Goal: Information Seeking & Learning: Find specific fact

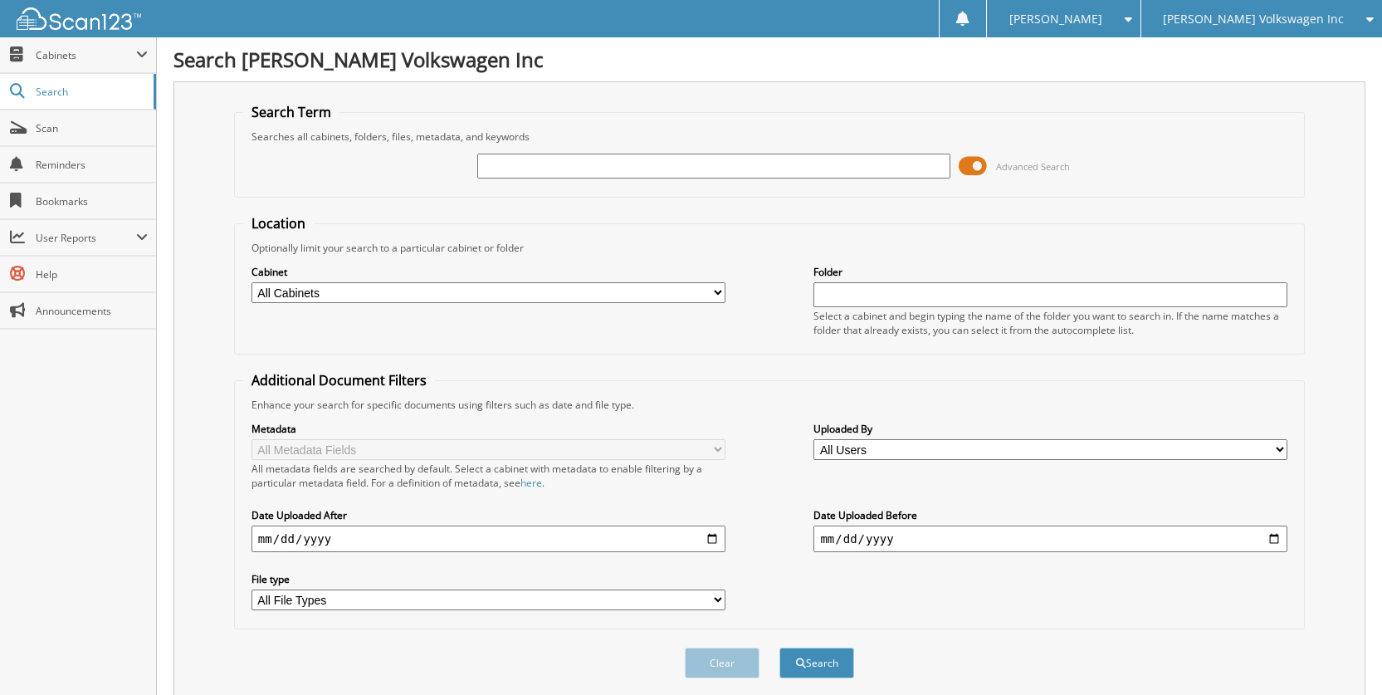
click at [1336, 17] on span "[PERSON_NAME] Volkswagen Inc" at bounding box center [1253, 19] width 181 height 10
click at [1258, 51] on link "[PERSON_NAME] Automotive Inc (KIA)" at bounding box center [1261, 51] width 241 height 29
click at [509, 172] on input "text" at bounding box center [714, 166] width 474 height 25
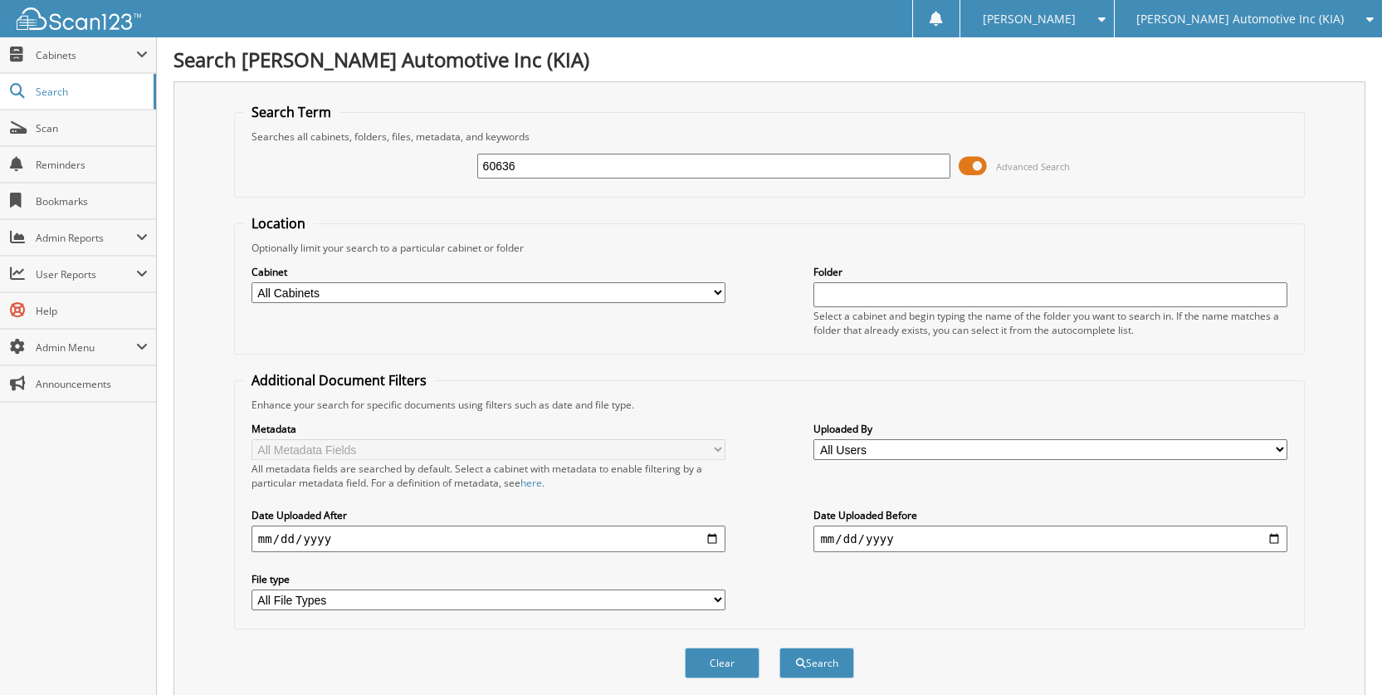
type input "60636"
click at [779, 647] on button "Search" at bounding box center [816, 662] width 75 height 31
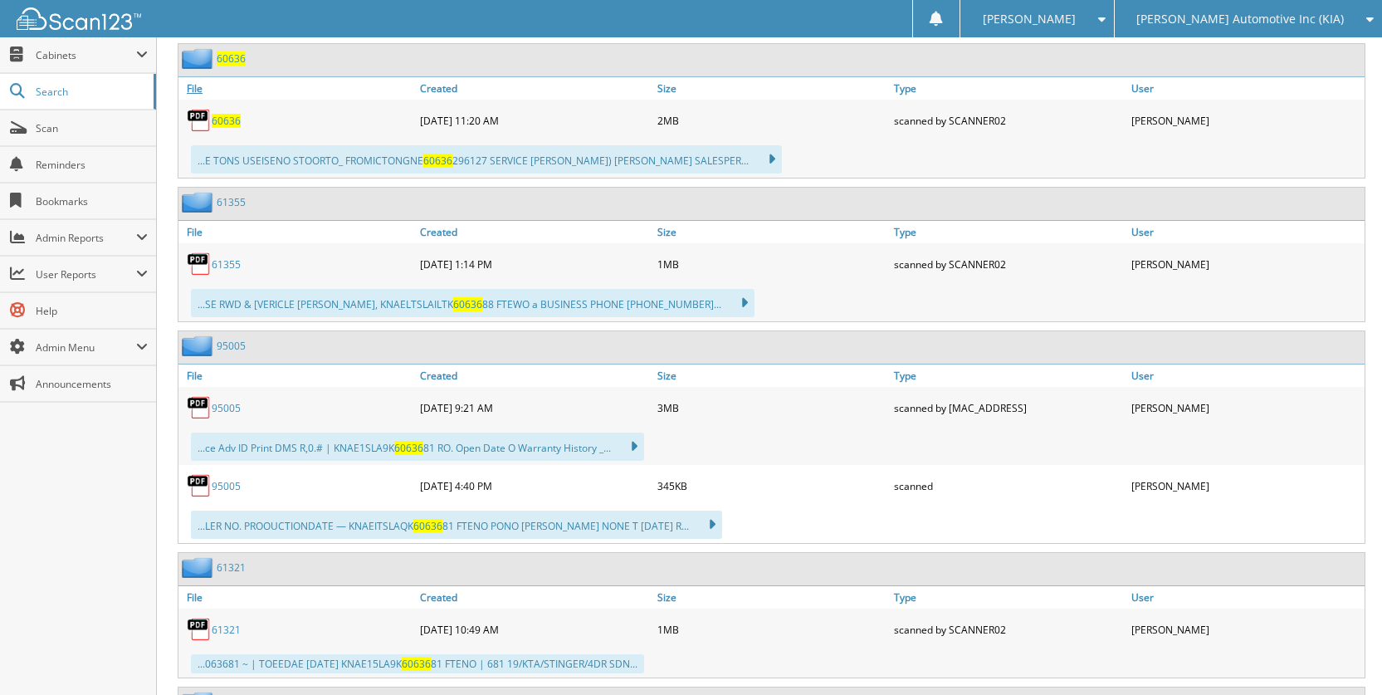
scroll to position [664, 0]
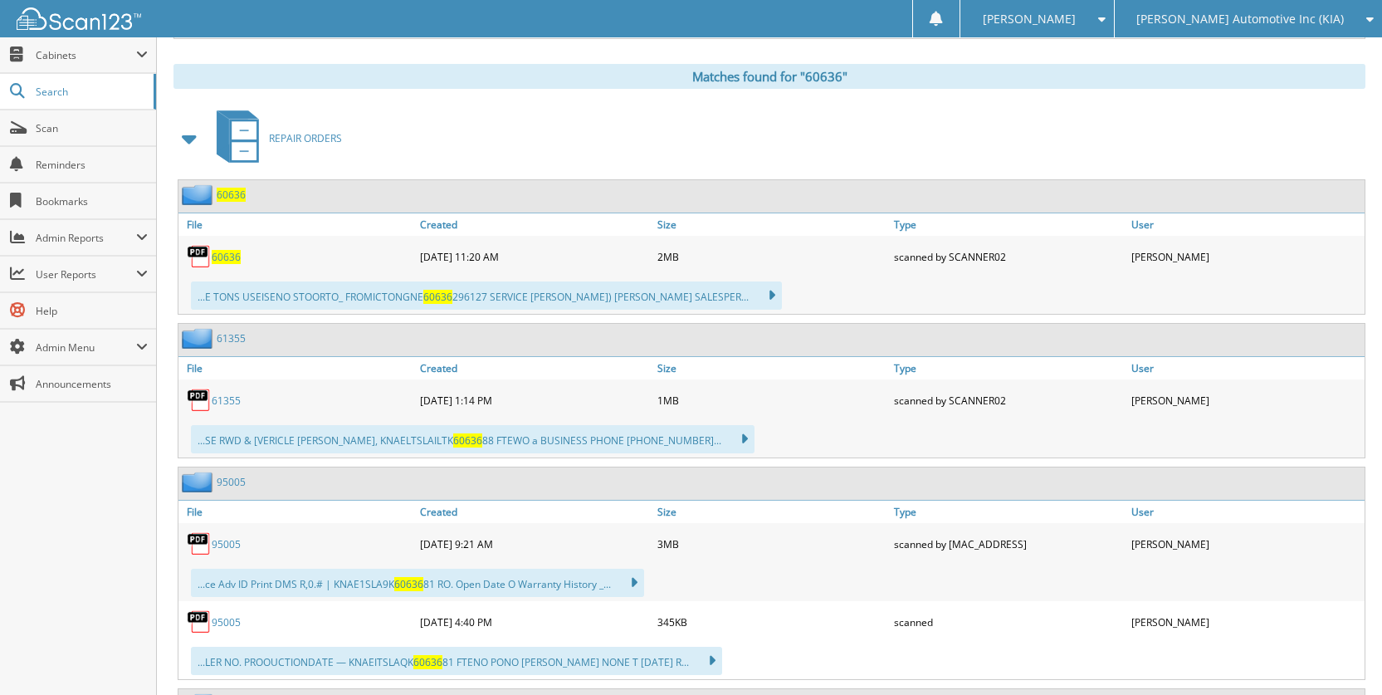
click at [221, 250] on link "60636" at bounding box center [226, 257] width 29 height 14
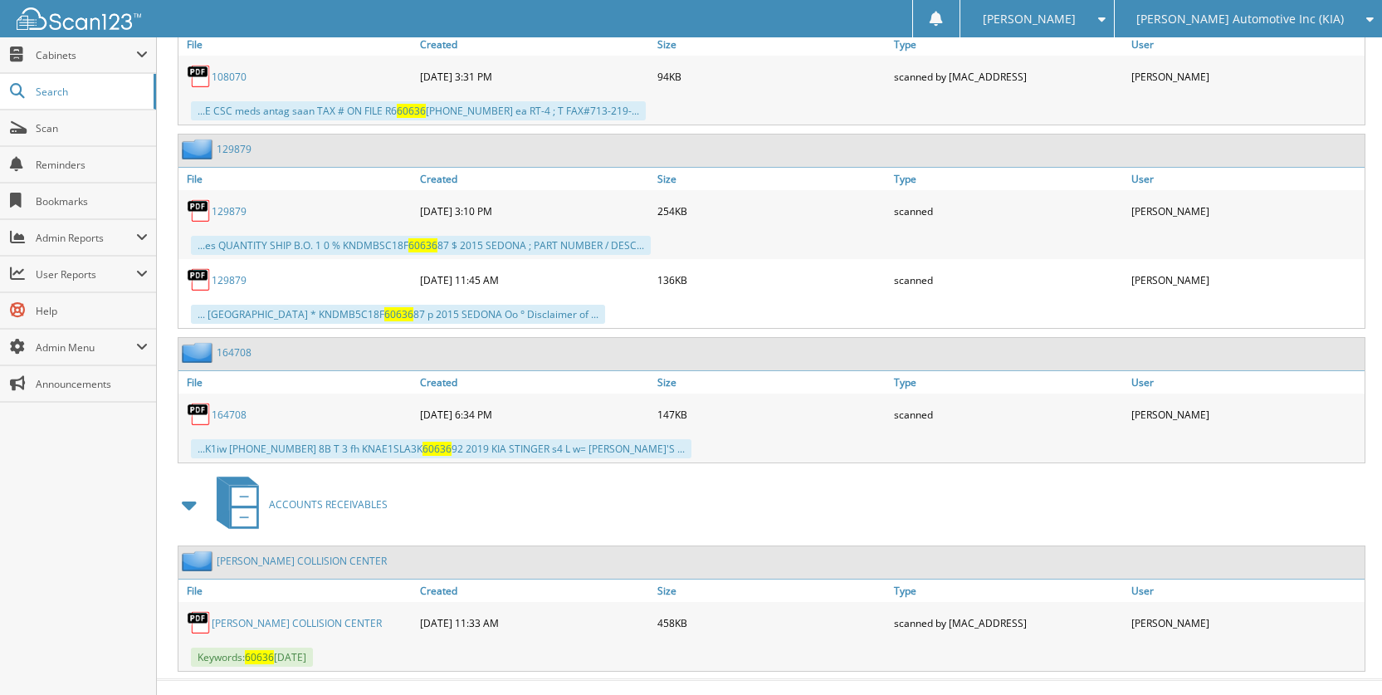
scroll to position [4638, 0]
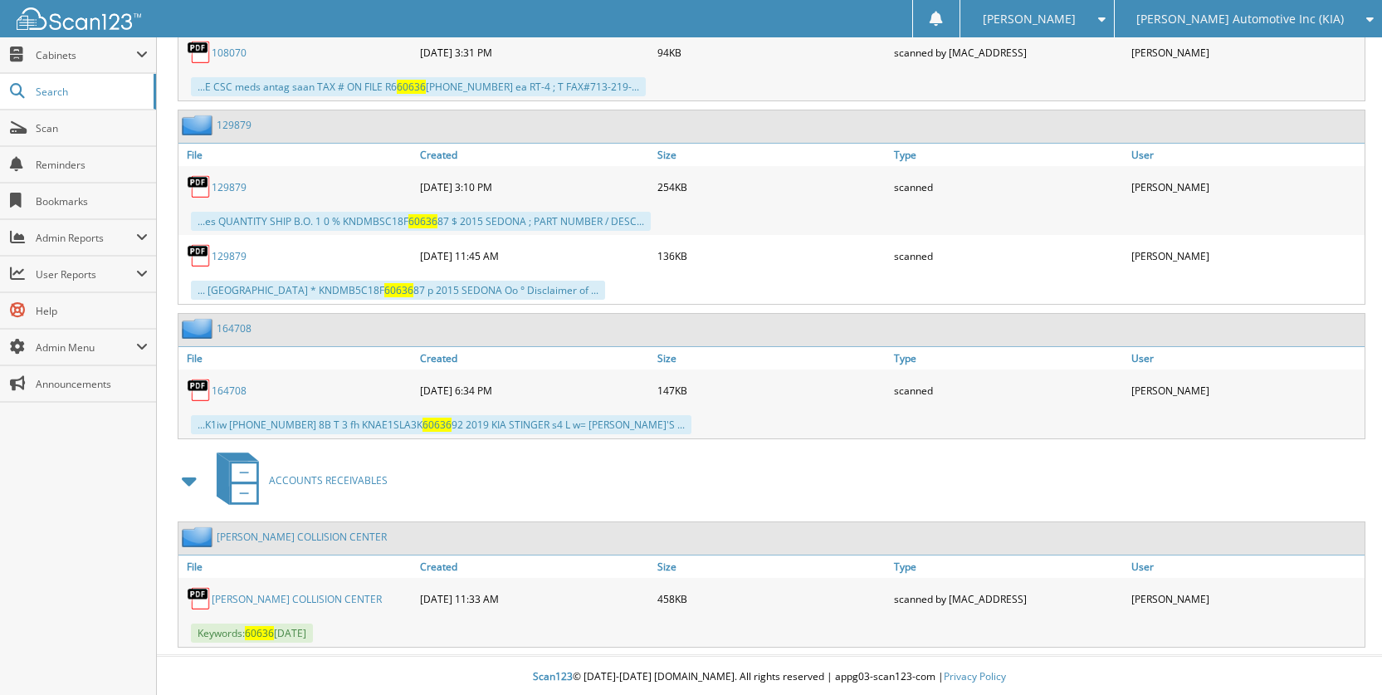
click at [261, 596] on link "STERLING McCALL COLLISION CENTER" at bounding box center [297, 599] width 170 height 14
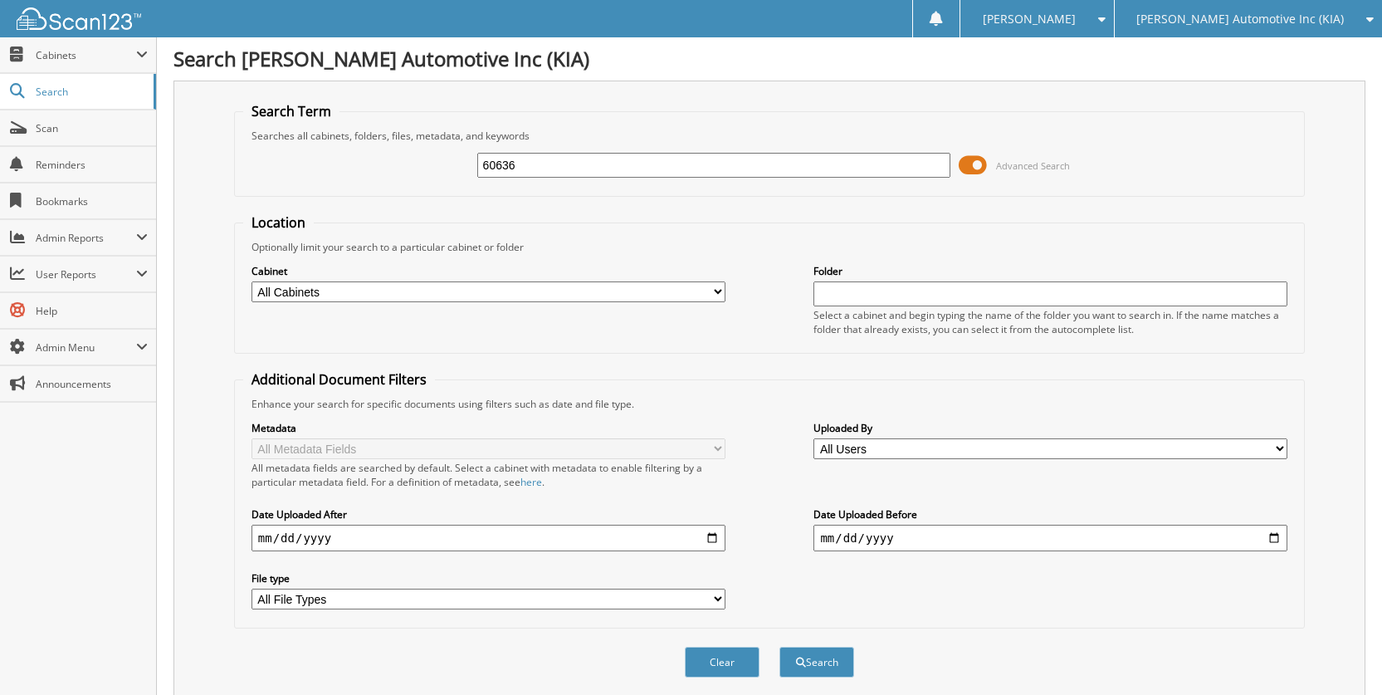
scroll to position [0, 0]
drag, startPoint x: 603, startPoint y: 159, endPoint x: 404, endPoint y: 120, distance: 202.8
click at [383, 135] on fieldset "Search Term Searches all cabinets, folders, files, metadata, and keywords 60636…" at bounding box center [769, 150] width 1071 height 95
type input "128116"
click at [779, 647] on button "Search" at bounding box center [816, 662] width 75 height 31
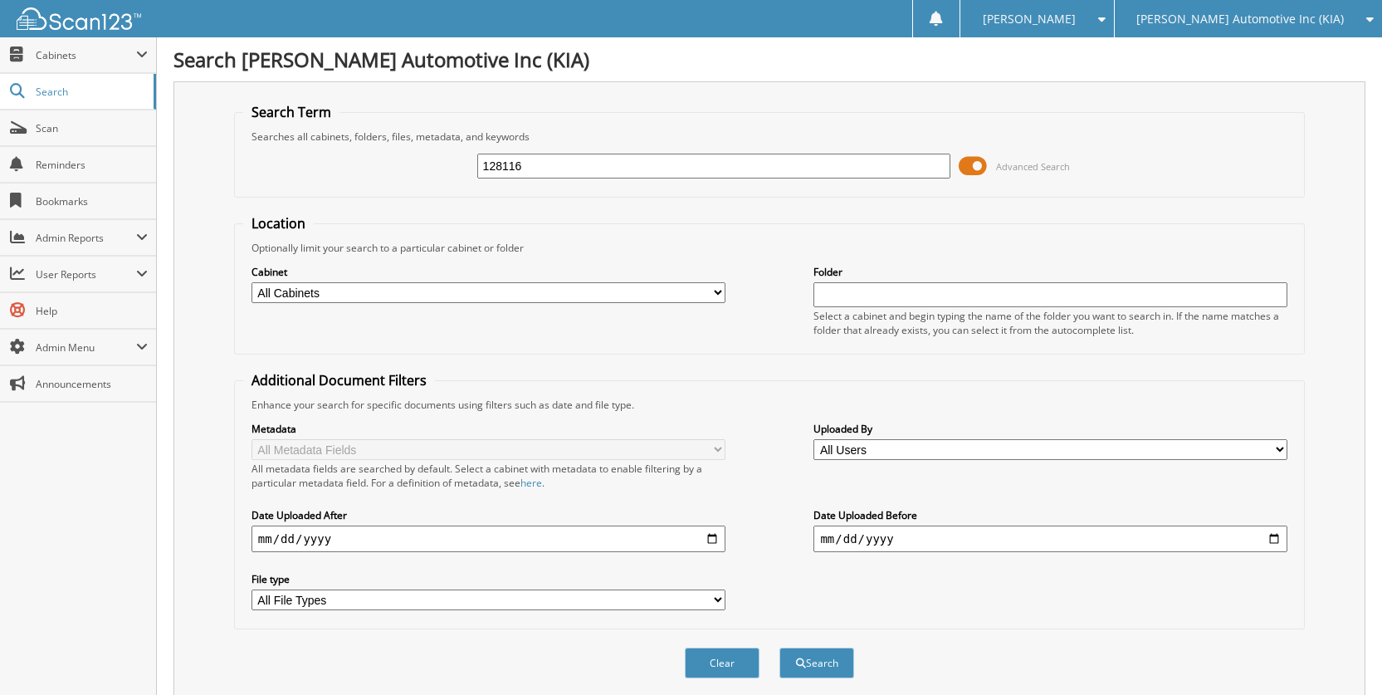
drag, startPoint x: 548, startPoint y: 160, endPoint x: 456, endPoint y: 152, distance: 92.5
click at [453, 154] on div "128116 Advanced Search" at bounding box center [769, 166] width 1052 height 45
type input "148009"
click at [779, 647] on button "Search" at bounding box center [816, 662] width 75 height 31
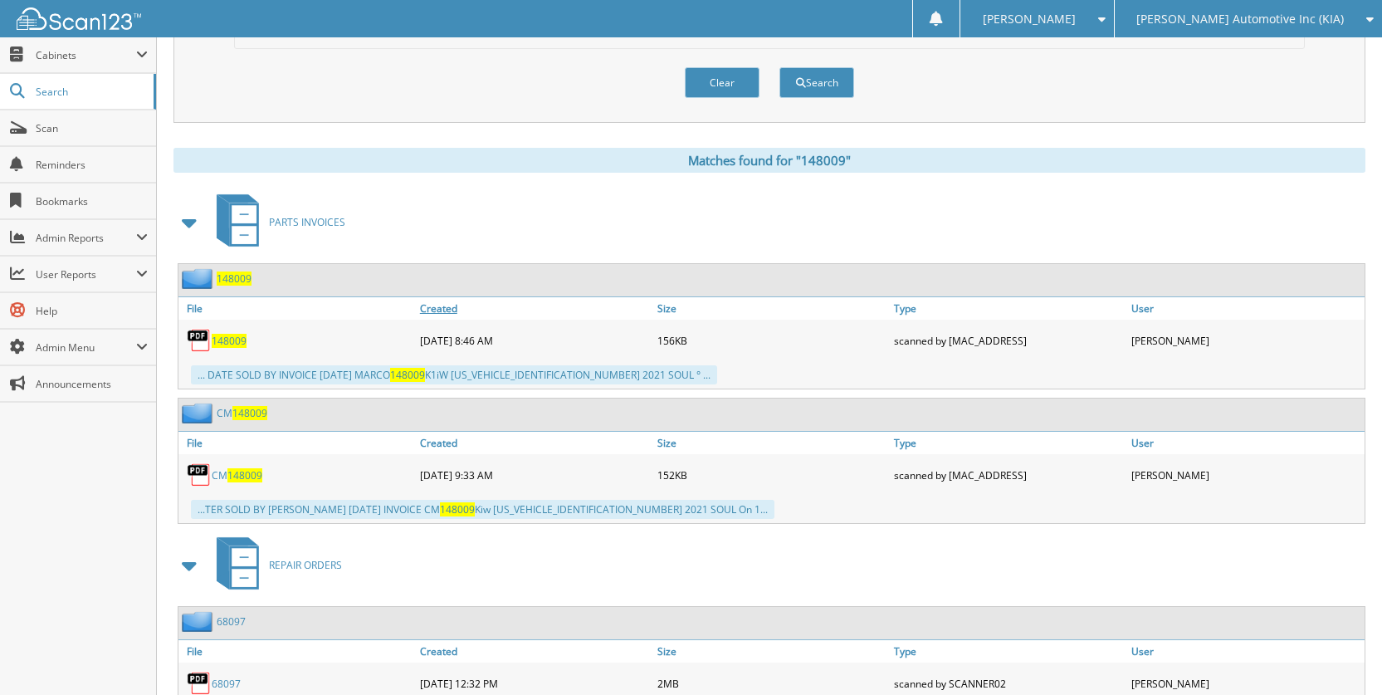
scroll to position [581, 0]
click at [234, 334] on span "148009" at bounding box center [229, 340] width 35 height 14
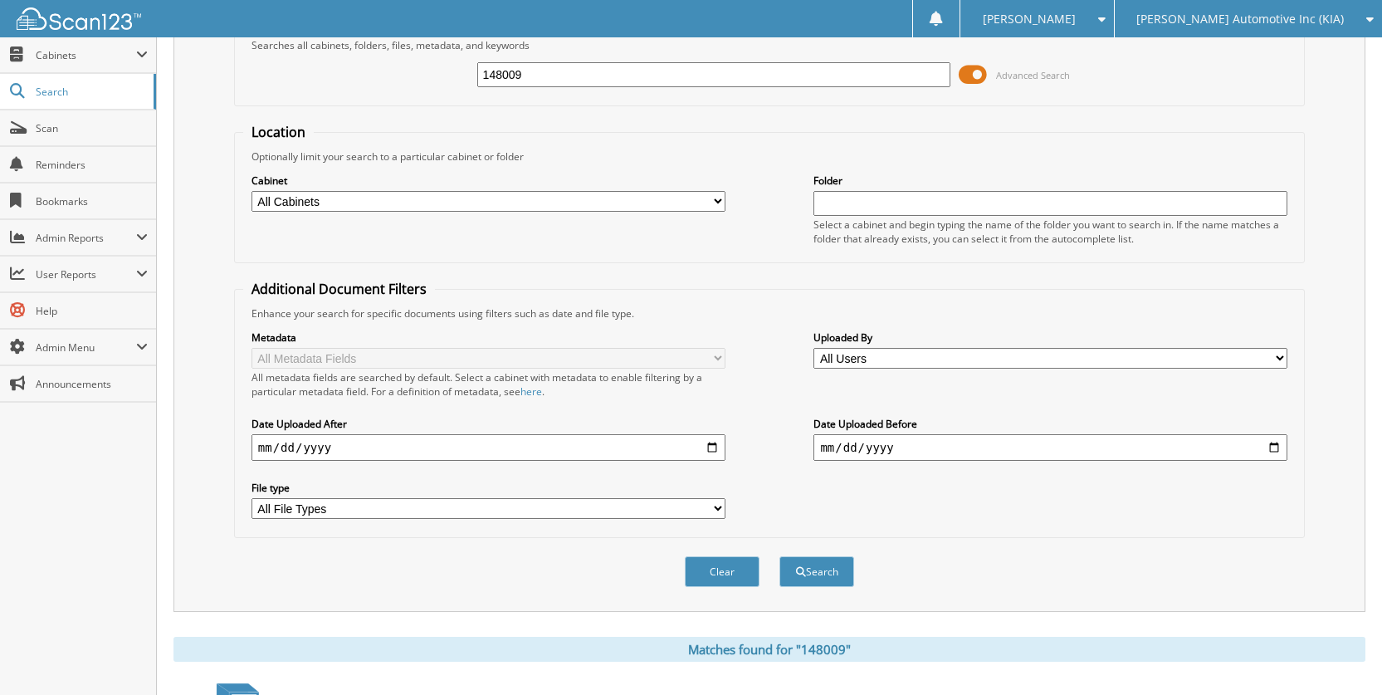
scroll to position [0, 0]
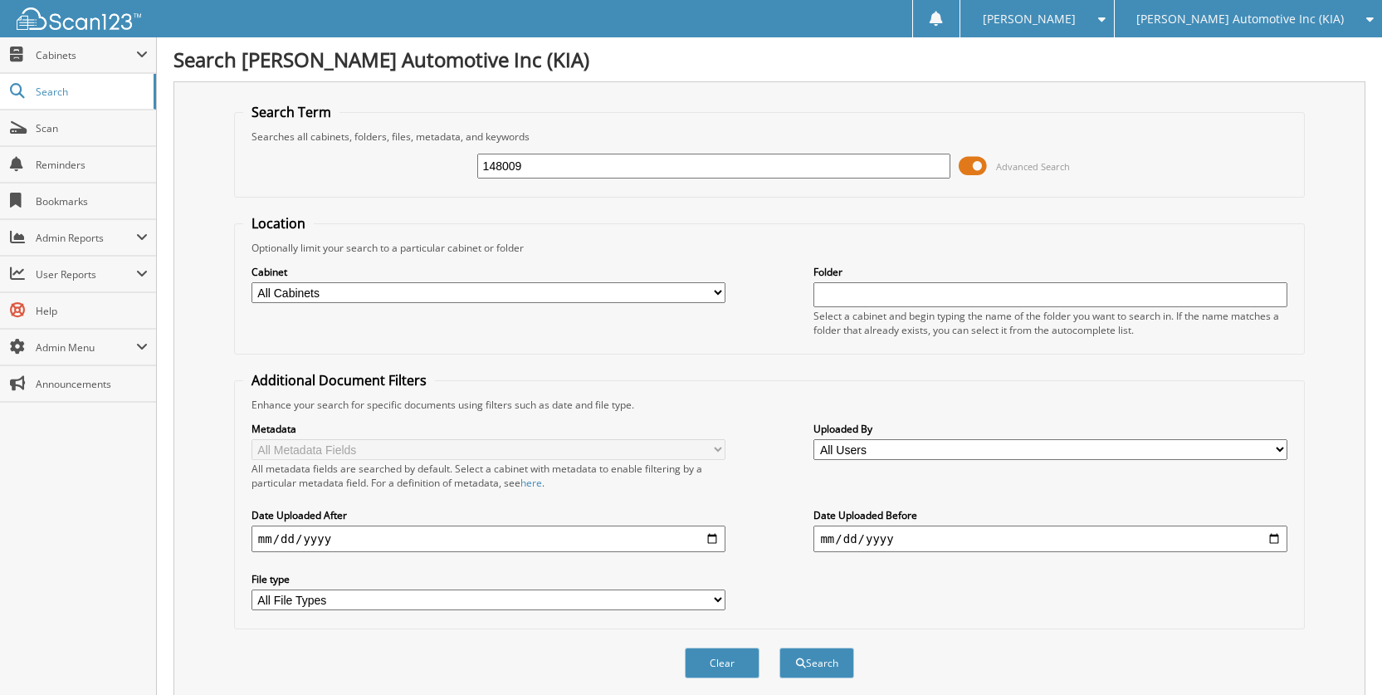
drag, startPoint x: 637, startPoint y: 164, endPoint x: 239, endPoint y: 164, distance: 398.4
click at [239, 164] on fieldset "Search Term Searches all cabinets, folders, files, metadata, and keywords 14800…" at bounding box center [769, 150] width 1071 height 95
type input "85040"
click at [779, 647] on button "Search" at bounding box center [816, 662] width 75 height 31
drag, startPoint x: 548, startPoint y: 168, endPoint x: 422, endPoint y: 154, distance: 126.1
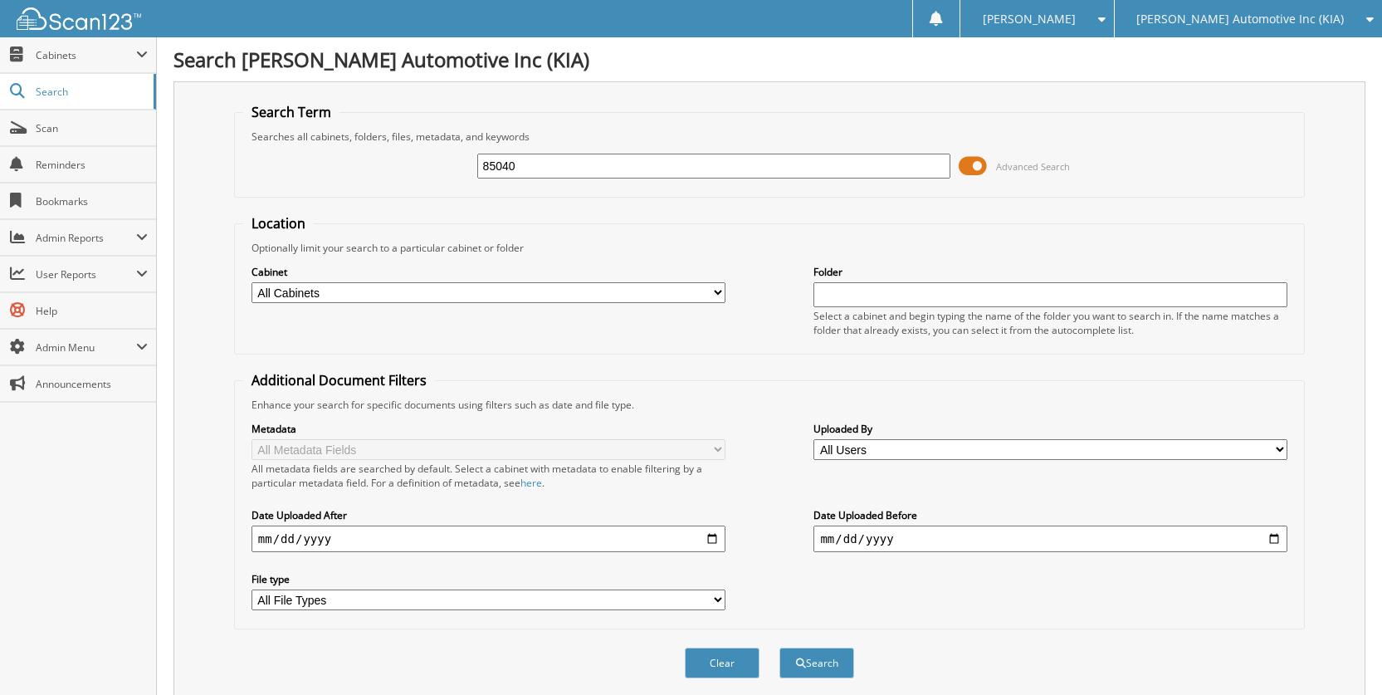
click at [422, 154] on div "85040 Advanced Search" at bounding box center [769, 166] width 1052 height 45
type input "67379"
click at [779, 647] on button "Search" at bounding box center [816, 662] width 75 height 31
drag, startPoint x: 568, startPoint y: 169, endPoint x: 365, endPoint y: 161, distance: 203.5
click at [300, 201] on form "Search Term Searches all cabinets, folders, files, metadata, and keywords 67379…" at bounding box center [769, 399] width 1071 height 593
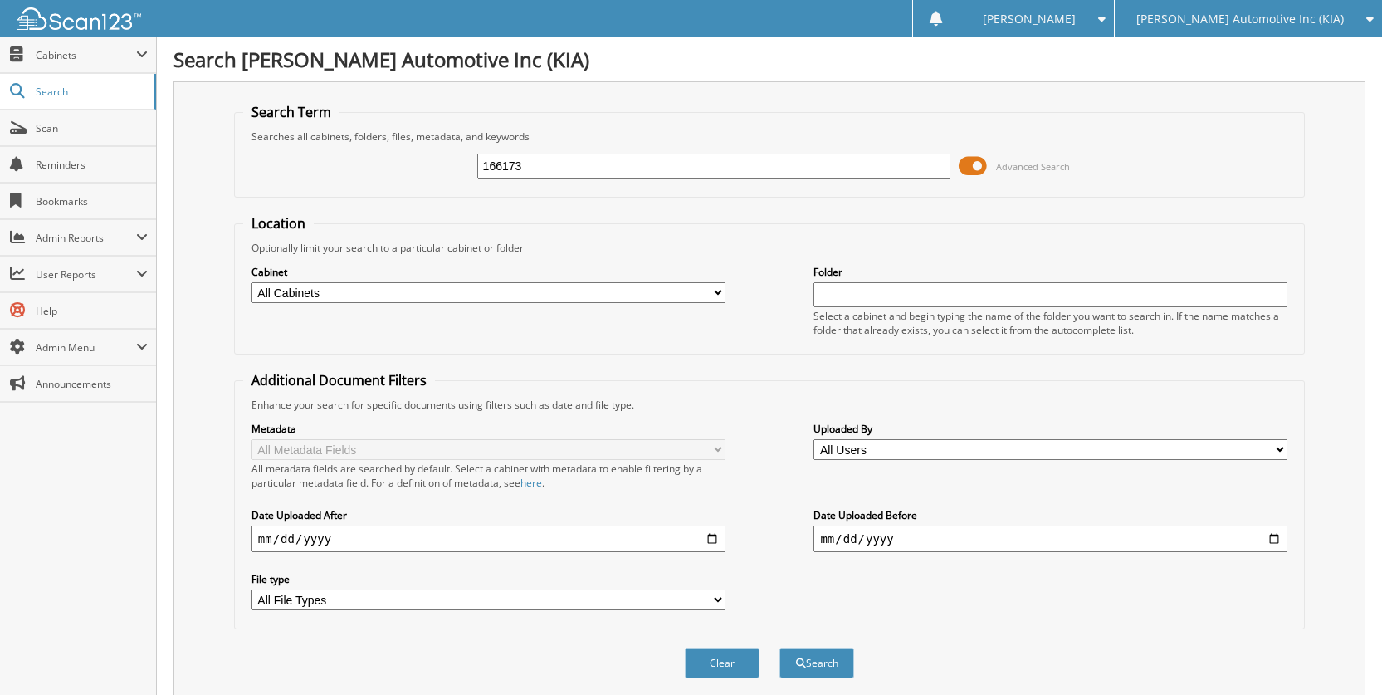
type input "166173"
click at [779, 647] on button "Search" at bounding box center [816, 662] width 75 height 31
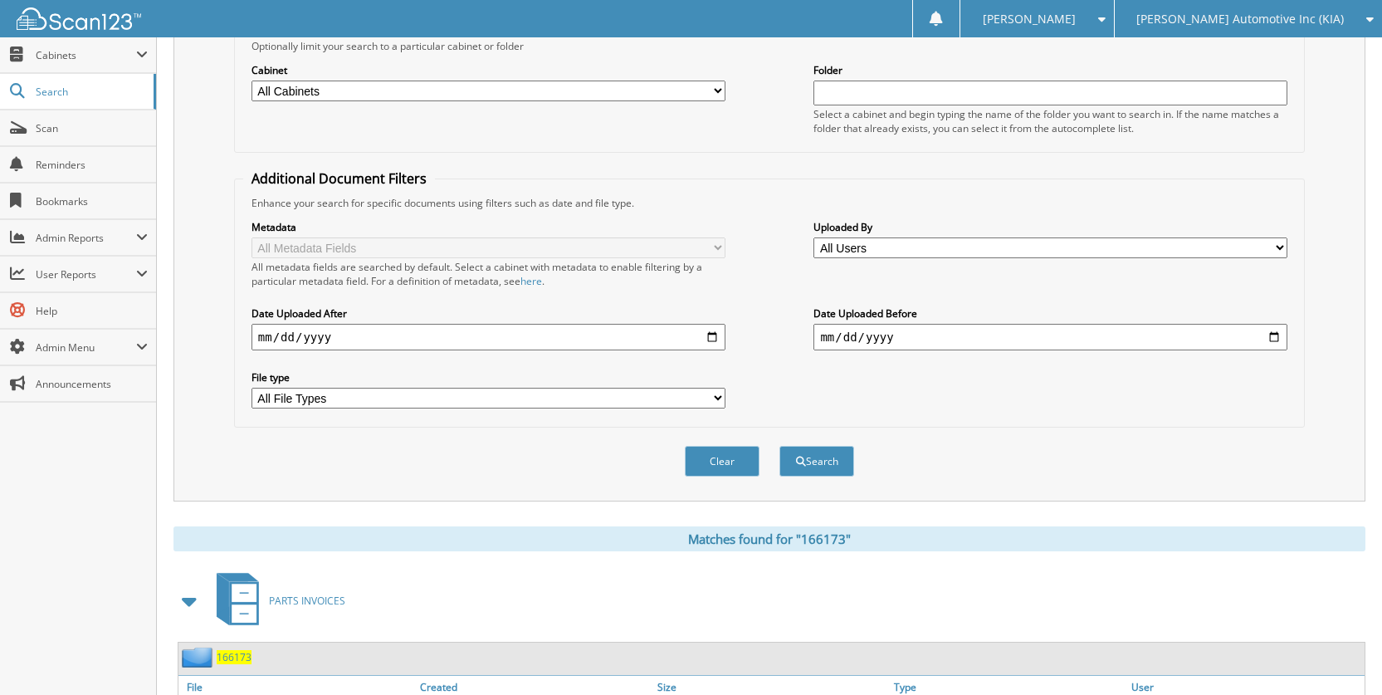
scroll to position [325, 0]
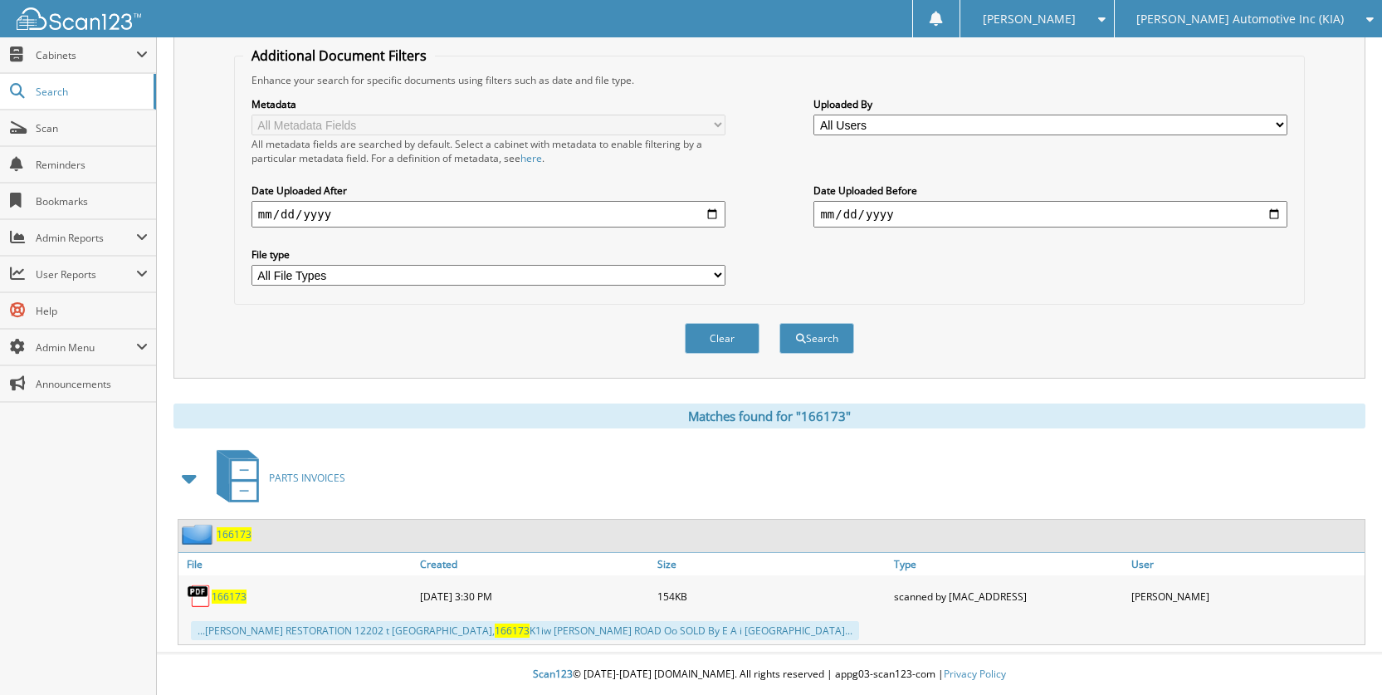
click at [232, 587] on div "166173" at bounding box center [296, 595] width 237 height 33
click at [233, 597] on span "166173" at bounding box center [229, 596] width 35 height 14
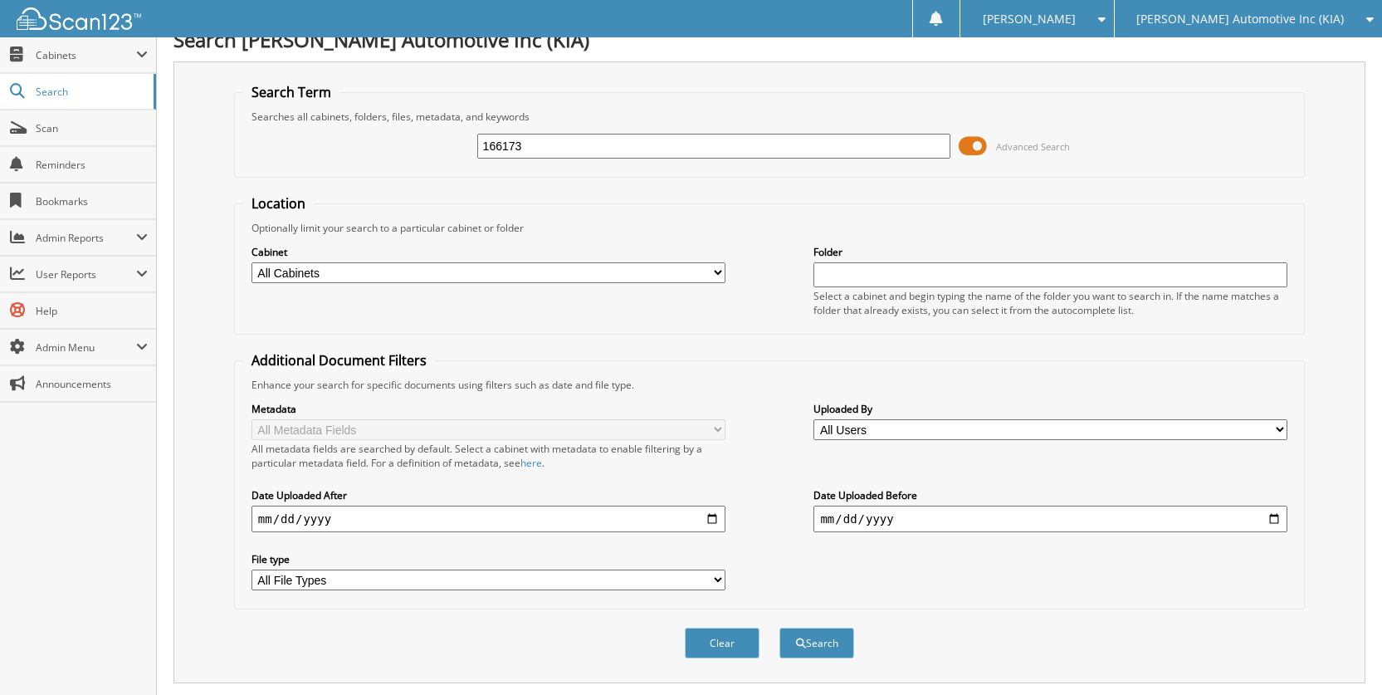
scroll to position [0, 0]
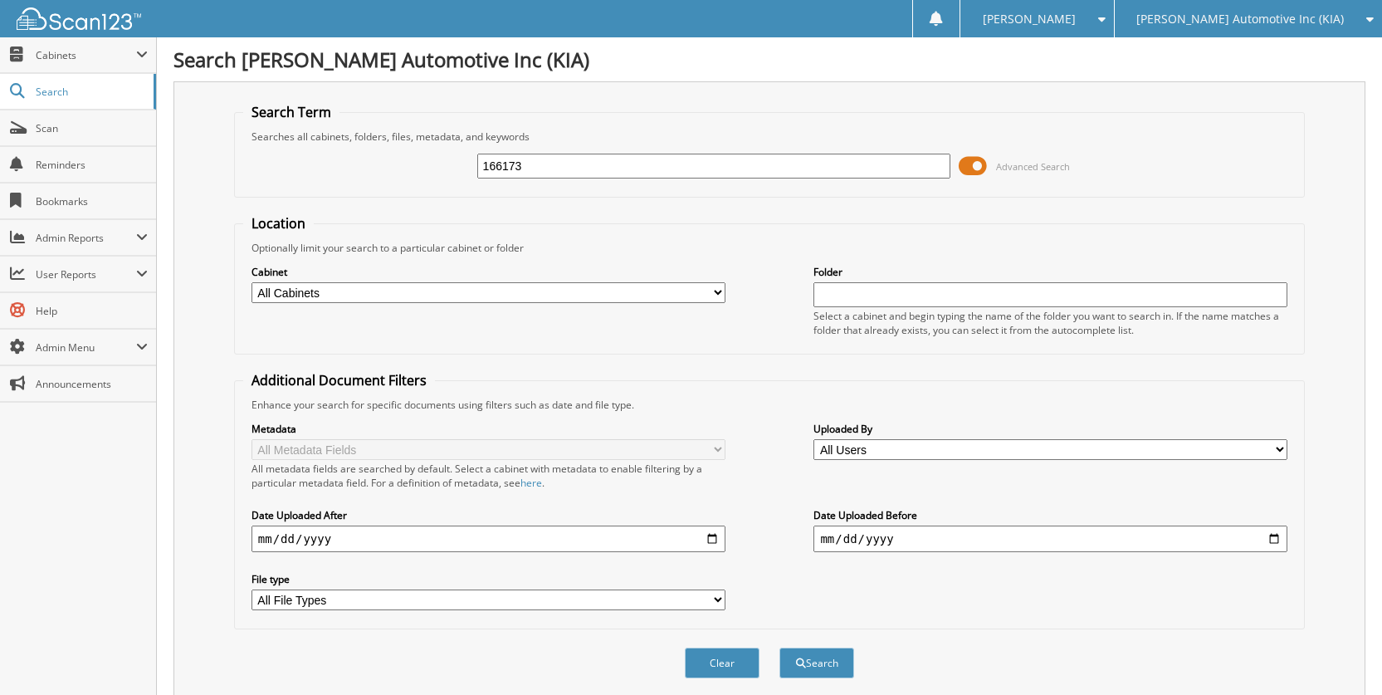
drag, startPoint x: 416, startPoint y: 159, endPoint x: 270, endPoint y: 159, distance: 146.1
click at [270, 159] on div "166173 Advanced Search" at bounding box center [769, 166] width 1052 height 45
type input "145100"
click at [779, 647] on button "Search" at bounding box center [816, 662] width 75 height 31
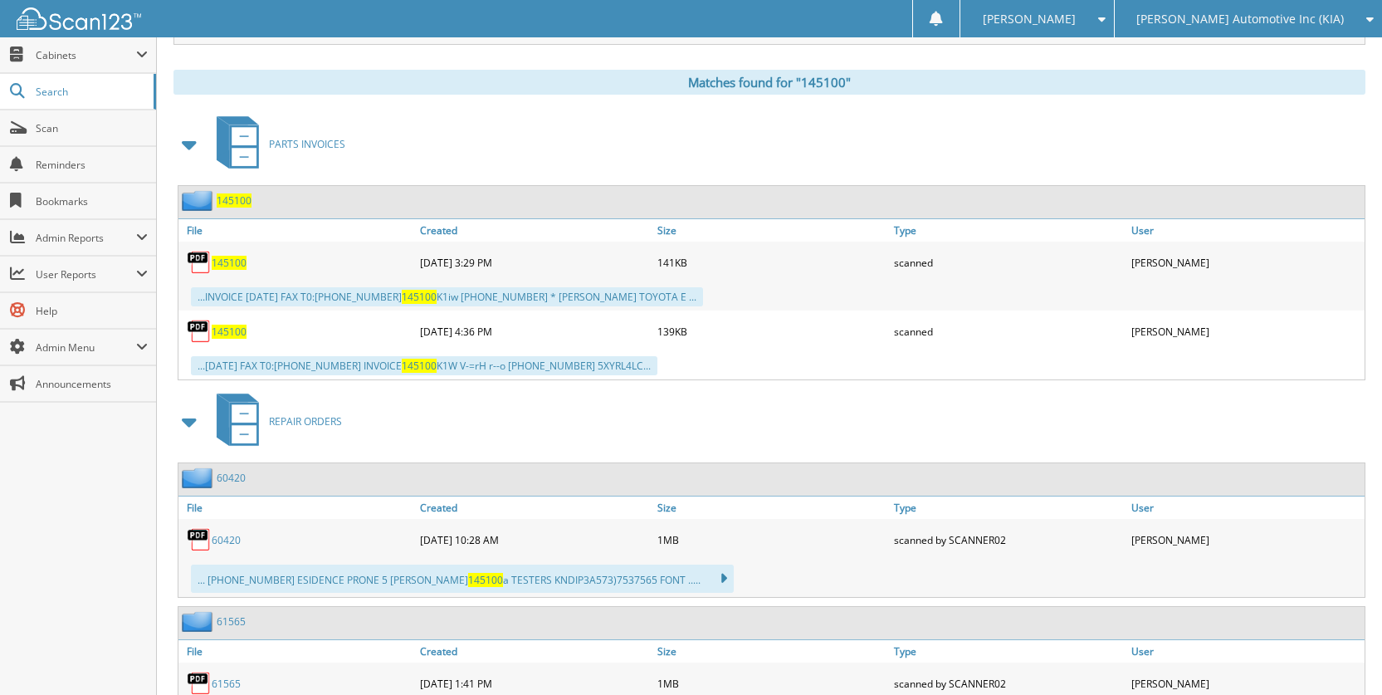
scroll to position [664, 0]
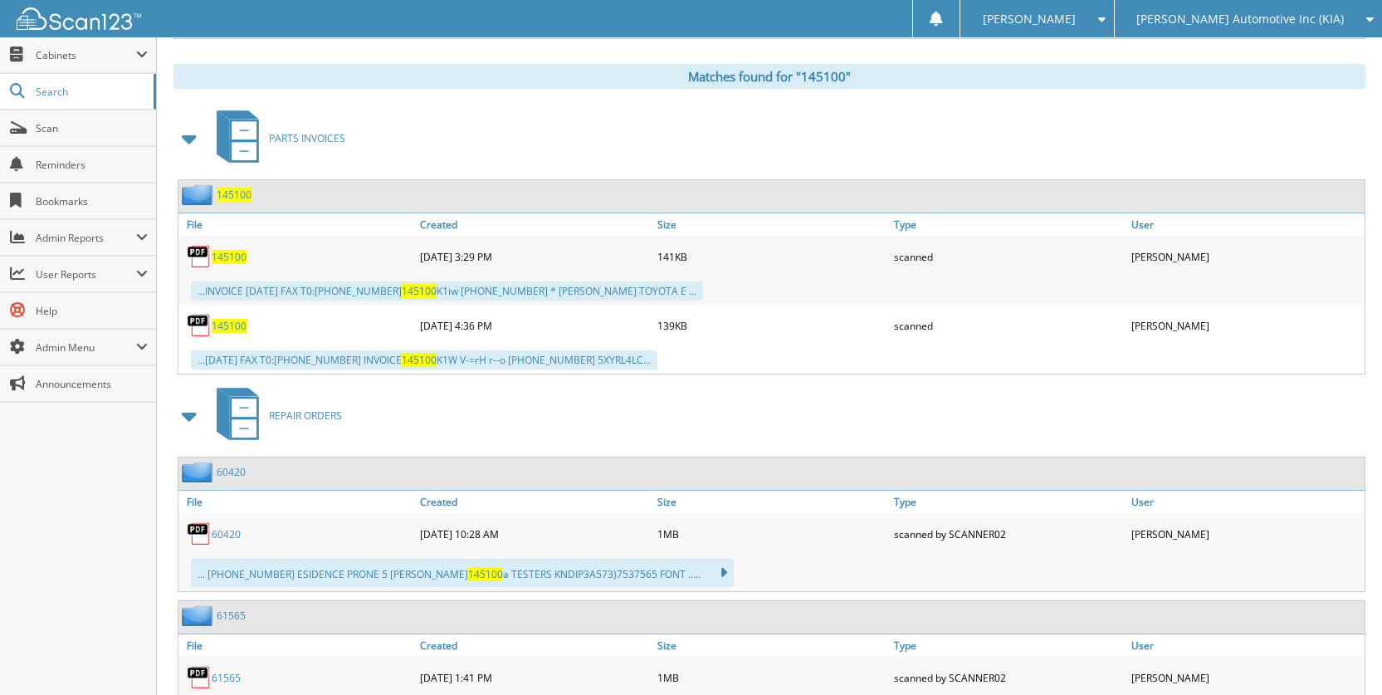
click at [230, 263] on span "145100" at bounding box center [229, 257] width 35 height 14
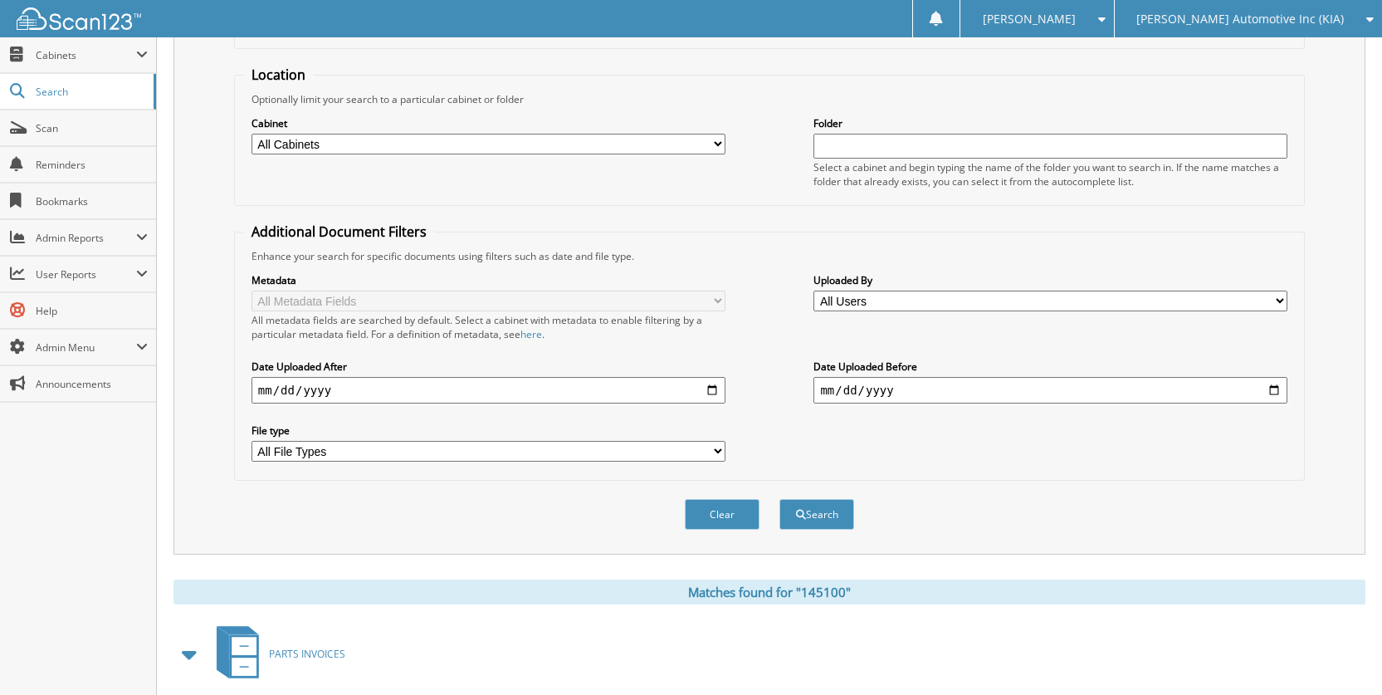
scroll to position [0, 0]
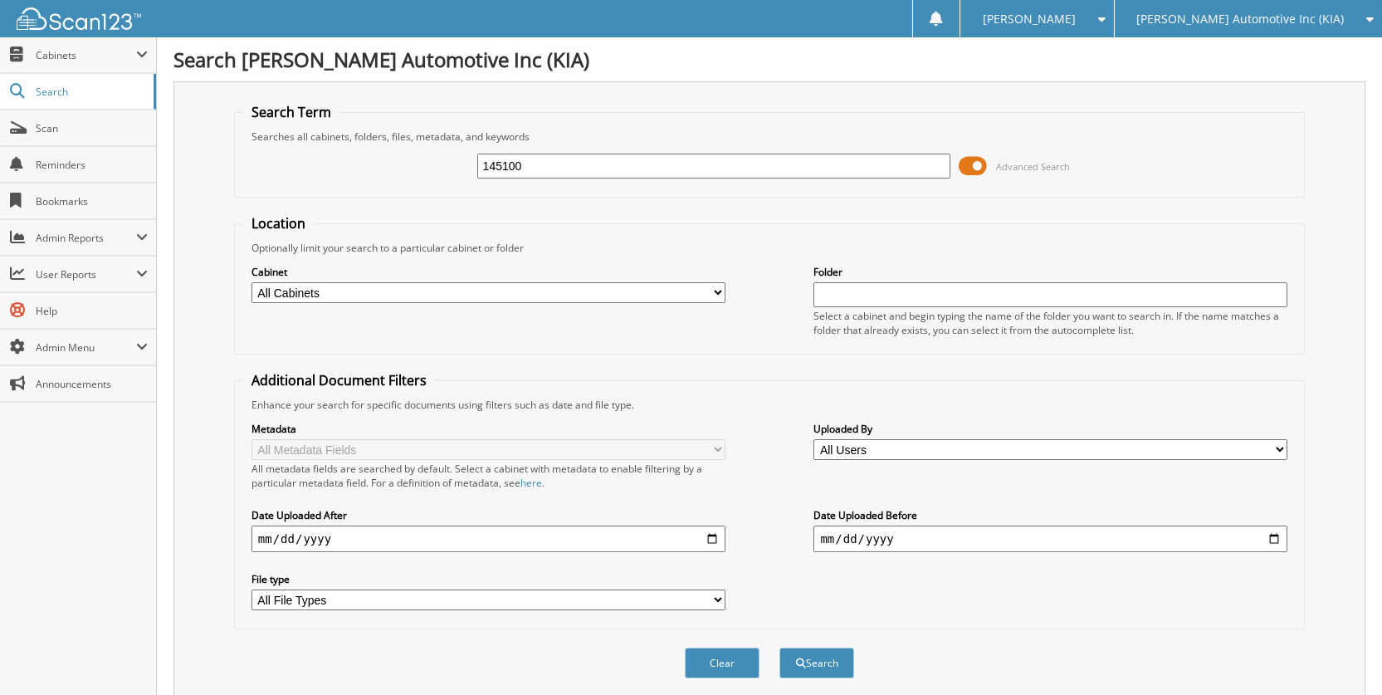
click at [600, 164] on input "145100" at bounding box center [714, 166] width 474 height 25
type input "145114"
click at [779, 647] on button "Search" at bounding box center [816, 662] width 75 height 31
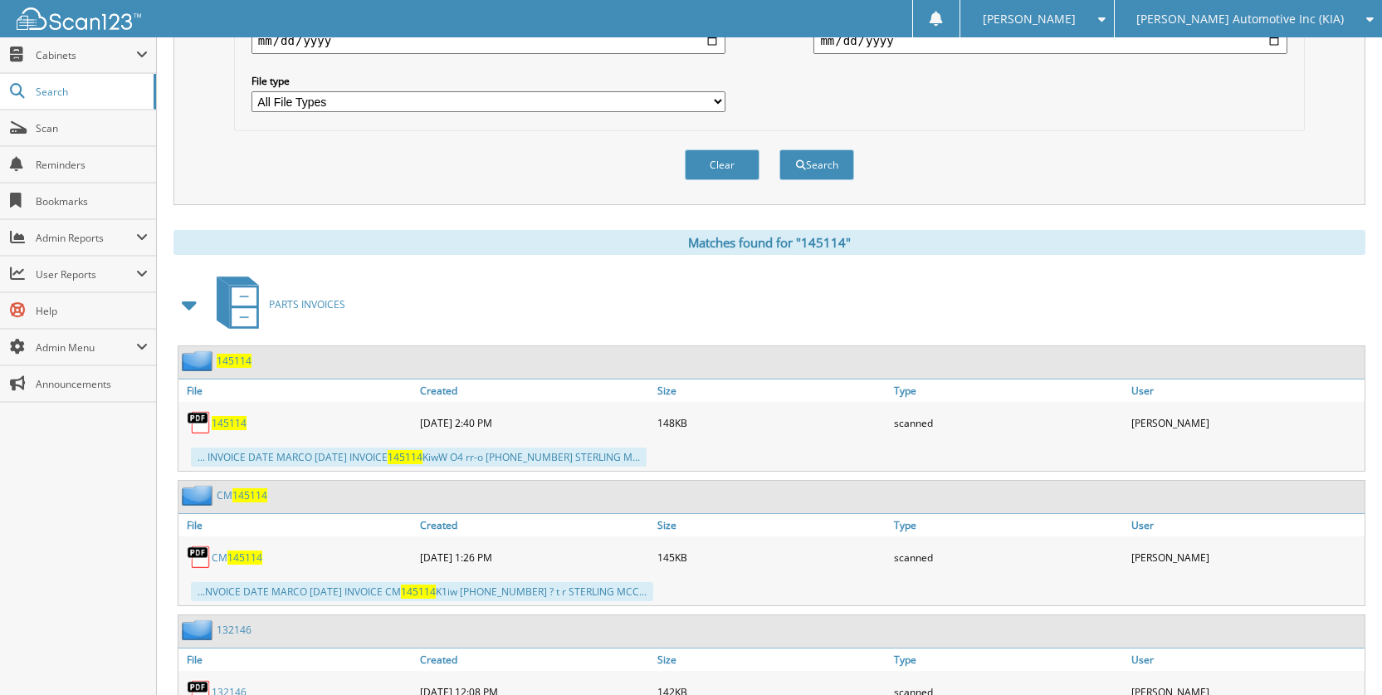
scroll to position [581, 0]
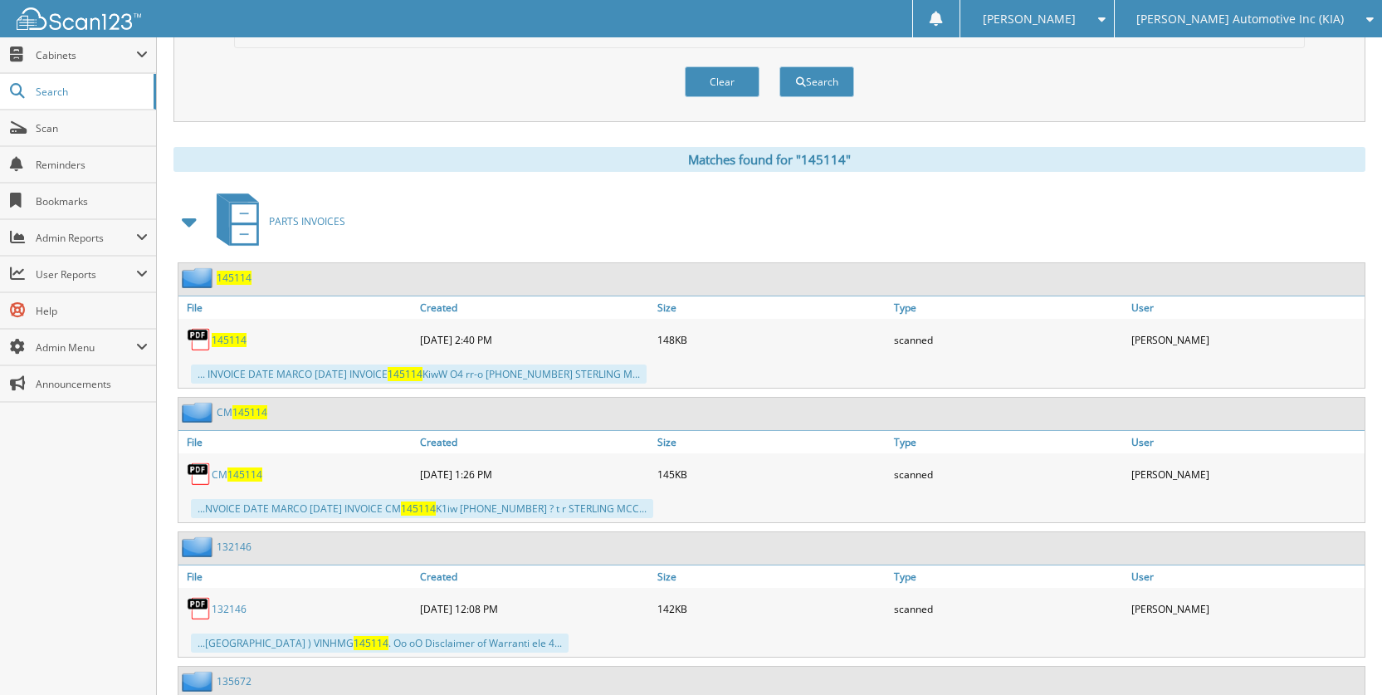
click at [213, 339] on span "145114" at bounding box center [229, 340] width 35 height 14
click at [263, 470] on div "CM 145114" at bounding box center [296, 473] width 237 height 33
click at [253, 469] on span "145114" at bounding box center [244, 474] width 35 height 14
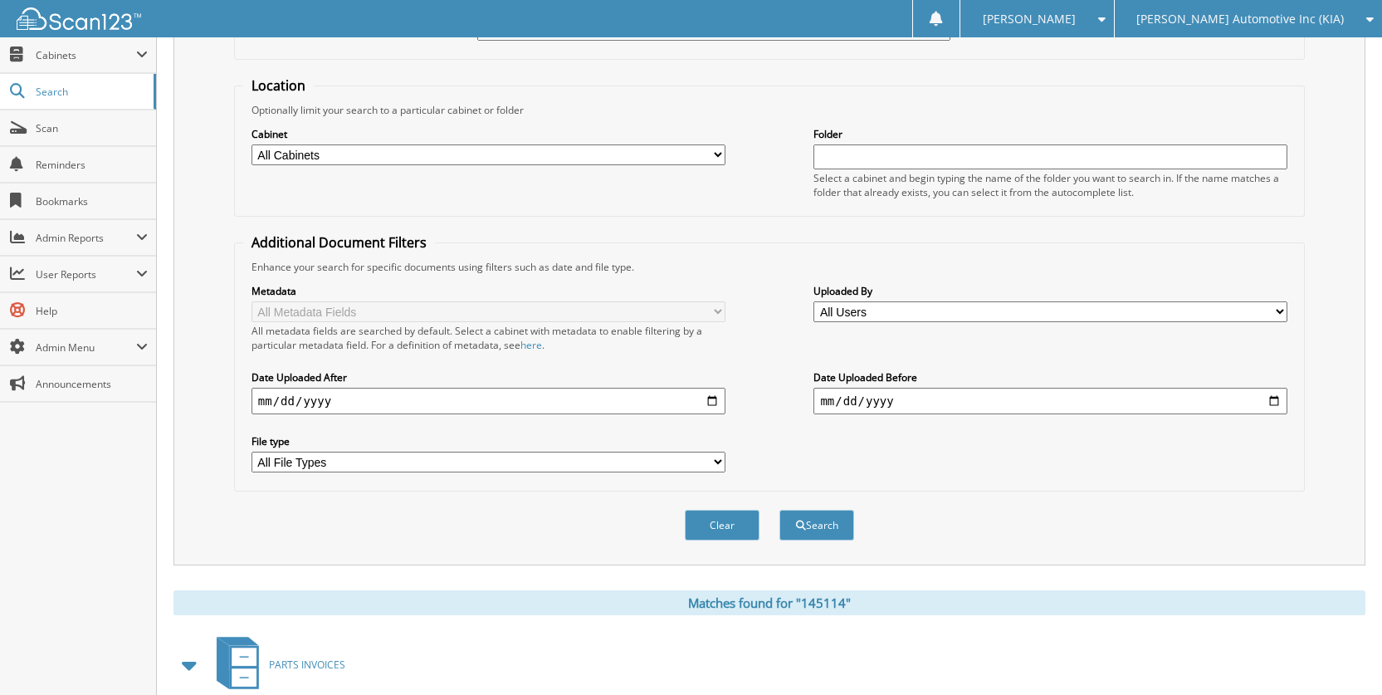
scroll to position [0, 0]
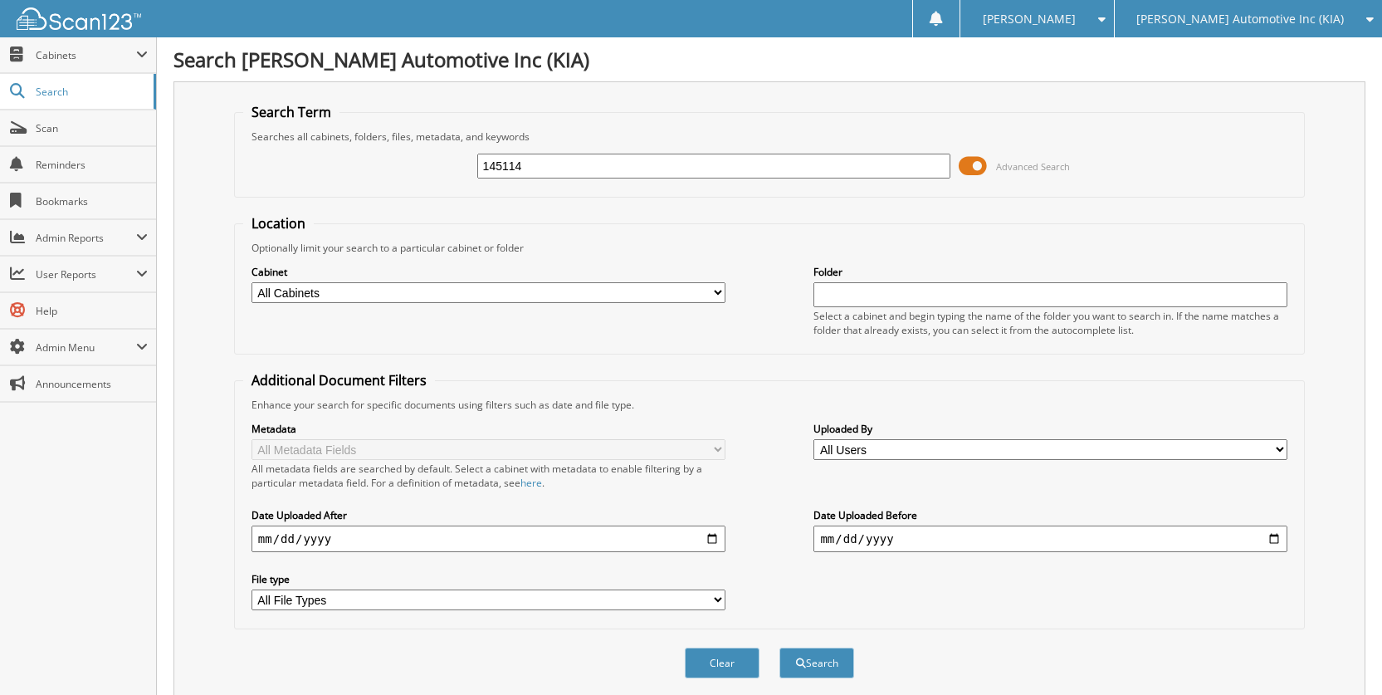
drag, startPoint x: 597, startPoint y: 155, endPoint x: 448, endPoint y: 158, distance: 148.6
click at [435, 154] on div "145114 Advanced Search" at bounding box center [769, 166] width 1052 height 45
type input "145108"
click at [779, 647] on button "Search" at bounding box center [816, 662] width 75 height 31
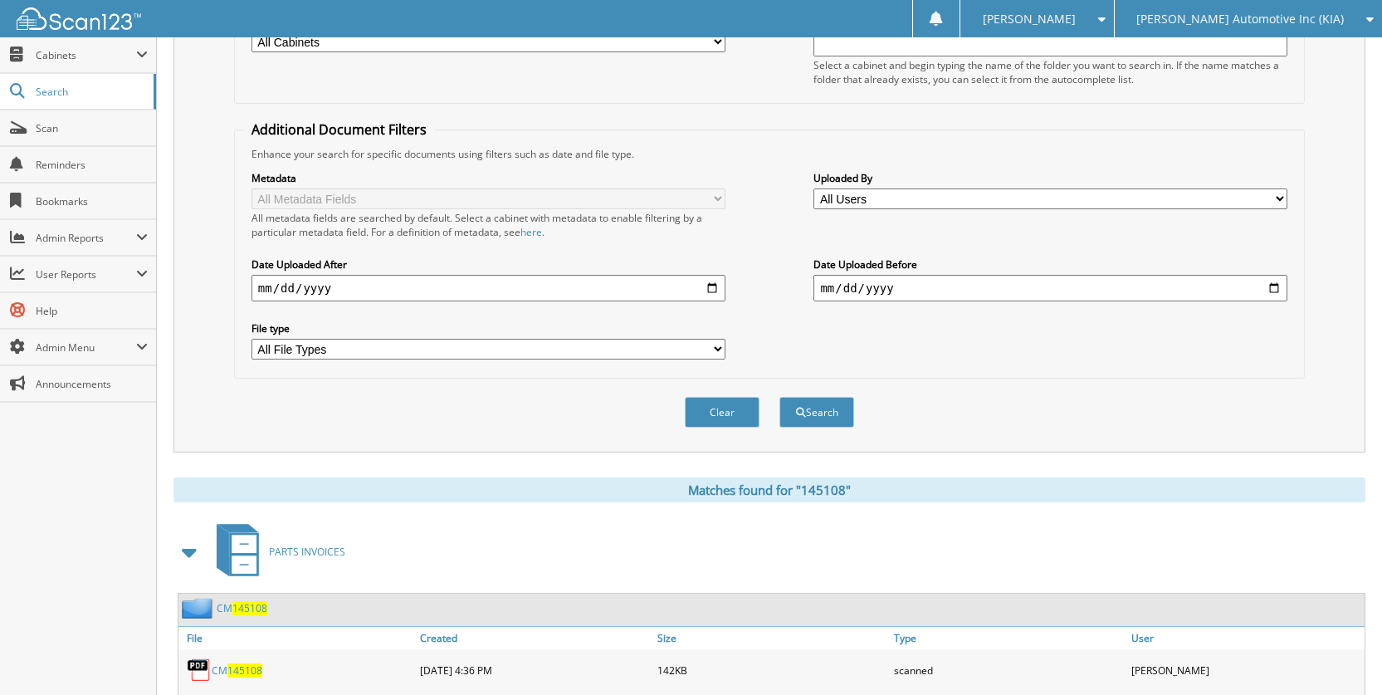
scroll to position [498, 0]
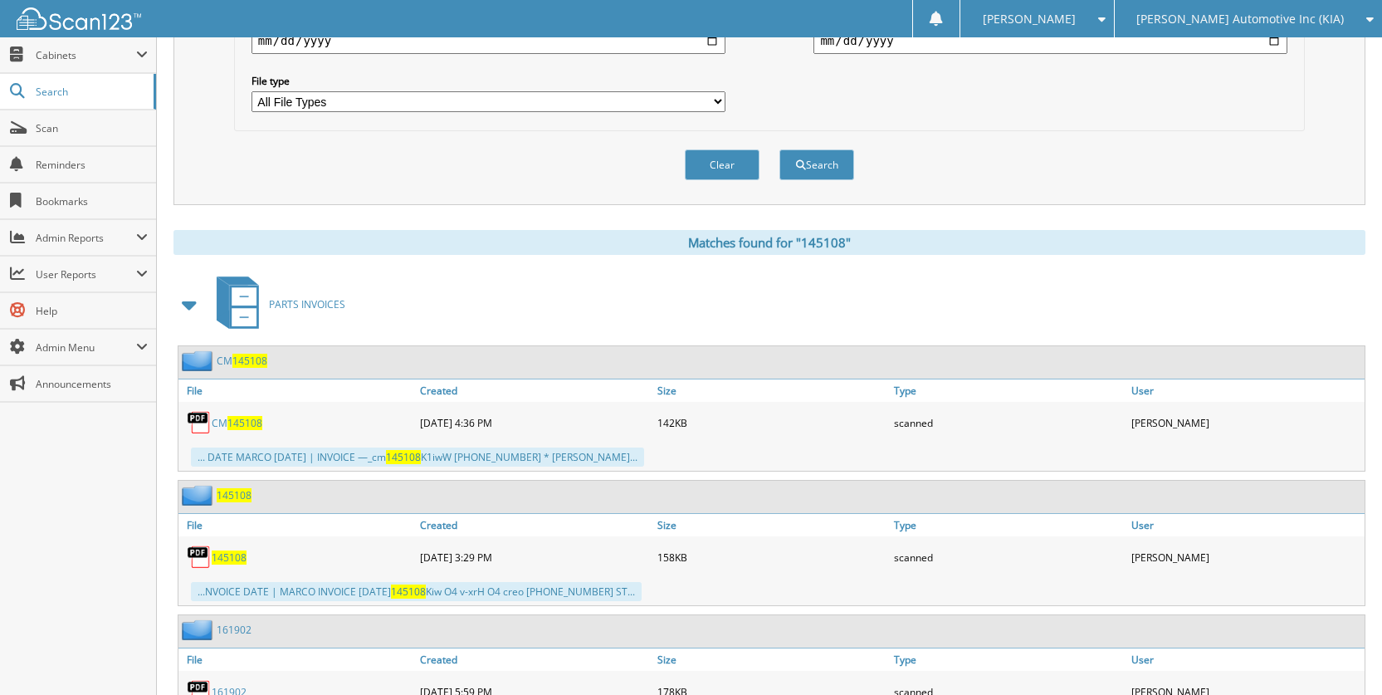
click at [246, 560] on div "145108" at bounding box center [296, 556] width 237 height 33
click at [244, 559] on span "145108" at bounding box center [229, 557] width 35 height 14
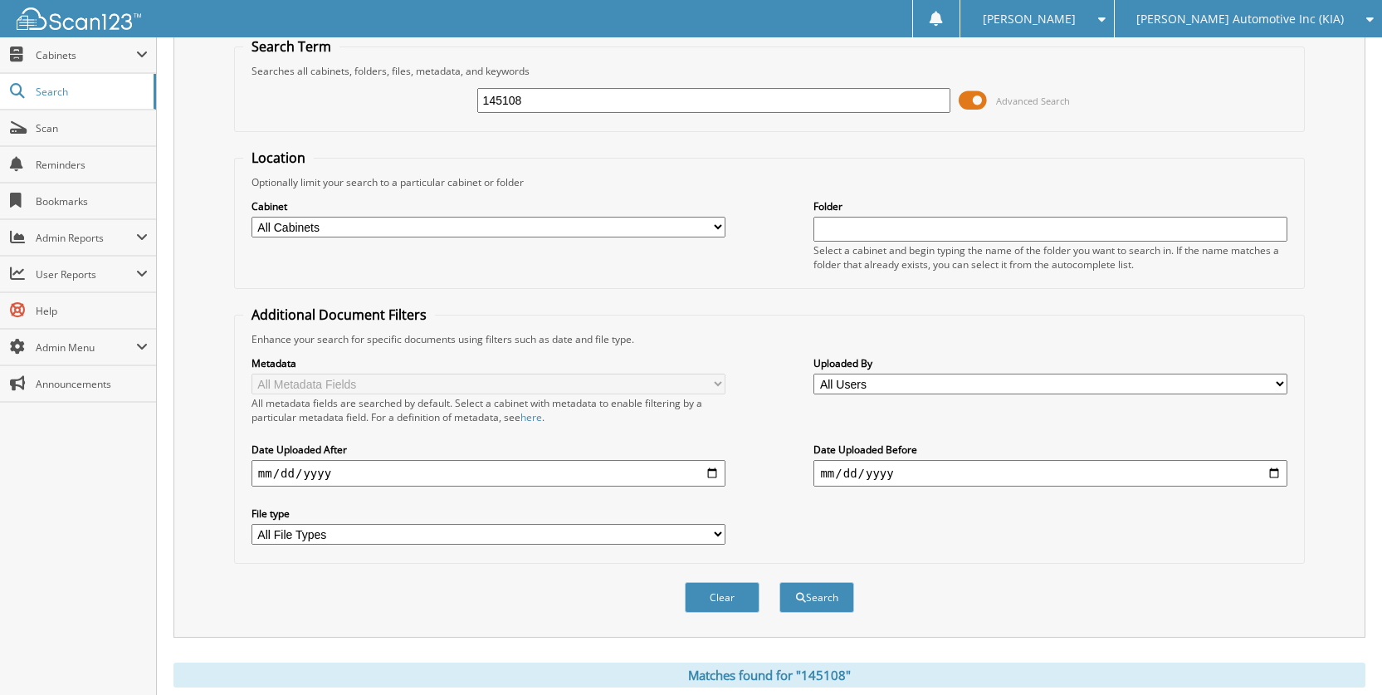
scroll to position [0, 0]
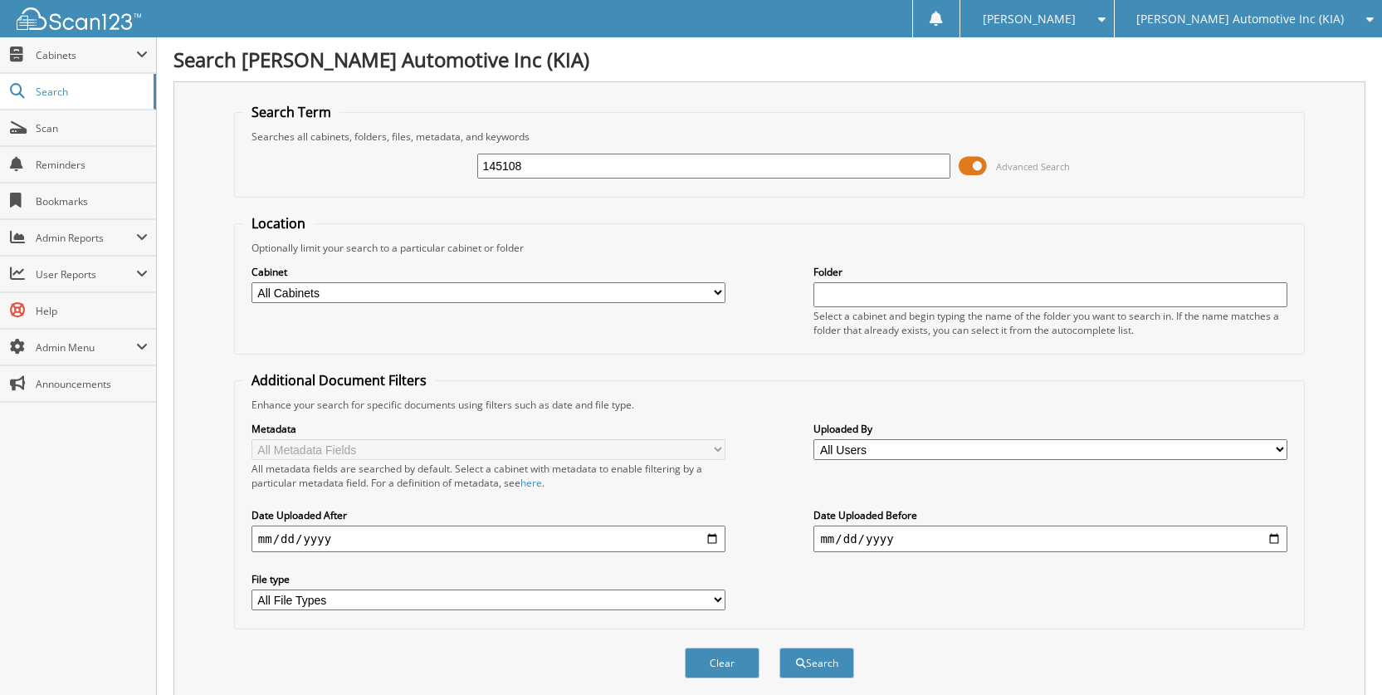
drag, startPoint x: 651, startPoint y: 171, endPoint x: 443, endPoint y: 144, distance: 210.1
click at [443, 144] on div "145108 Advanced Search" at bounding box center [769, 166] width 1052 height 45
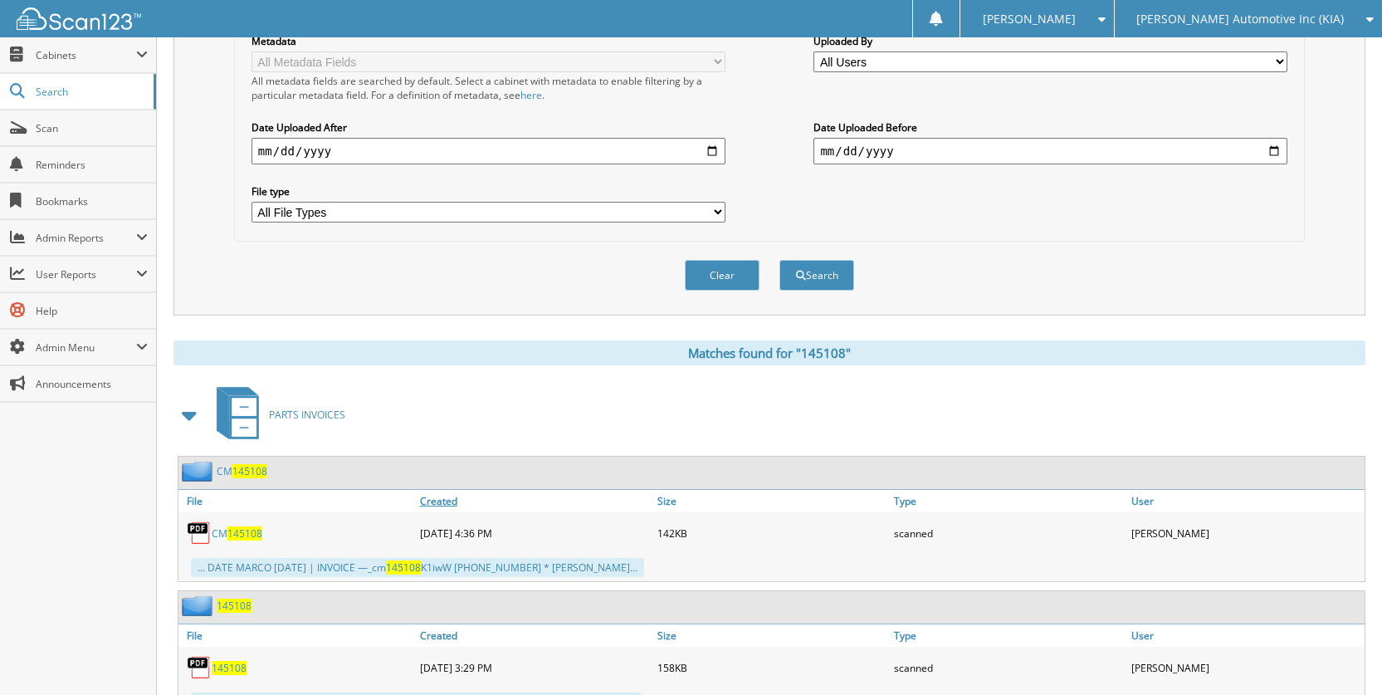
scroll to position [498, 0]
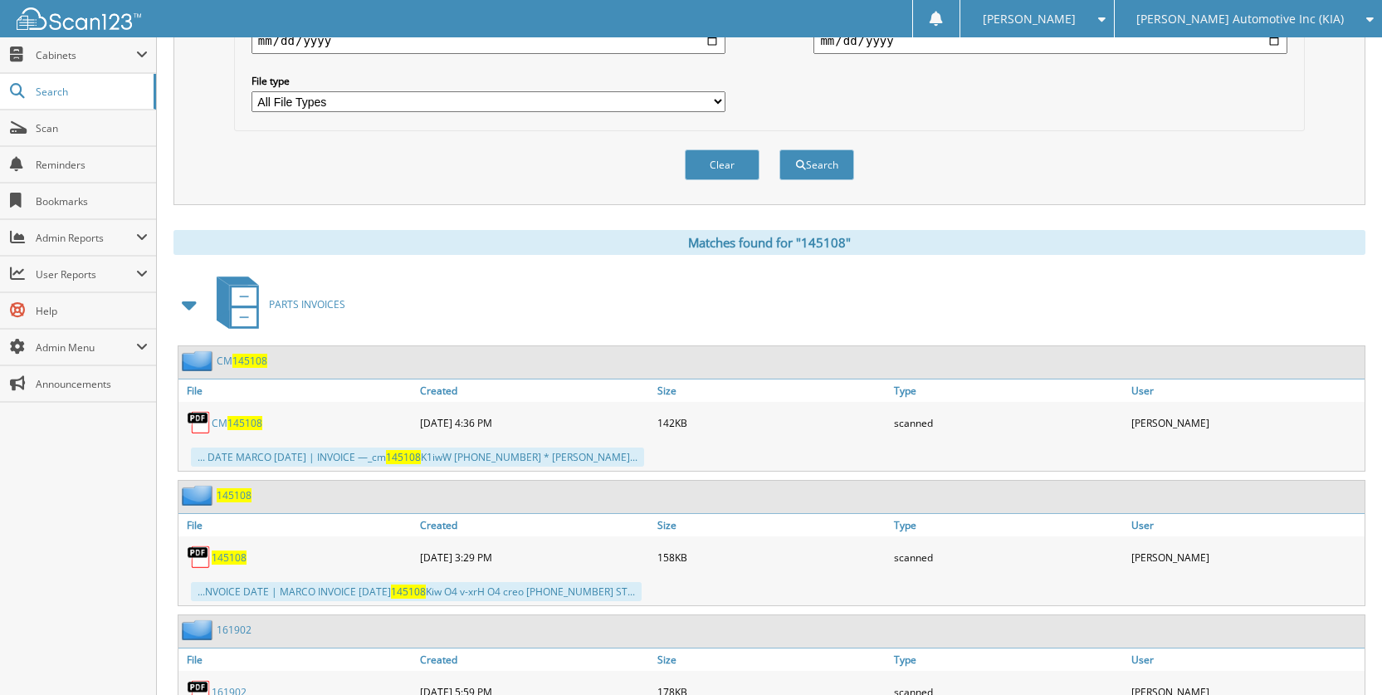
click at [240, 427] on span "145108" at bounding box center [244, 423] width 35 height 14
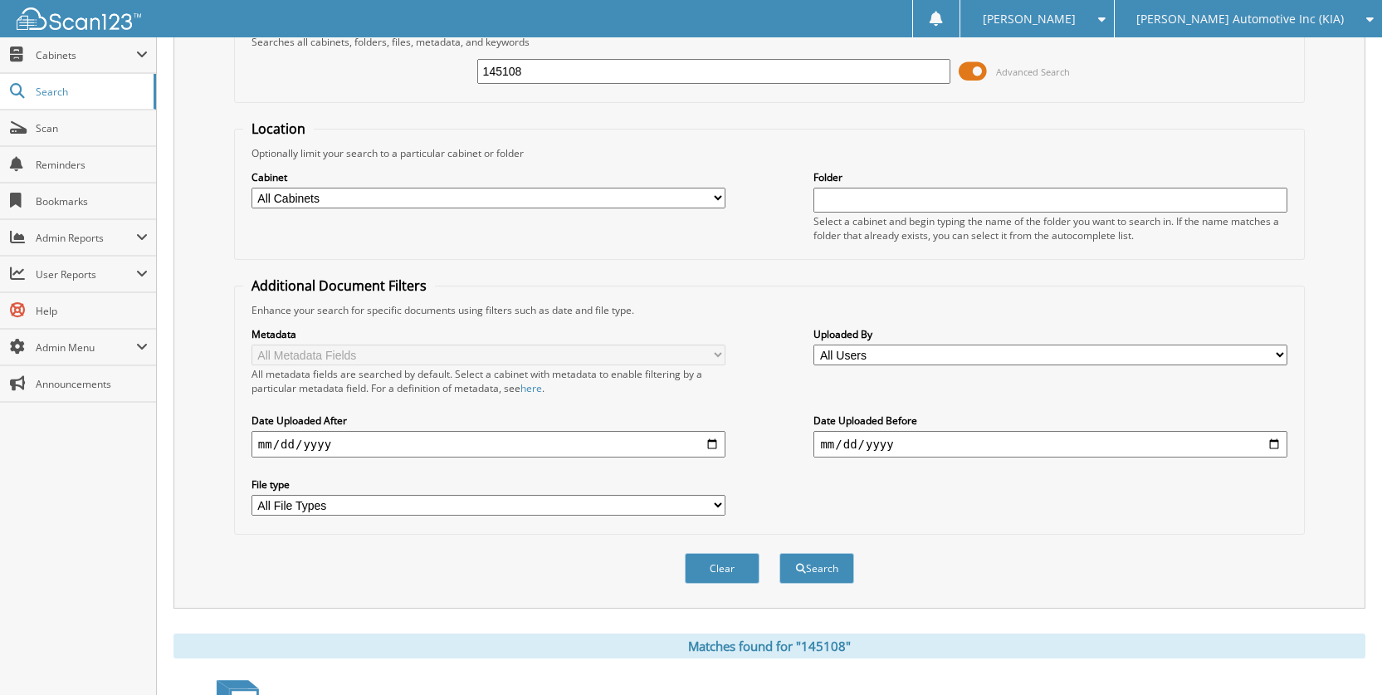
scroll to position [0, 0]
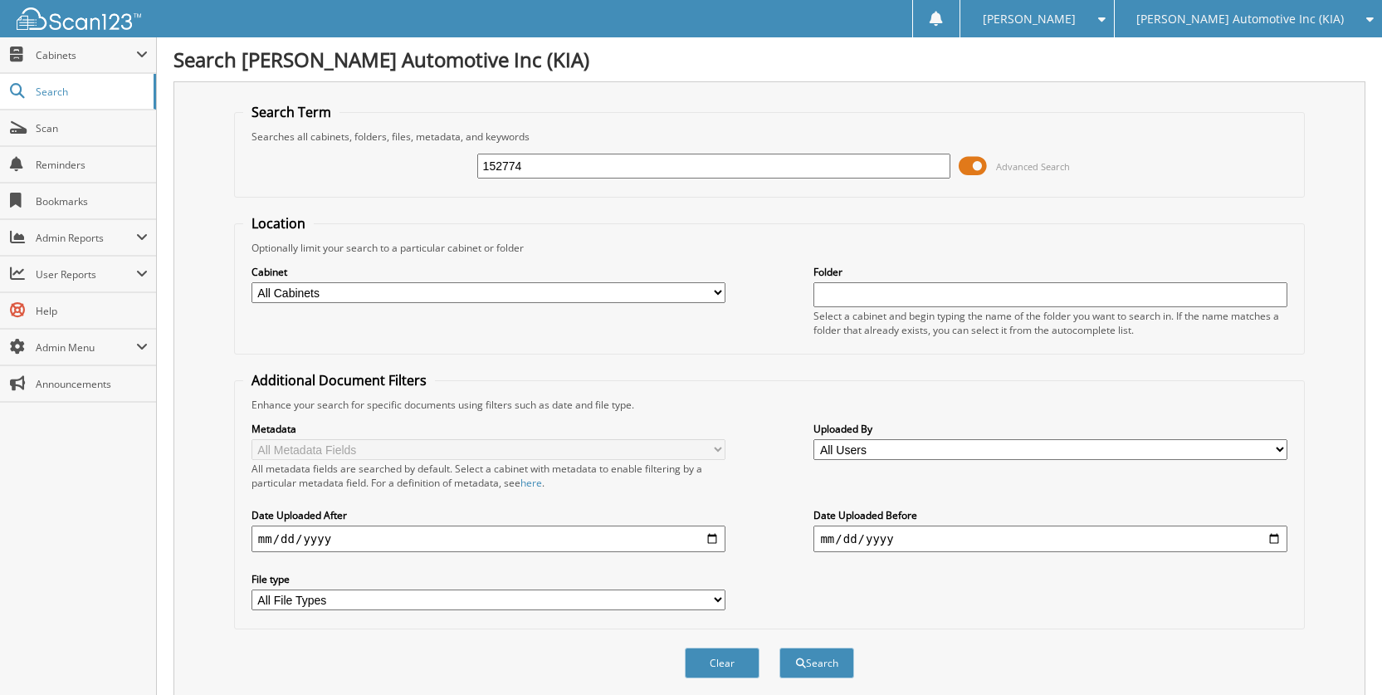
type input "152774"
click at [779, 647] on button "Search" at bounding box center [816, 662] width 75 height 31
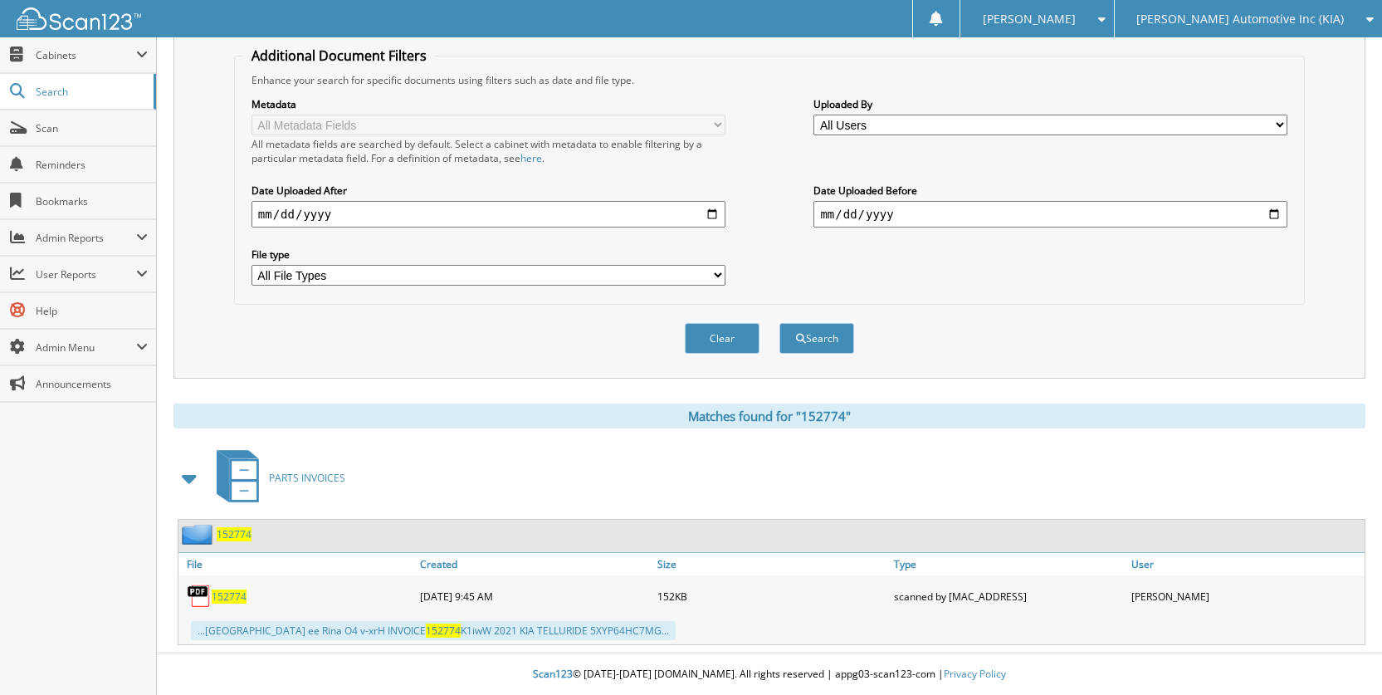
click at [247, 593] on div "152774" at bounding box center [296, 595] width 237 height 33
click at [237, 600] on span "152774" at bounding box center [229, 596] width 35 height 14
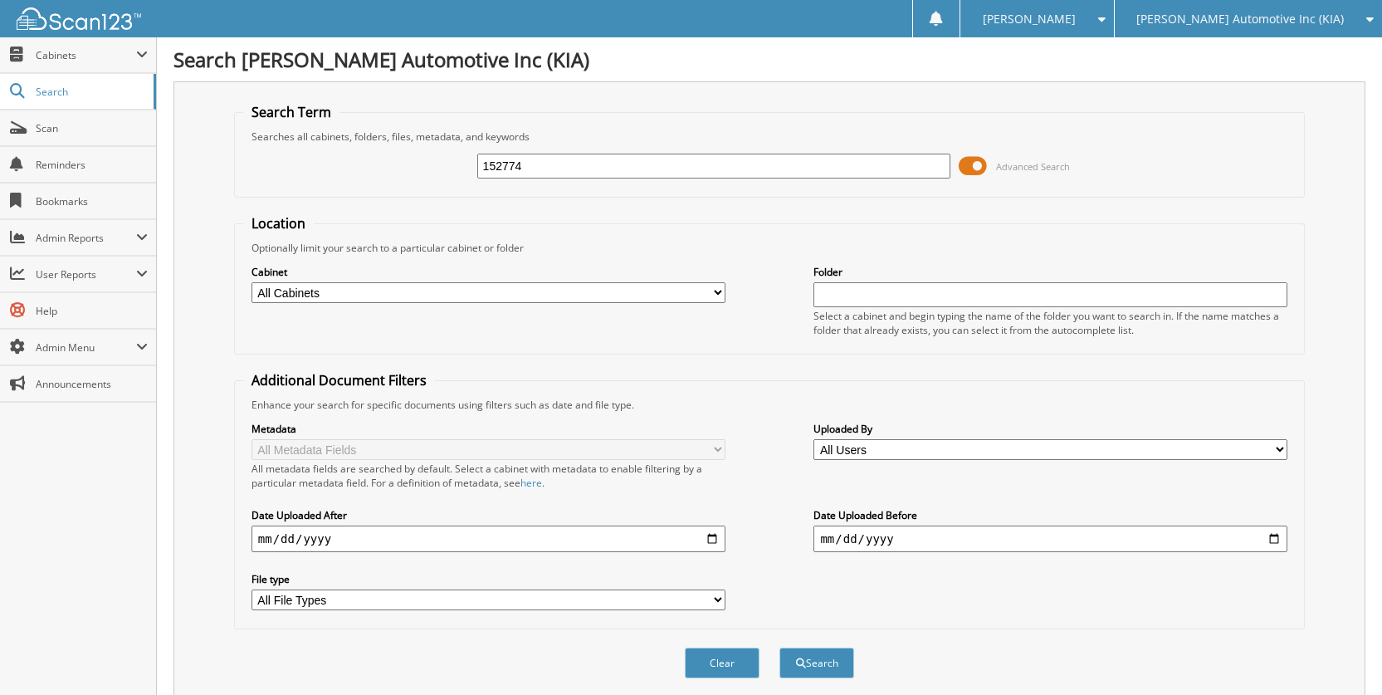
drag, startPoint x: 548, startPoint y: 168, endPoint x: 436, endPoint y: 168, distance: 112.0
click at [436, 168] on div "152774 Advanced Search" at bounding box center [769, 166] width 1052 height 45
click at [1257, 23] on span "[PERSON_NAME] Automotive Inc (KIA)" at bounding box center [1239, 19] width 207 height 10
click at [1235, 50] on link "[PERSON_NAME] Volkswagen Inc" at bounding box center [1248, 51] width 267 height 29
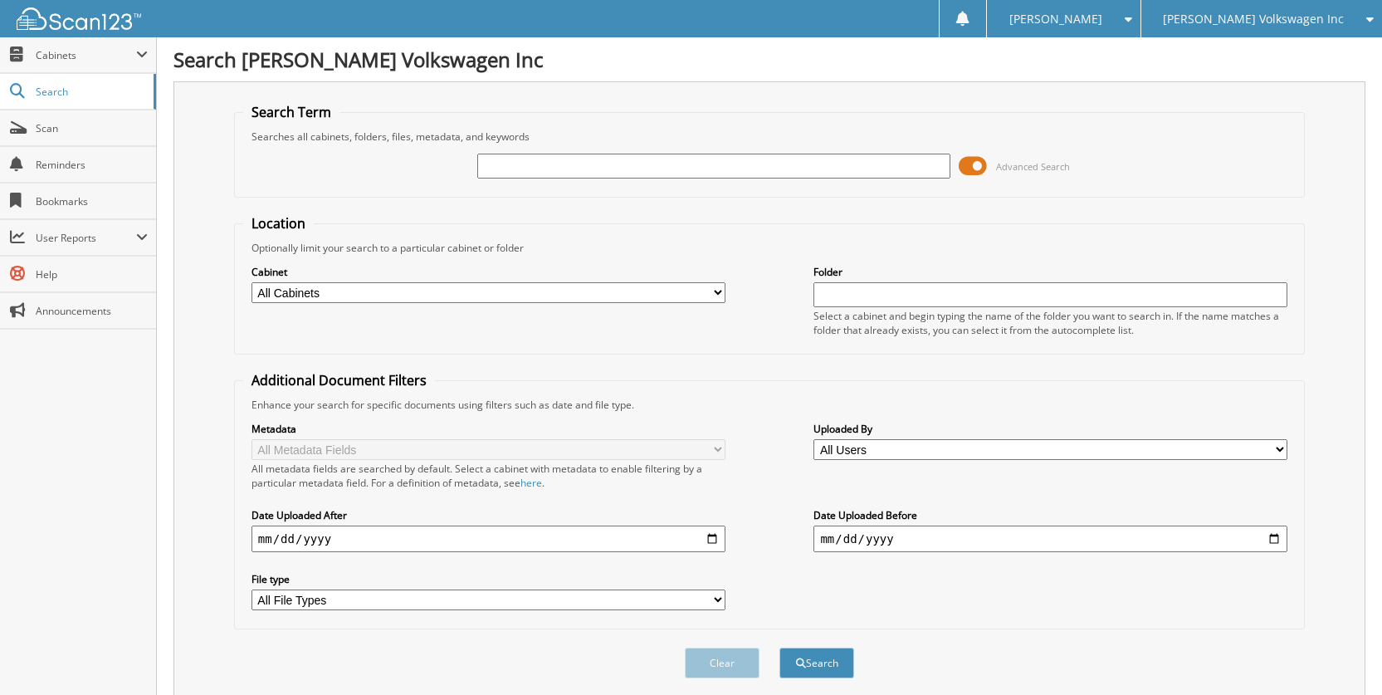
click at [551, 166] on input "text" at bounding box center [714, 166] width 474 height 25
type input "152774"
click at [779, 647] on button "Search" at bounding box center [816, 662] width 75 height 31
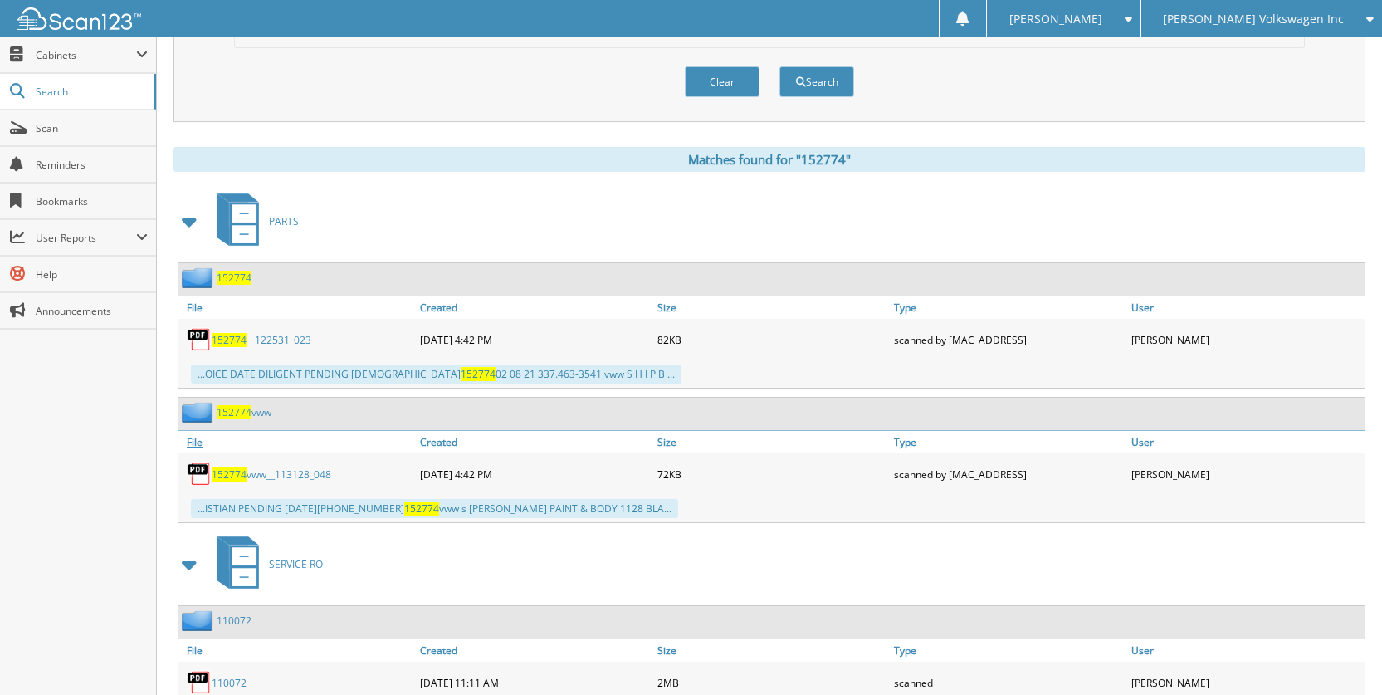
scroll to position [664, 0]
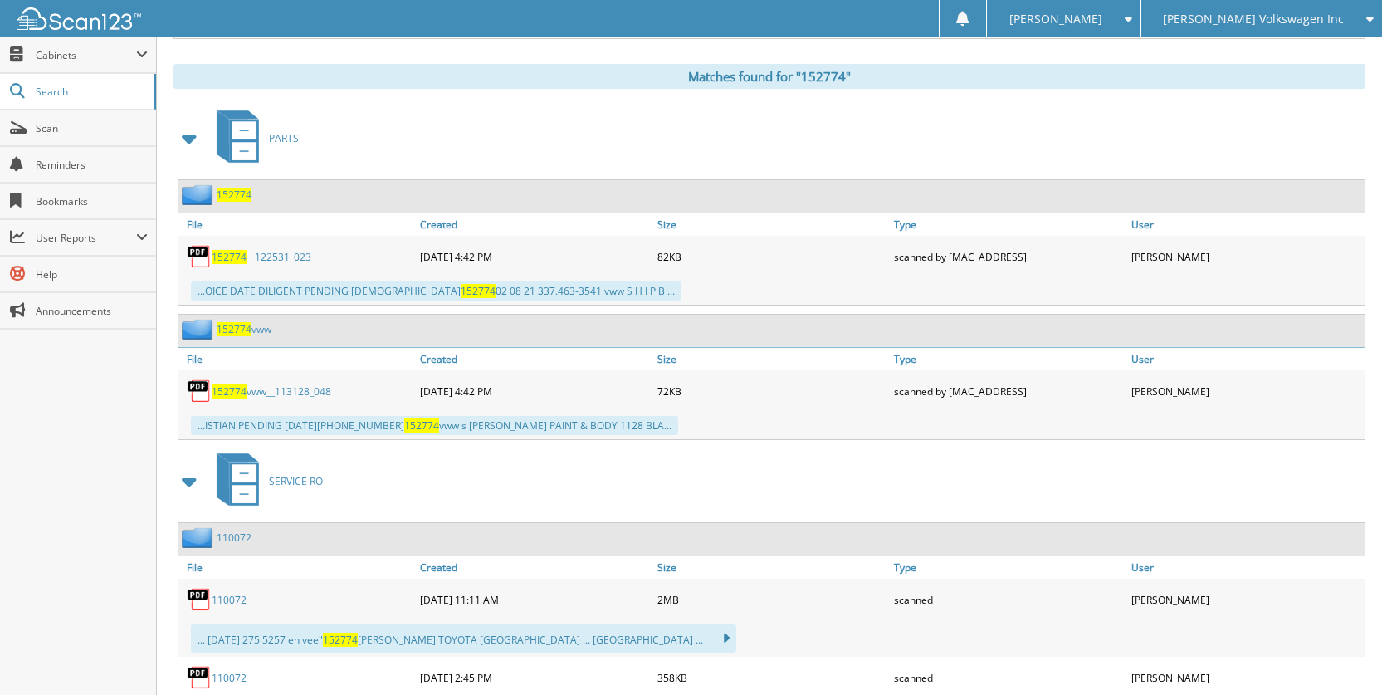
click at [235, 254] on span "152774" at bounding box center [229, 257] width 35 height 14
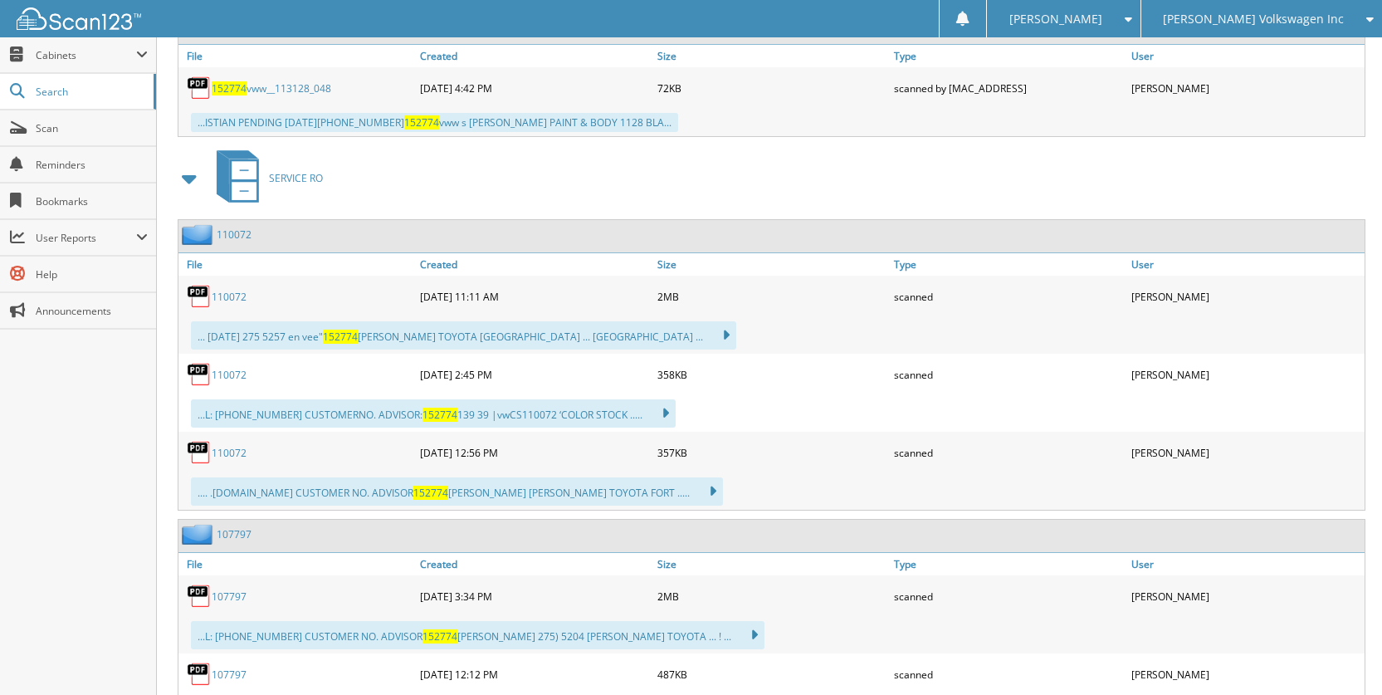
scroll to position [996, 0]
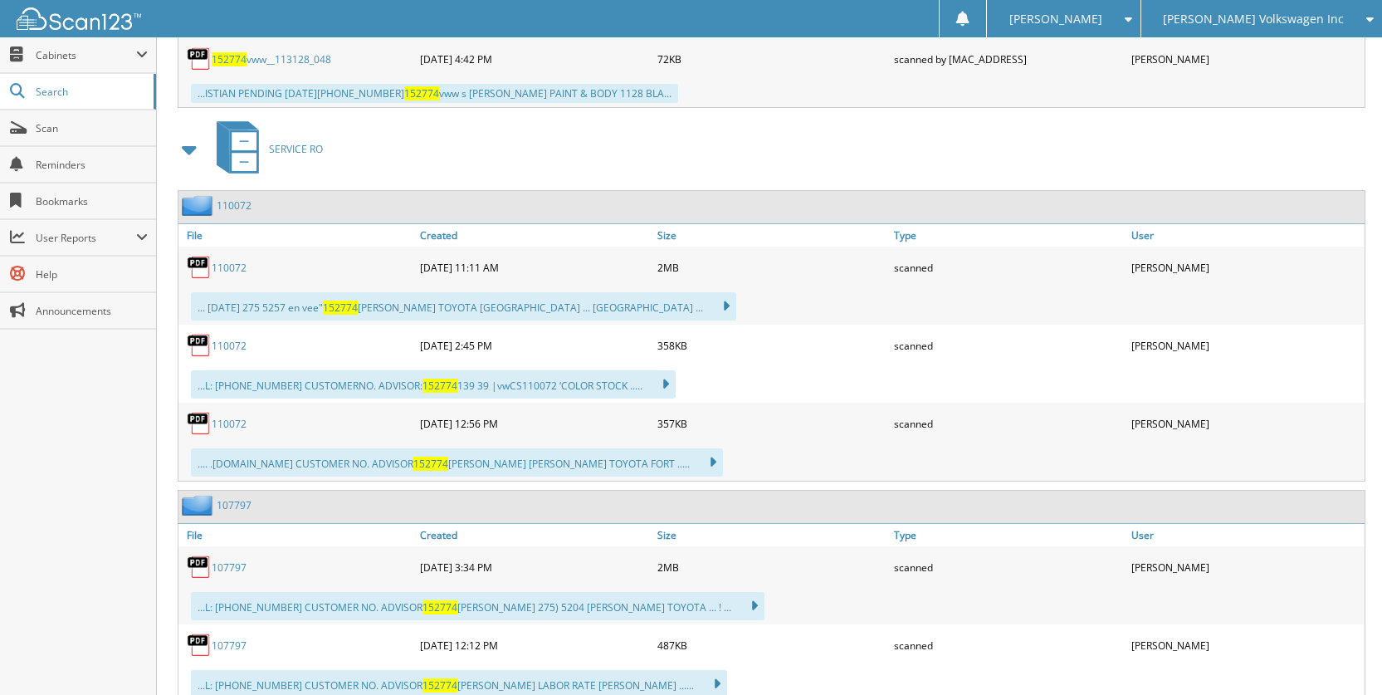
click at [239, 573] on link "107797" at bounding box center [229, 567] width 35 height 14
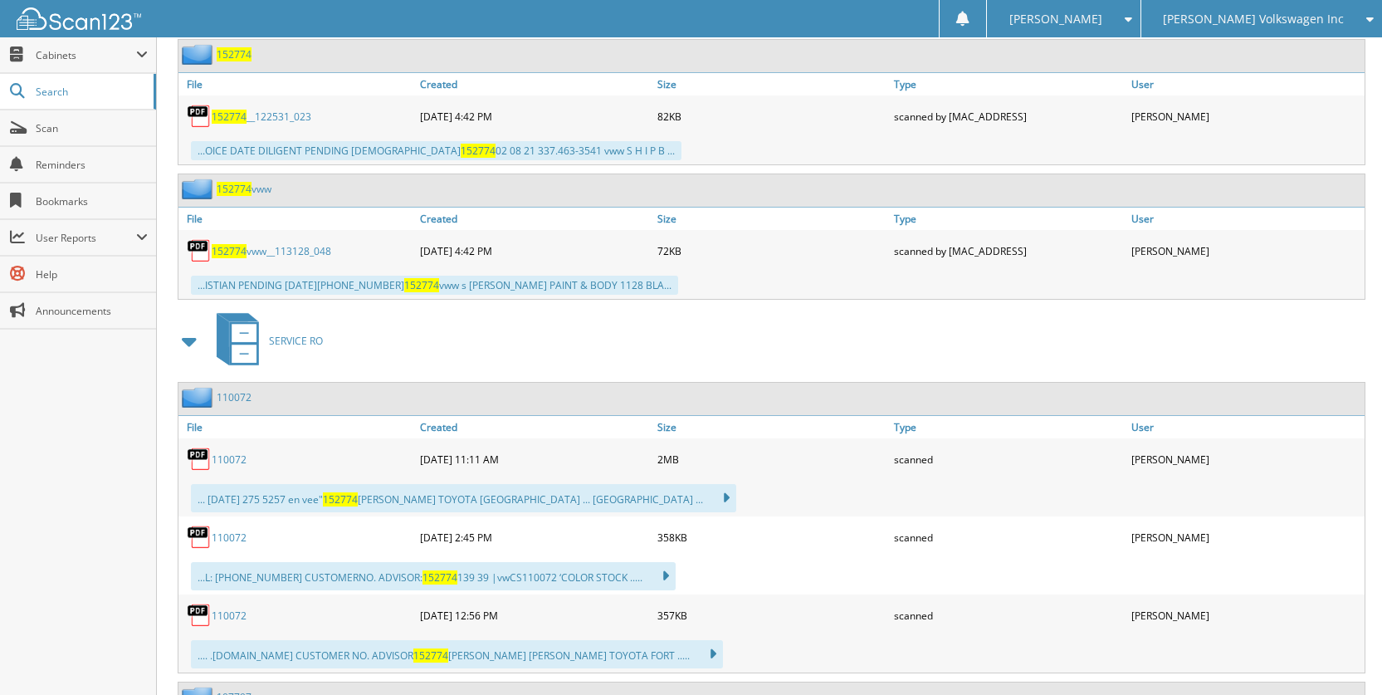
scroll to position [747, 0]
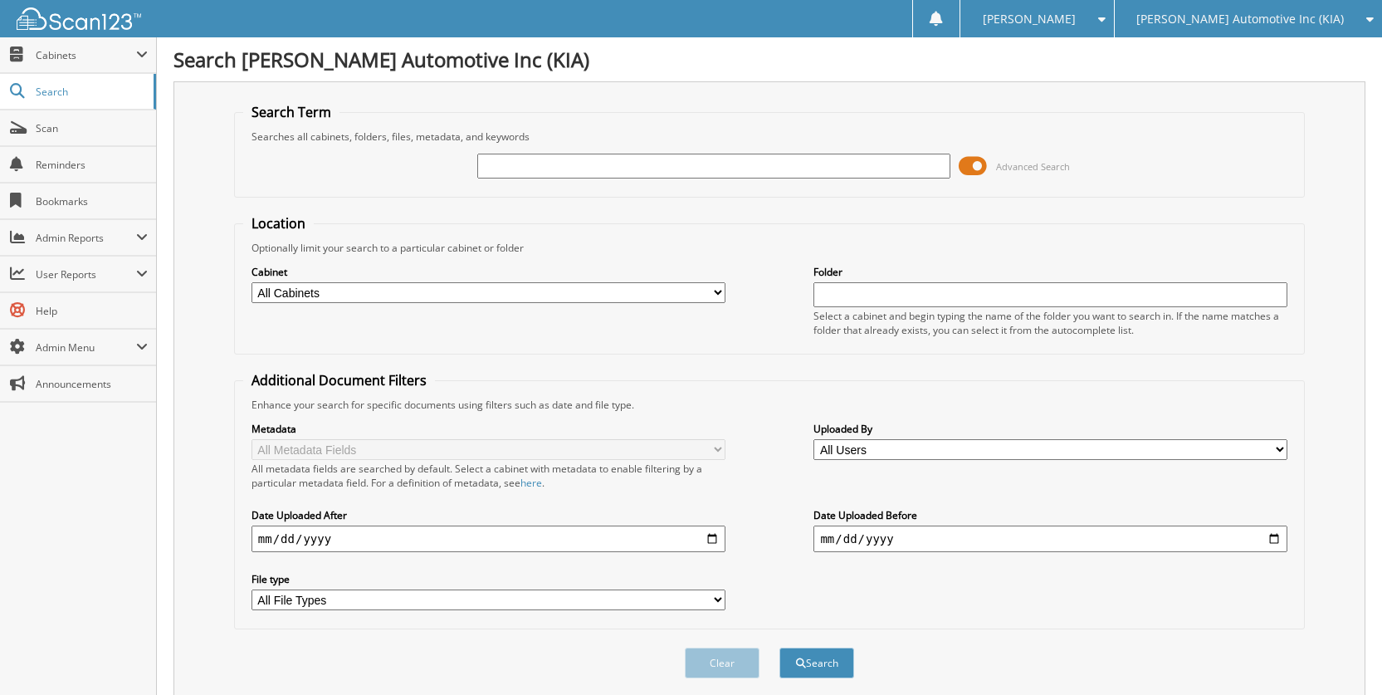
click at [564, 161] on input "text" at bounding box center [714, 166] width 474 height 25
type input "1"
type input "85040"
click at [779, 647] on button "Search" at bounding box center [816, 662] width 75 height 31
drag, startPoint x: 522, startPoint y: 163, endPoint x: 357, endPoint y: 160, distance: 165.2
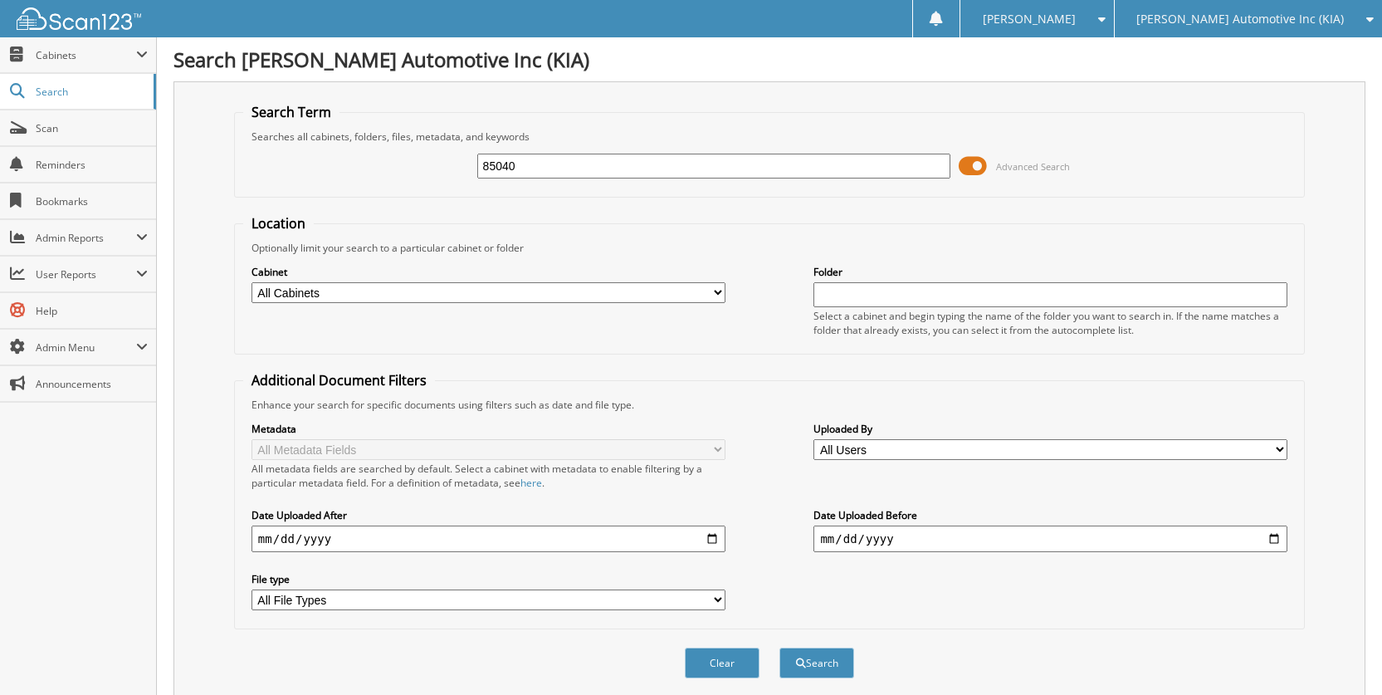
click at [357, 160] on div "85040 Advanced Search" at bounding box center [769, 166] width 1052 height 45
type input "123373"
click at [779, 647] on button "Search" at bounding box center [816, 662] width 75 height 31
drag, startPoint x: 601, startPoint y: 164, endPoint x: 410, endPoint y: 148, distance: 191.6
click at [410, 148] on div "123373 Advanced Search" at bounding box center [769, 166] width 1052 height 45
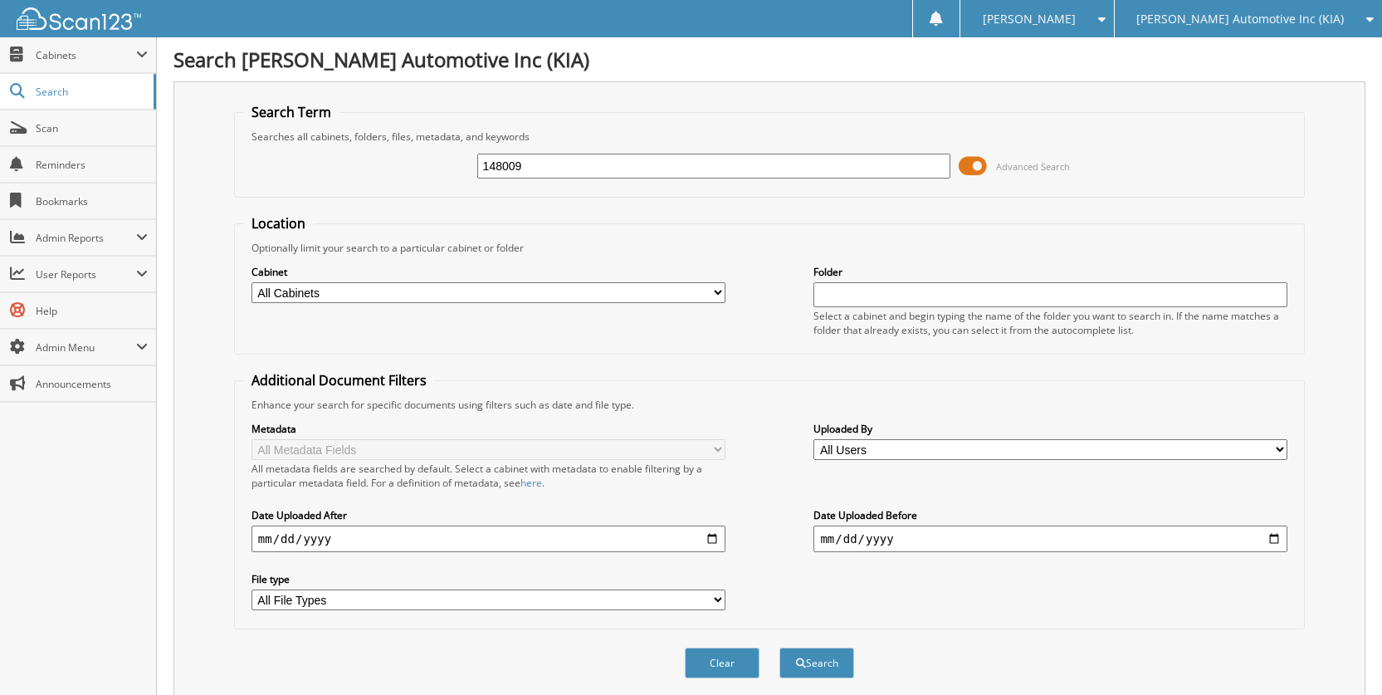
type input "148009"
click at [779, 647] on button "Search" at bounding box center [816, 662] width 75 height 31
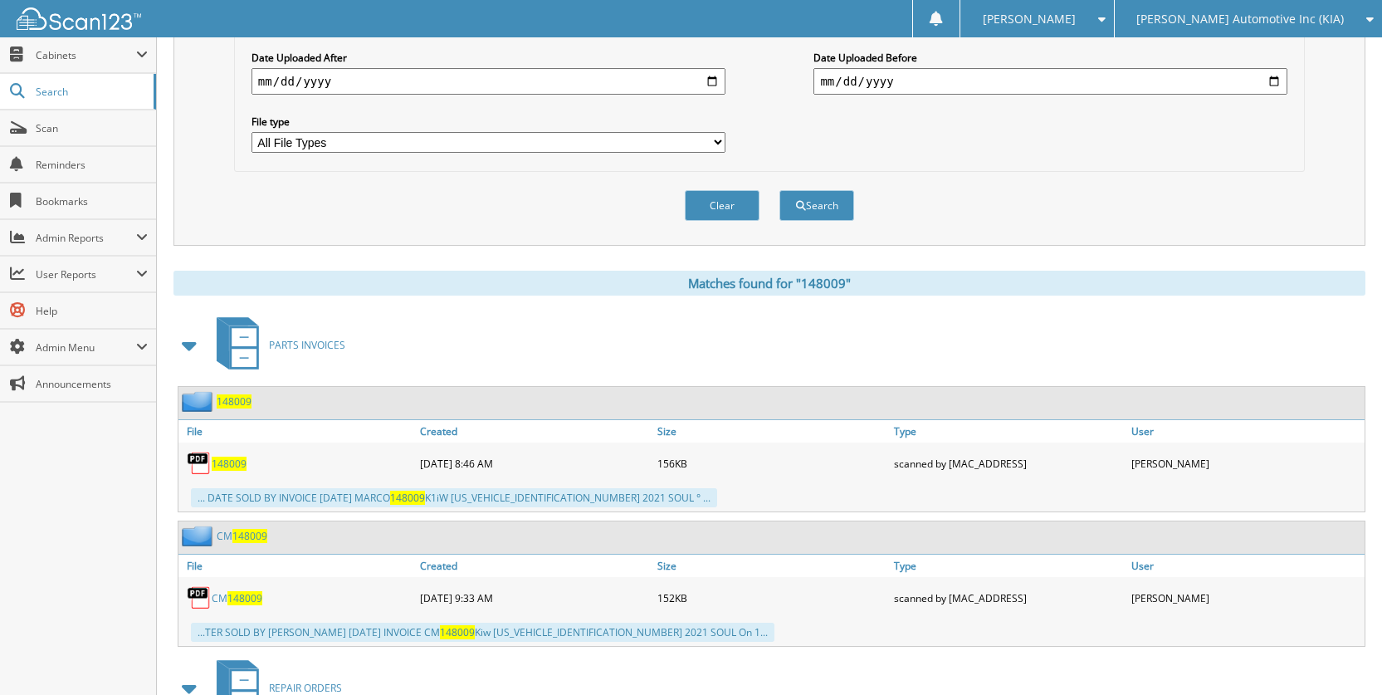
scroll to position [581, 0]
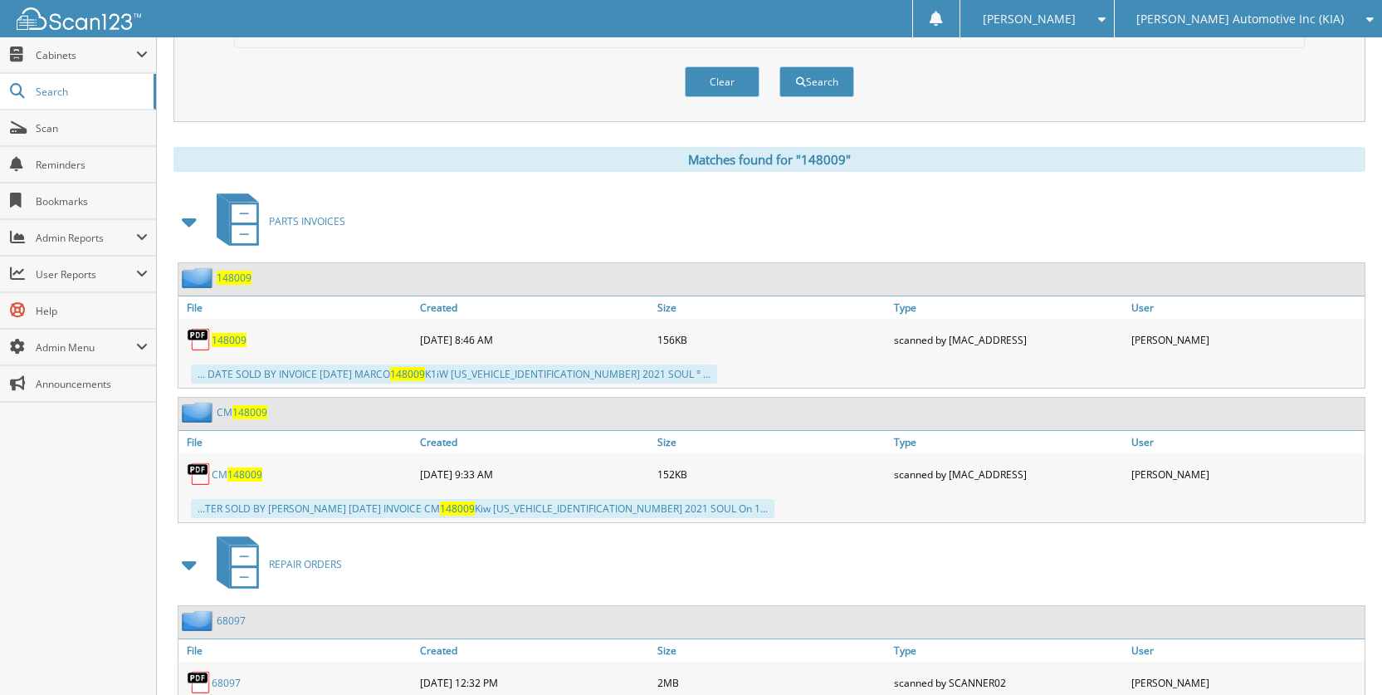
click at [247, 469] on span "148009" at bounding box center [244, 474] width 35 height 14
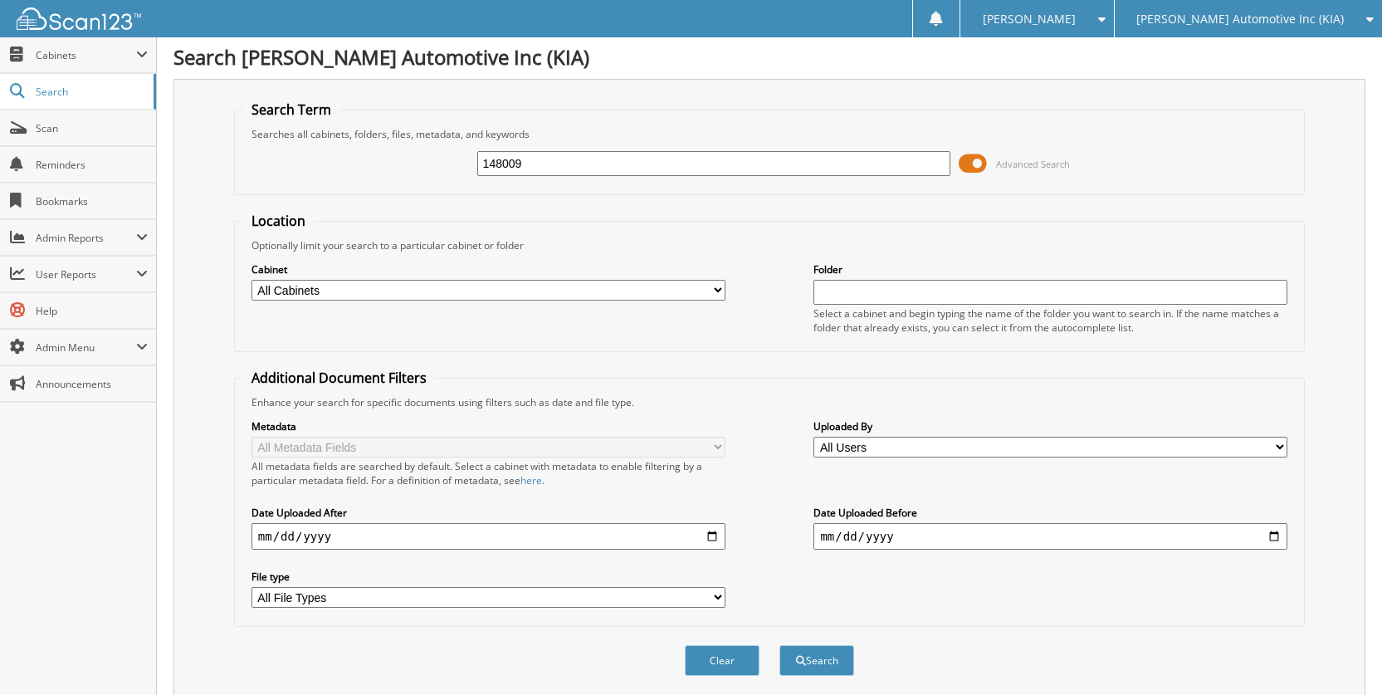
scroll to position [0, 0]
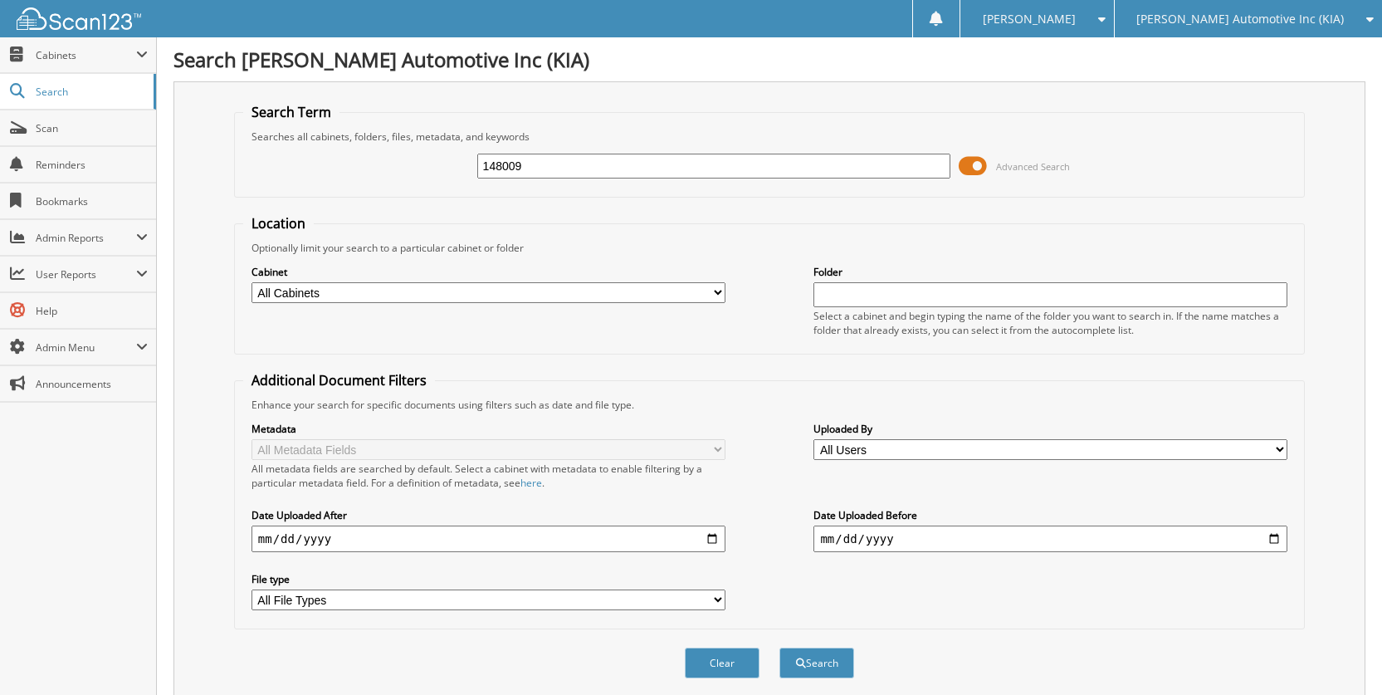
drag, startPoint x: 589, startPoint y: 173, endPoint x: 397, endPoint y: 171, distance: 192.6
click at [402, 173] on div "148009 Advanced Search" at bounding box center [769, 166] width 1052 height 45
type input "154475"
click at [779, 647] on button "Search" at bounding box center [816, 662] width 75 height 31
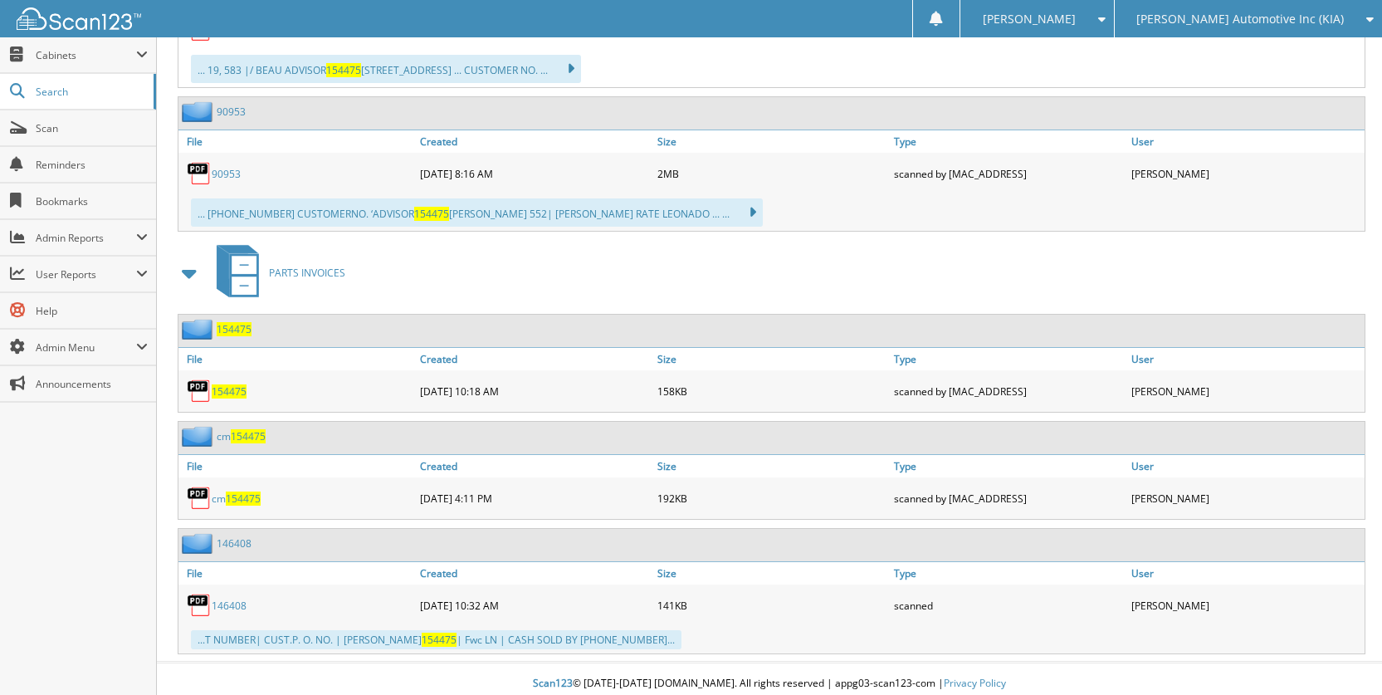
scroll to position [1191, 0]
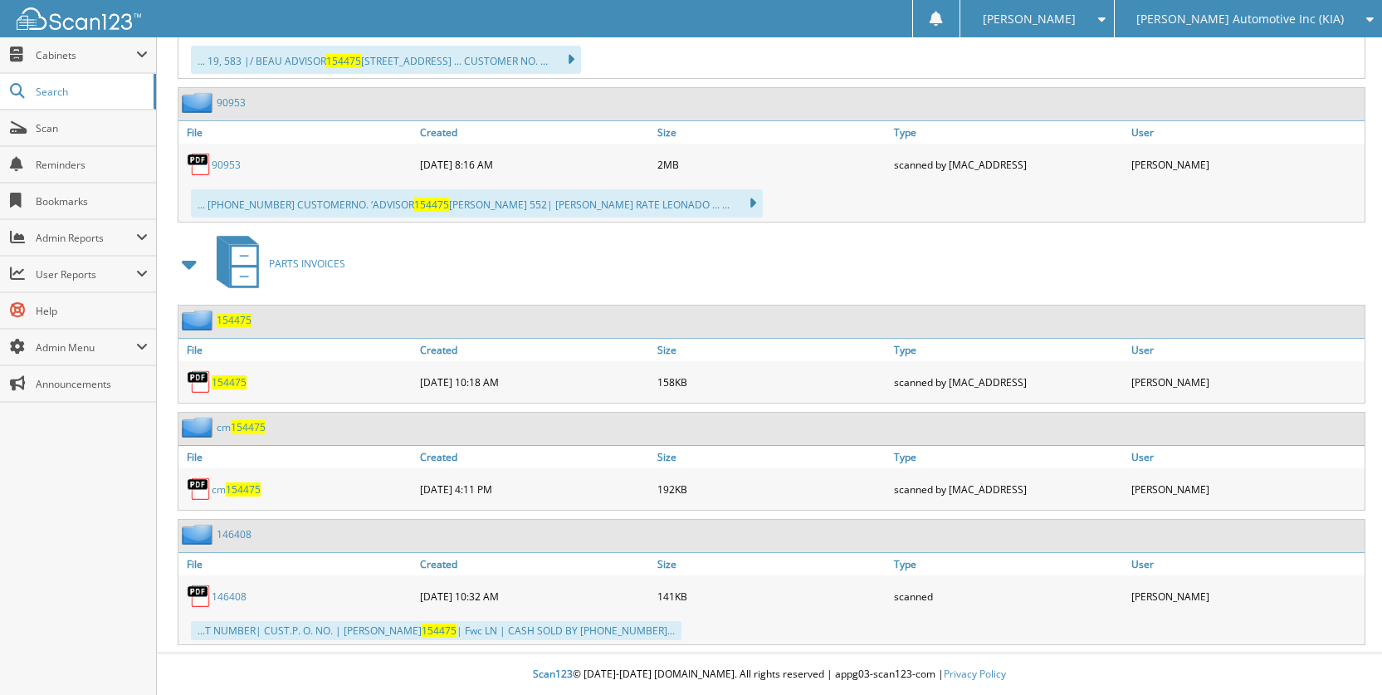
click at [217, 487] on link "cm 154475" at bounding box center [236, 489] width 49 height 14
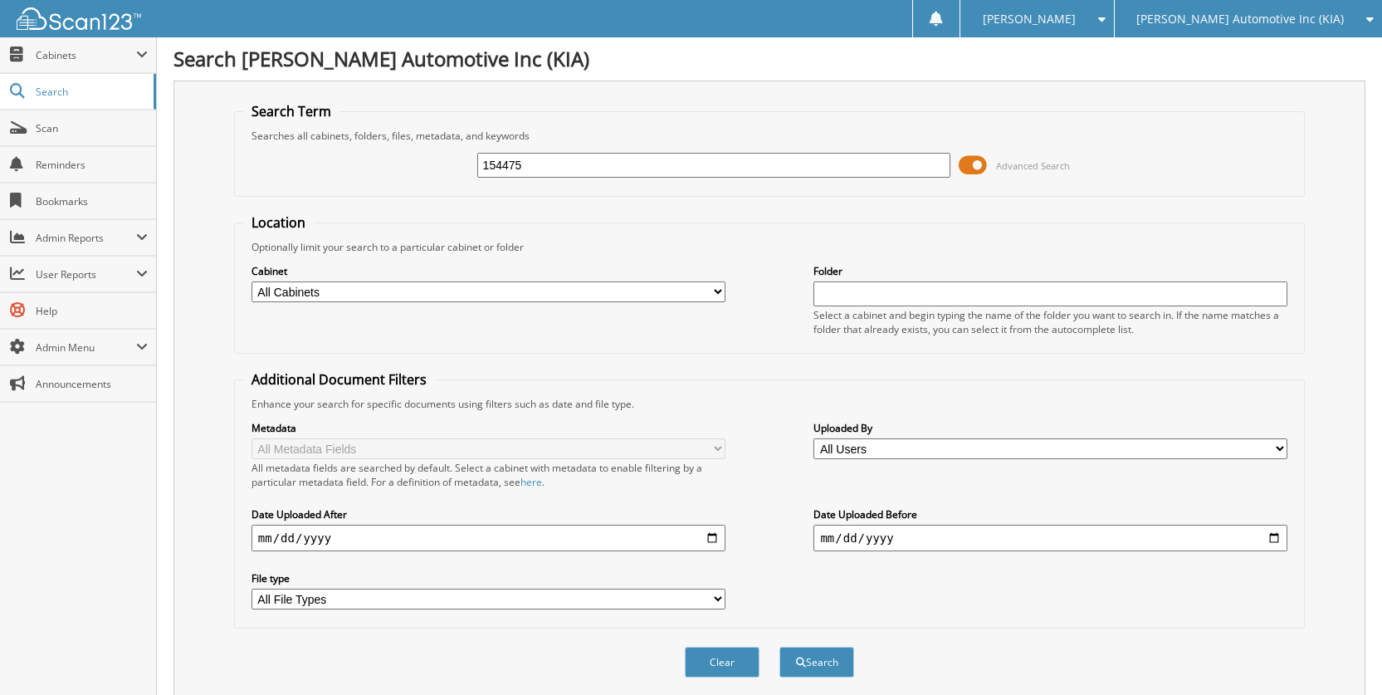
scroll to position [0, 0]
drag, startPoint x: 657, startPoint y: 163, endPoint x: 317, endPoint y: 145, distance: 340.8
click at [317, 145] on div "154475 Advanced Search" at bounding box center [769, 166] width 1052 height 45
type input "156002"
click at [779, 647] on button "Search" at bounding box center [816, 662] width 75 height 31
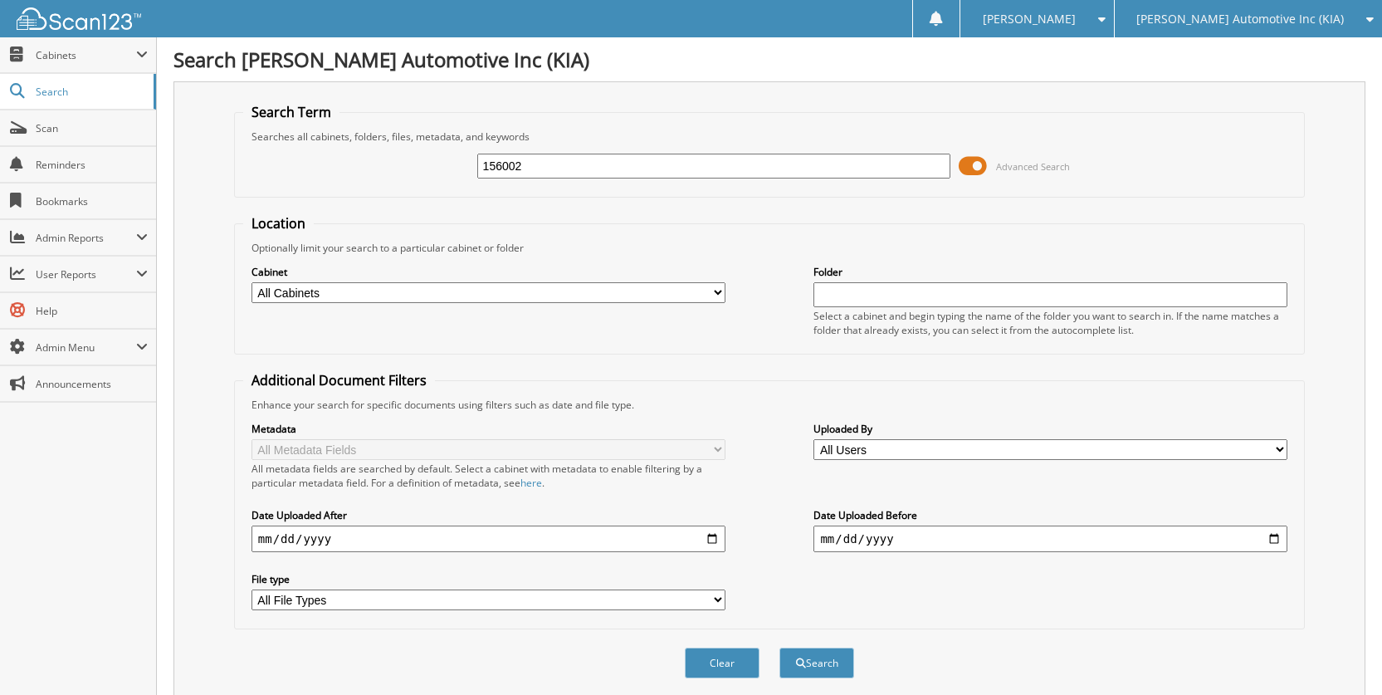
drag, startPoint x: 542, startPoint y: 168, endPoint x: 366, endPoint y: 145, distance: 177.4
click at [366, 146] on div "156002 Advanced Search" at bounding box center [769, 166] width 1052 height 45
type input "181484"
click at [779, 647] on button "Search" at bounding box center [816, 662] width 75 height 31
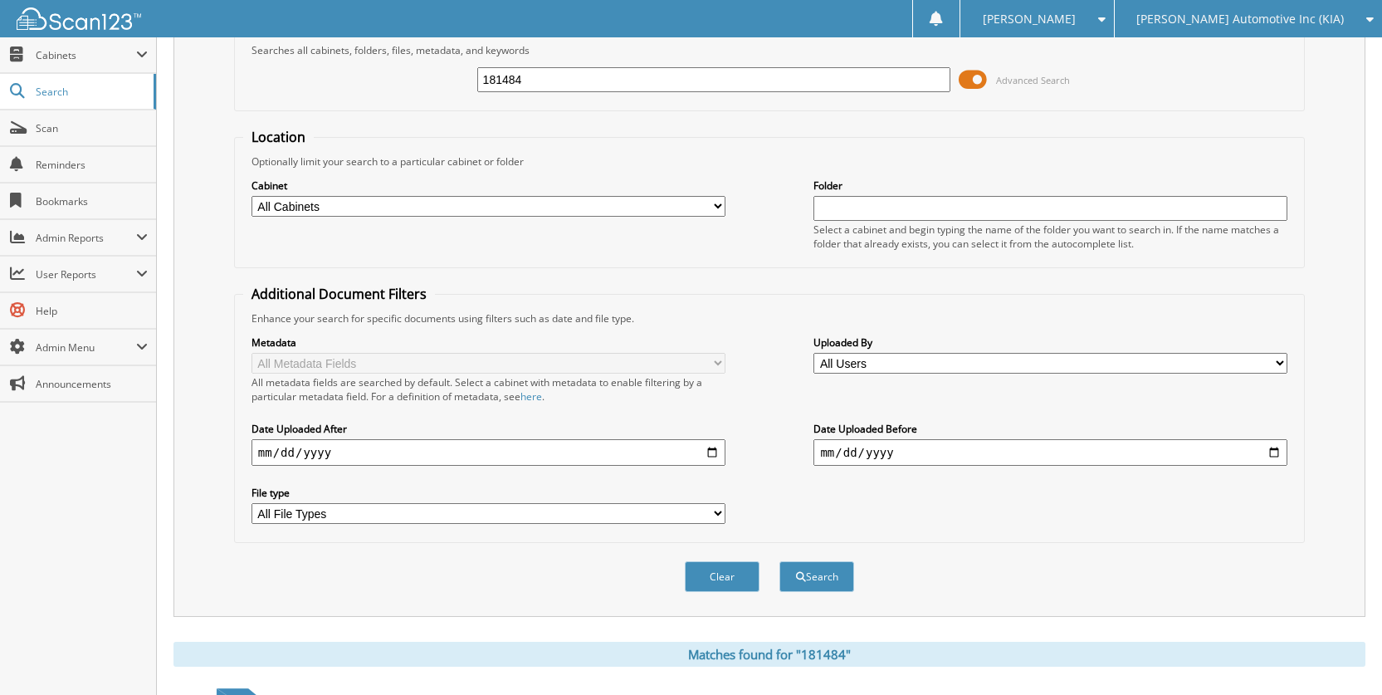
scroll to position [76, 0]
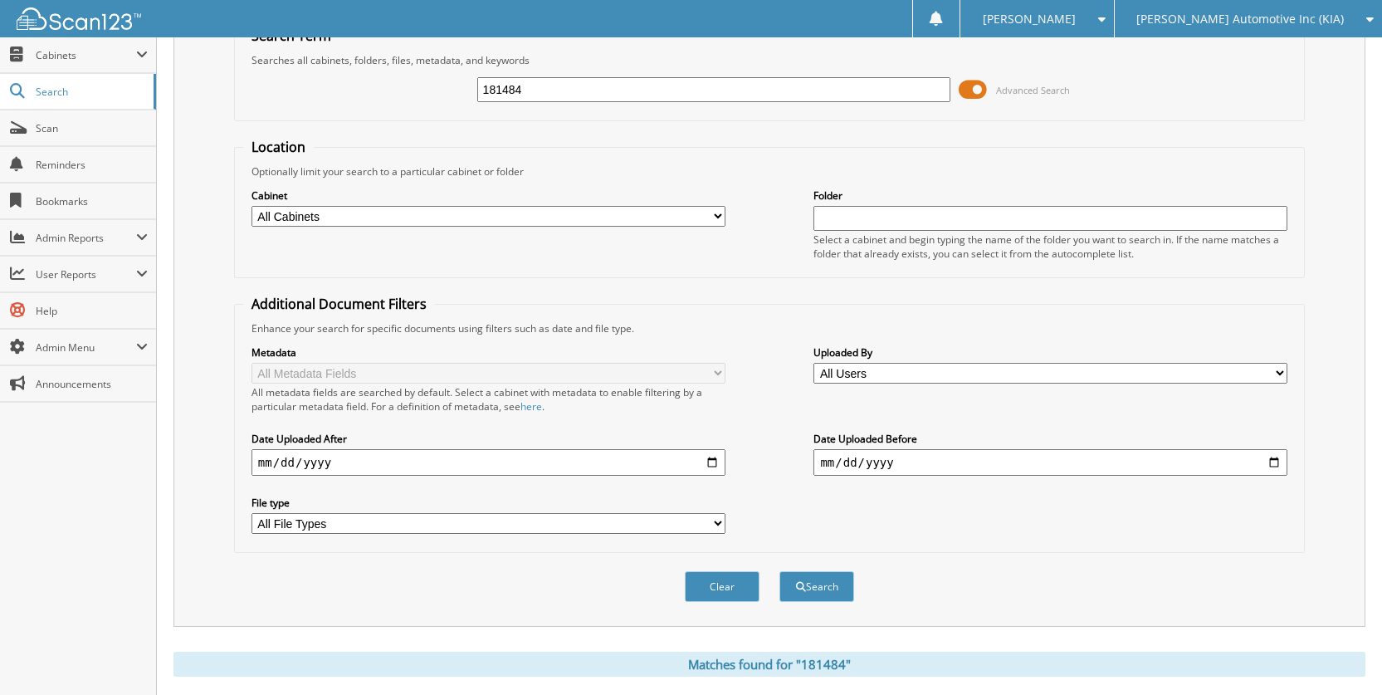
drag, startPoint x: 609, startPoint y: 86, endPoint x: 227, endPoint y: 94, distance: 382.7
click at [227, 94] on div "Search Term Searches all cabinets, folders, files, metadata, and keywords 18148…" at bounding box center [769, 316] width 1192 height 622
type input "150652"
click at [779, 571] on button "Search" at bounding box center [816, 586] width 75 height 31
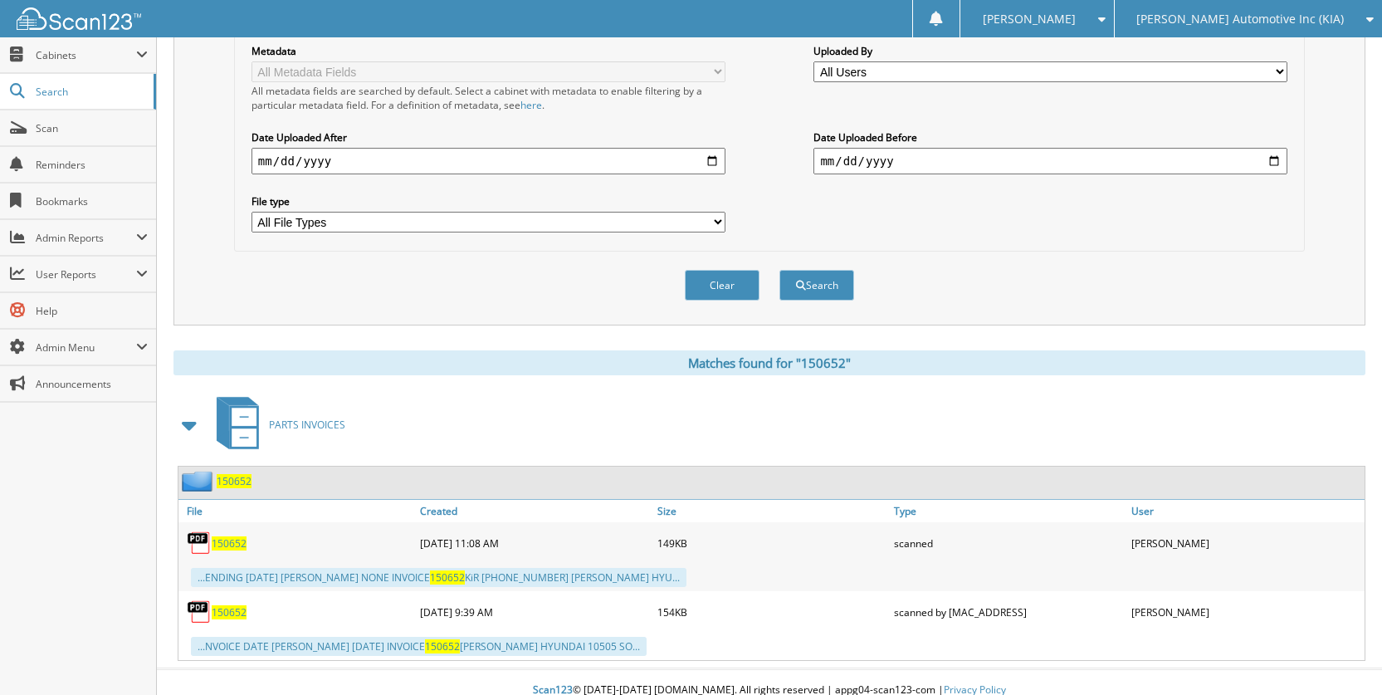
scroll to position [394, 0]
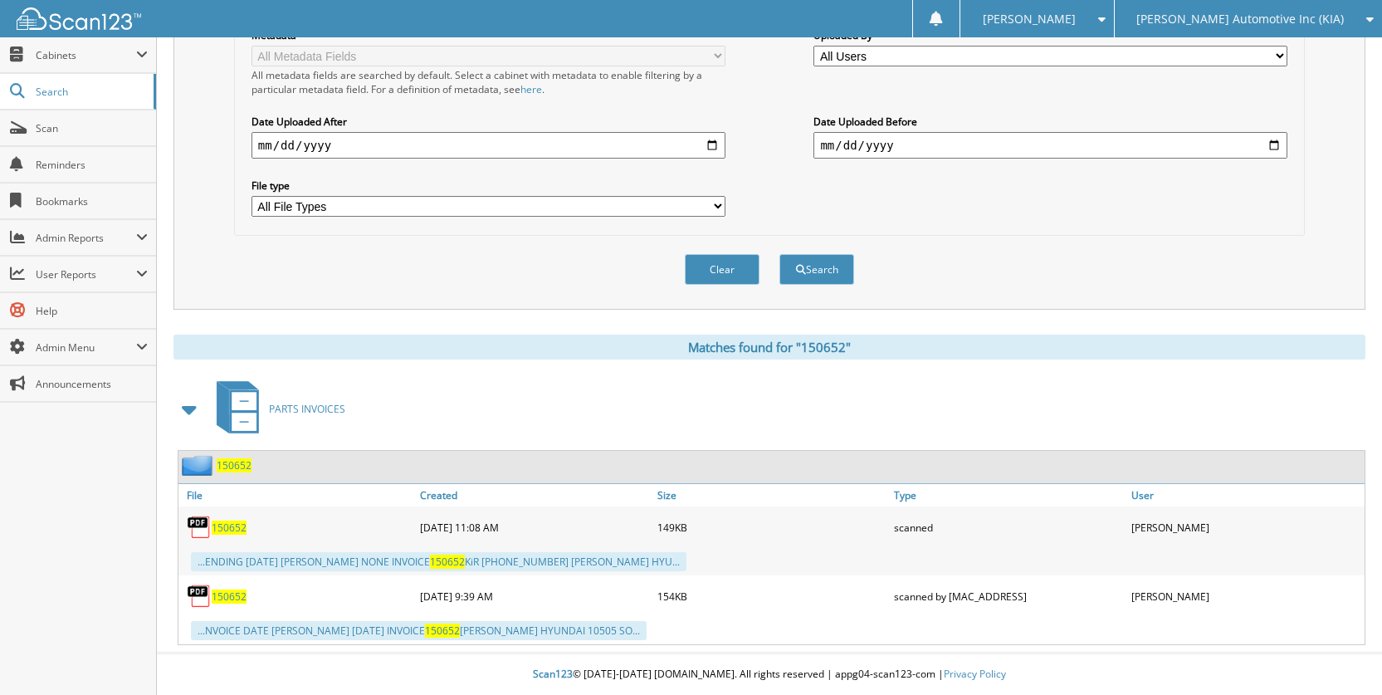
click at [230, 593] on span "150652" at bounding box center [229, 596] width 35 height 14
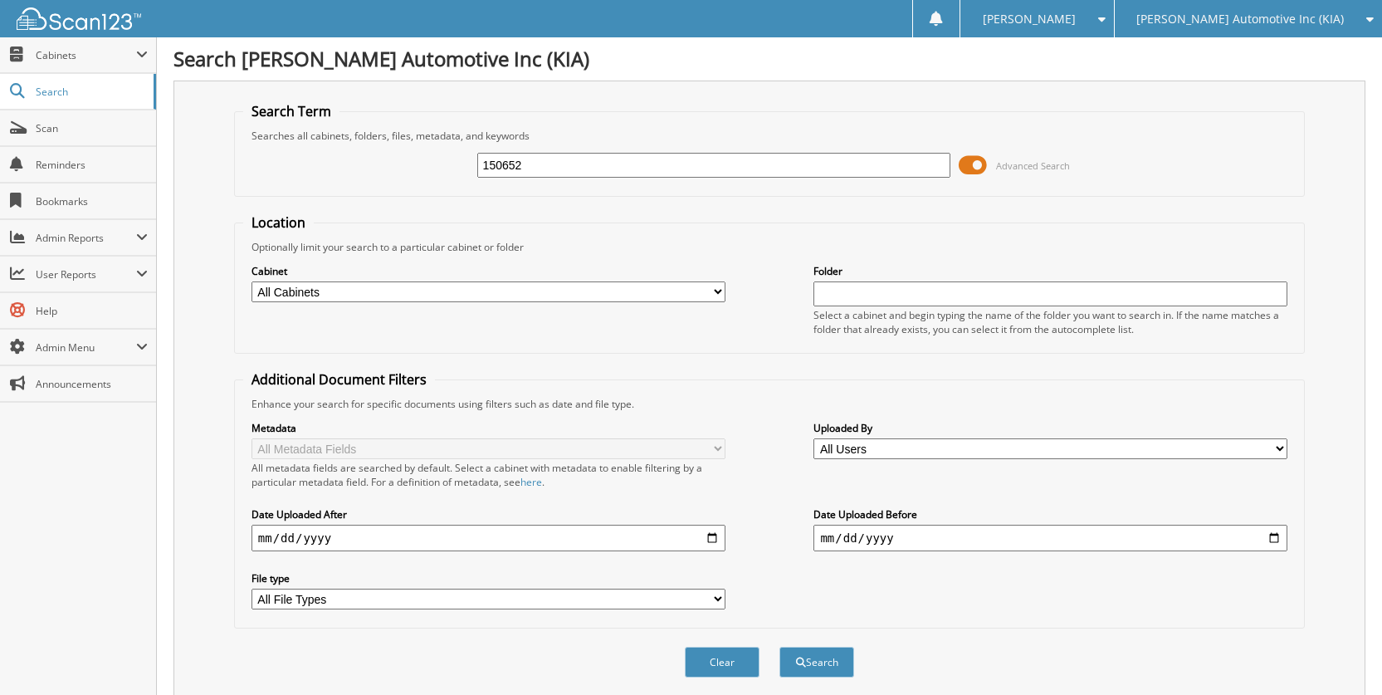
scroll to position [0, 0]
drag, startPoint x: 583, startPoint y: 166, endPoint x: 243, endPoint y: 160, distance: 340.3
click at [243, 160] on div "150652 Advanced Search" at bounding box center [769, 166] width 1052 height 45
type input "201083"
click at [779, 647] on button "Search" at bounding box center [816, 662] width 75 height 31
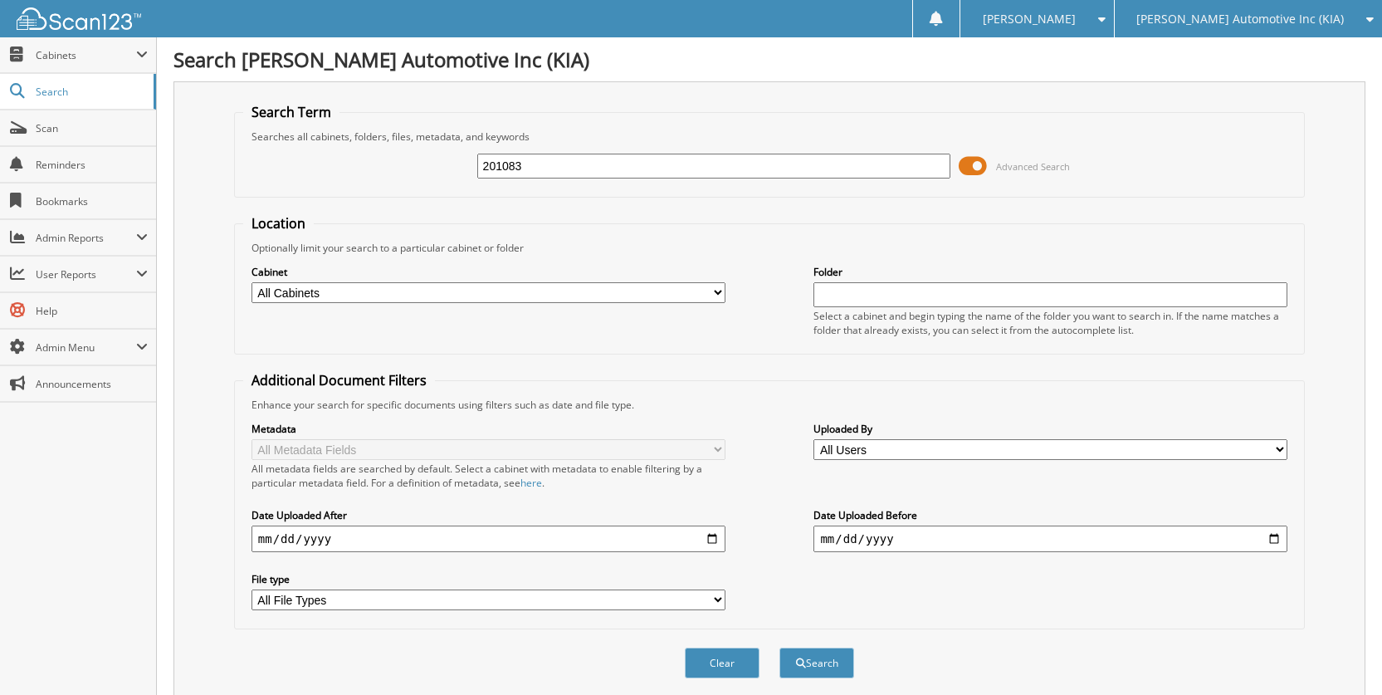
click at [1346, 22] on div "[PERSON_NAME] Automotive Inc (KIA)" at bounding box center [1248, 18] width 251 height 37
click at [1310, 58] on link "[PERSON_NAME] Volkswagen Inc" at bounding box center [1248, 51] width 267 height 29
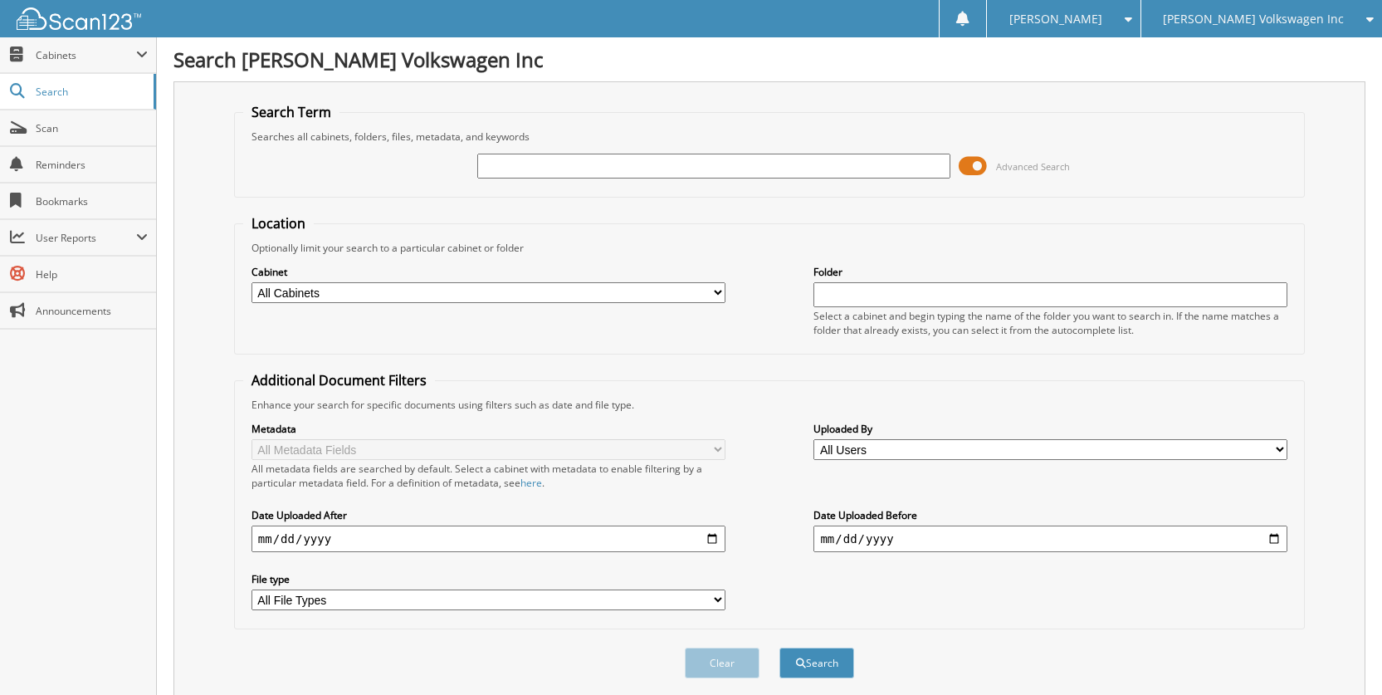
click at [651, 164] on input "text" at bounding box center [714, 166] width 474 height 25
type input "201083"
click at [779, 647] on button "Search" at bounding box center [816, 662] width 75 height 31
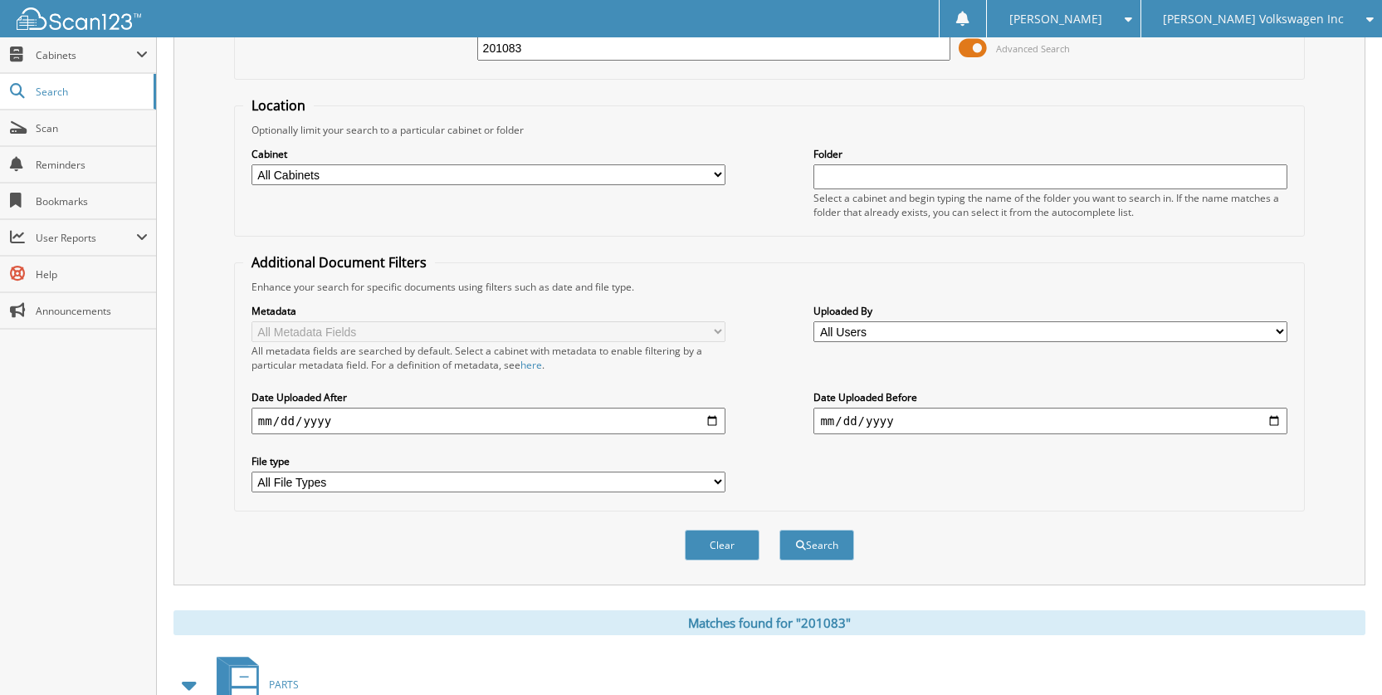
scroll to position [575, 0]
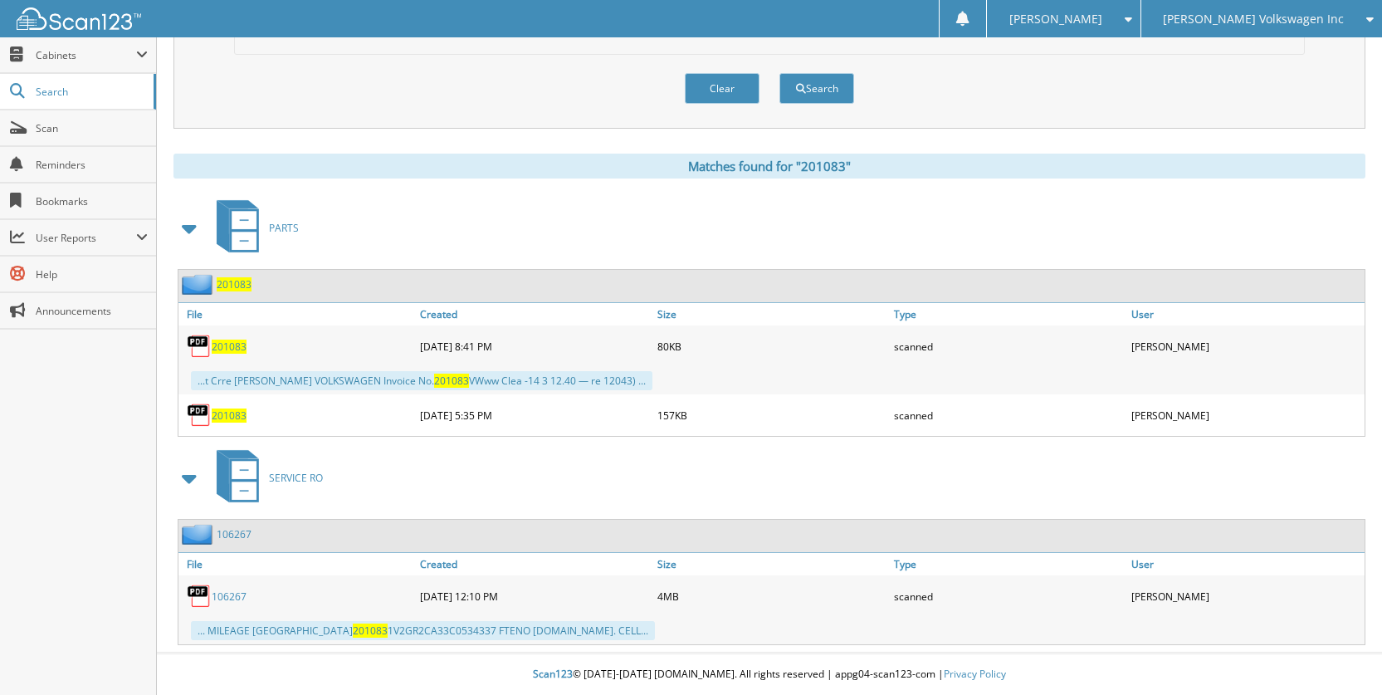
click at [230, 349] on span "201083" at bounding box center [229, 346] width 35 height 14
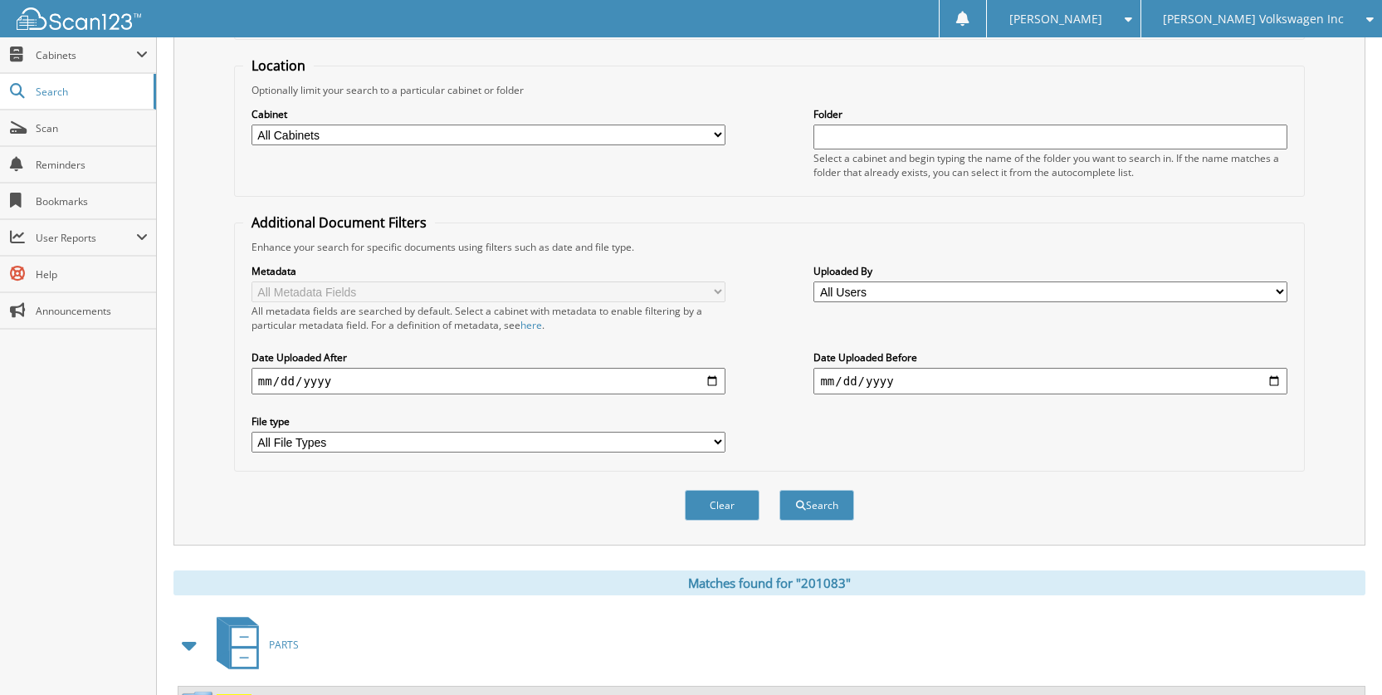
scroll to position [0, 0]
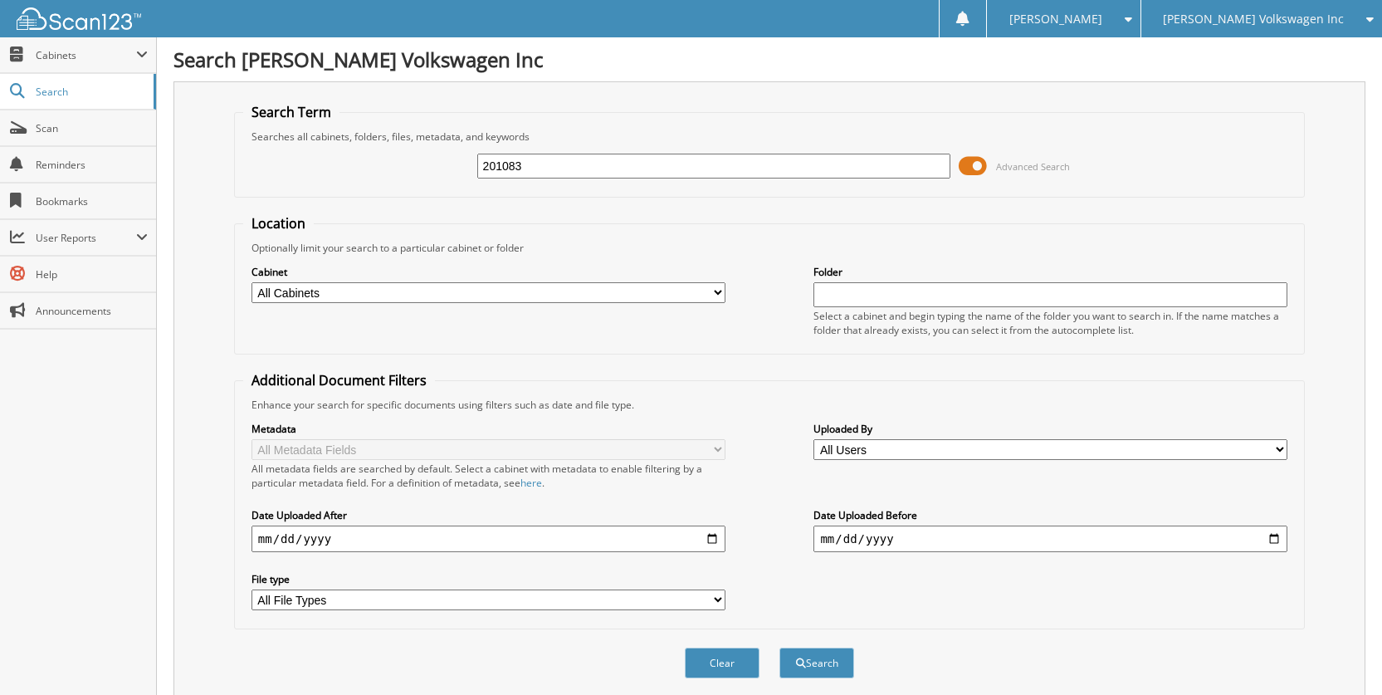
drag, startPoint x: 408, startPoint y: 165, endPoint x: 525, endPoint y: 102, distance: 132.9
click at [283, 173] on div "201083 Advanced Search" at bounding box center [769, 166] width 1052 height 45
type input "248970"
click at [779, 647] on button "Search" at bounding box center [816, 662] width 75 height 31
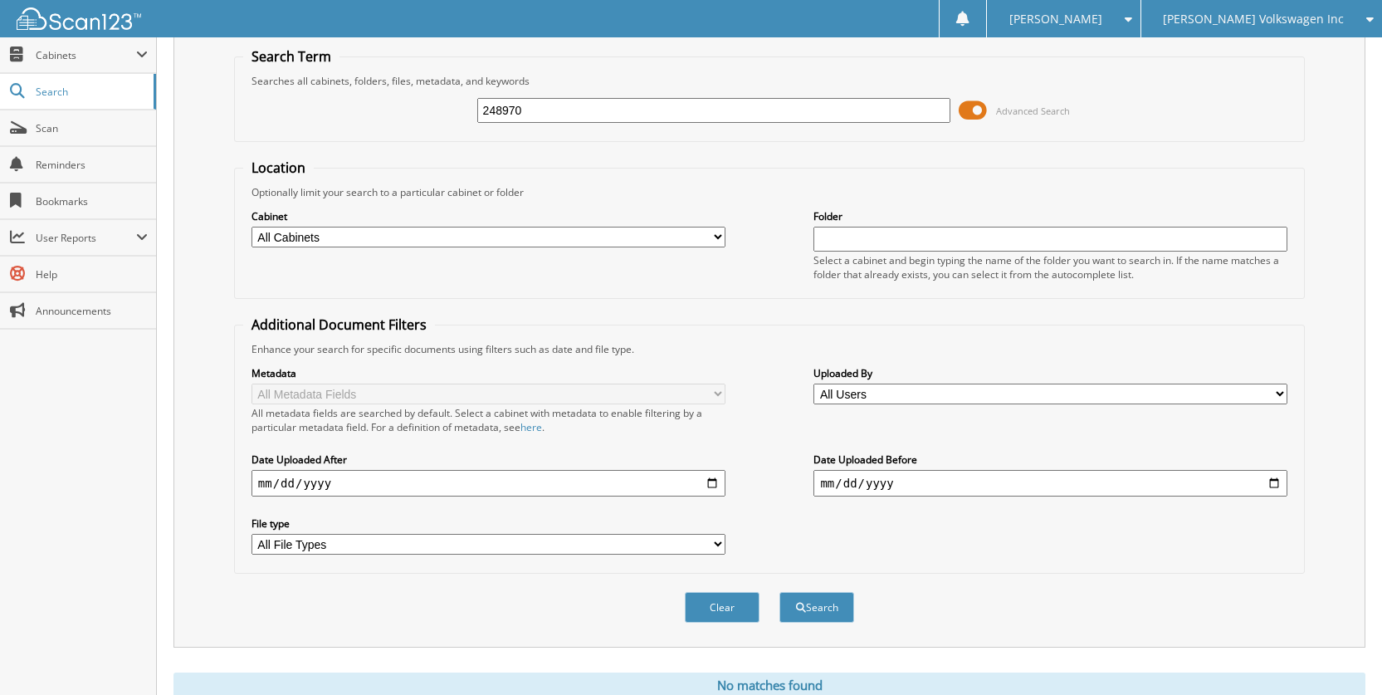
scroll to position [83, 0]
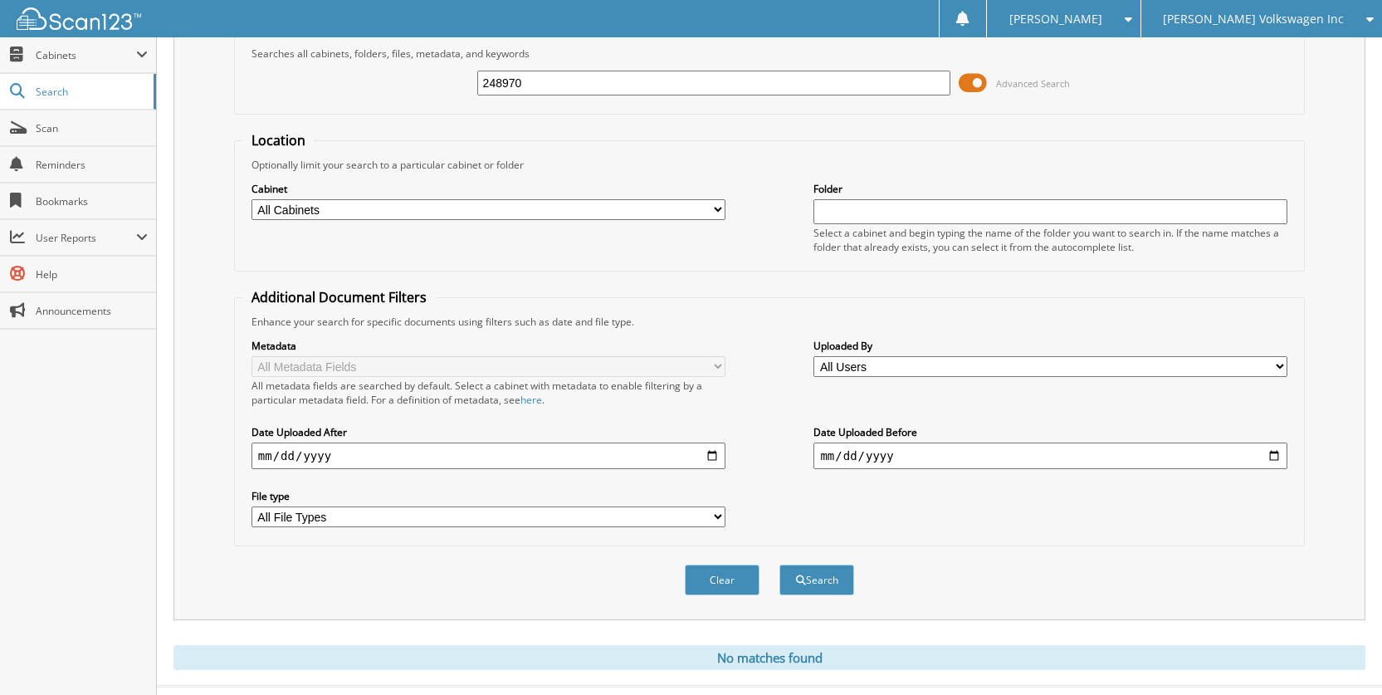
drag, startPoint x: 705, startPoint y: 81, endPoint x: 320, endPoint y: 96, distance: 385.4
click at [320, 95] on div "248970 Advanced Search" at bounding box center [769, 83] width 1052 height 45
type input "1"
type input "107797"
click at [779, 564] on button "Search" at bounding box center [816, 579] width 75 height 31
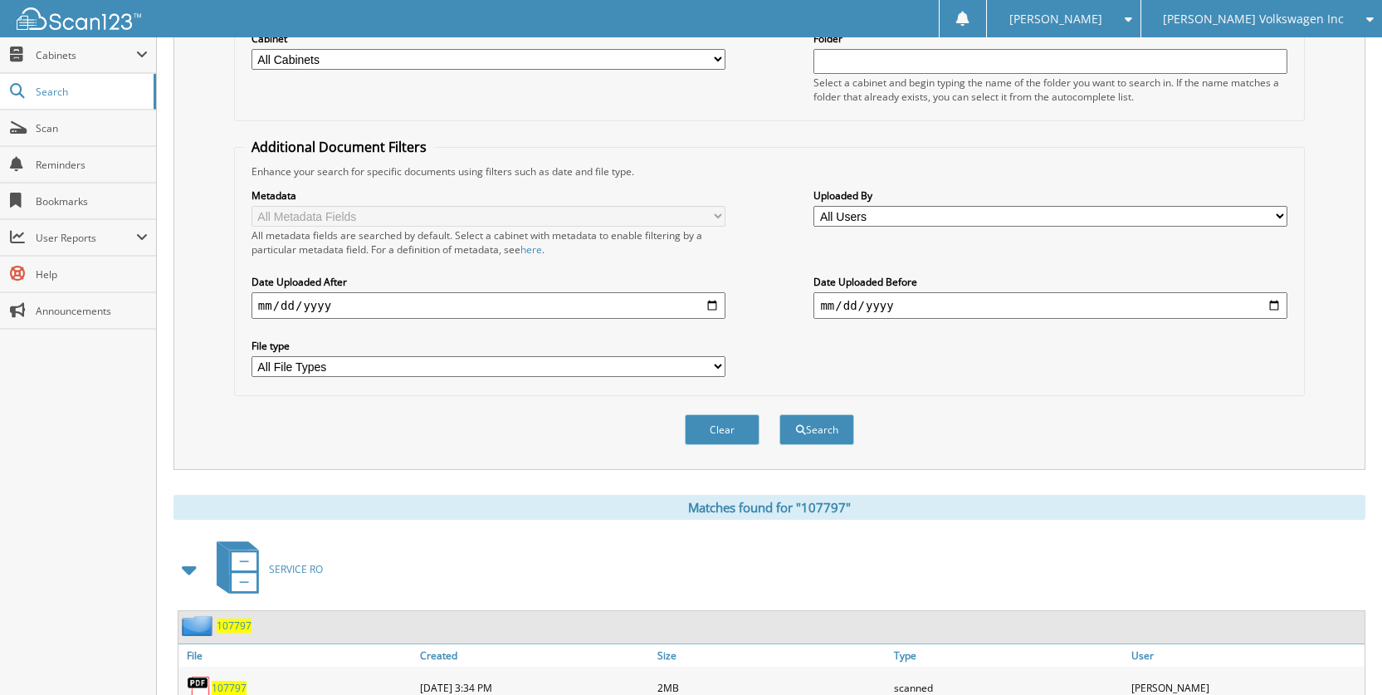
scroll to position [412, 0]
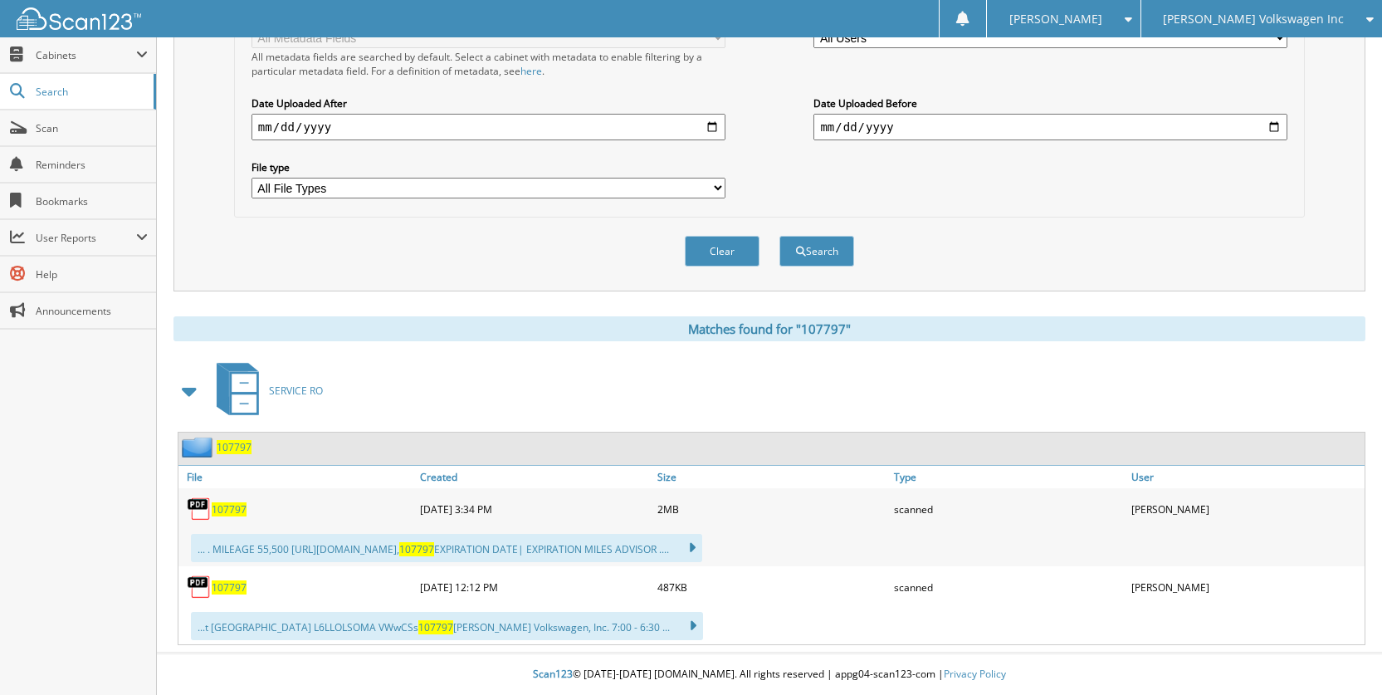
click at [233, 500] on div "107797" at bounding box center [296, 508] width 237 height 33
click at [238, 518] on div "107797" at bounding box center [296, 508] width 237 height 33
click at [238, 512] on span "107797" at bounding box center [229, 509] width 35 height 14
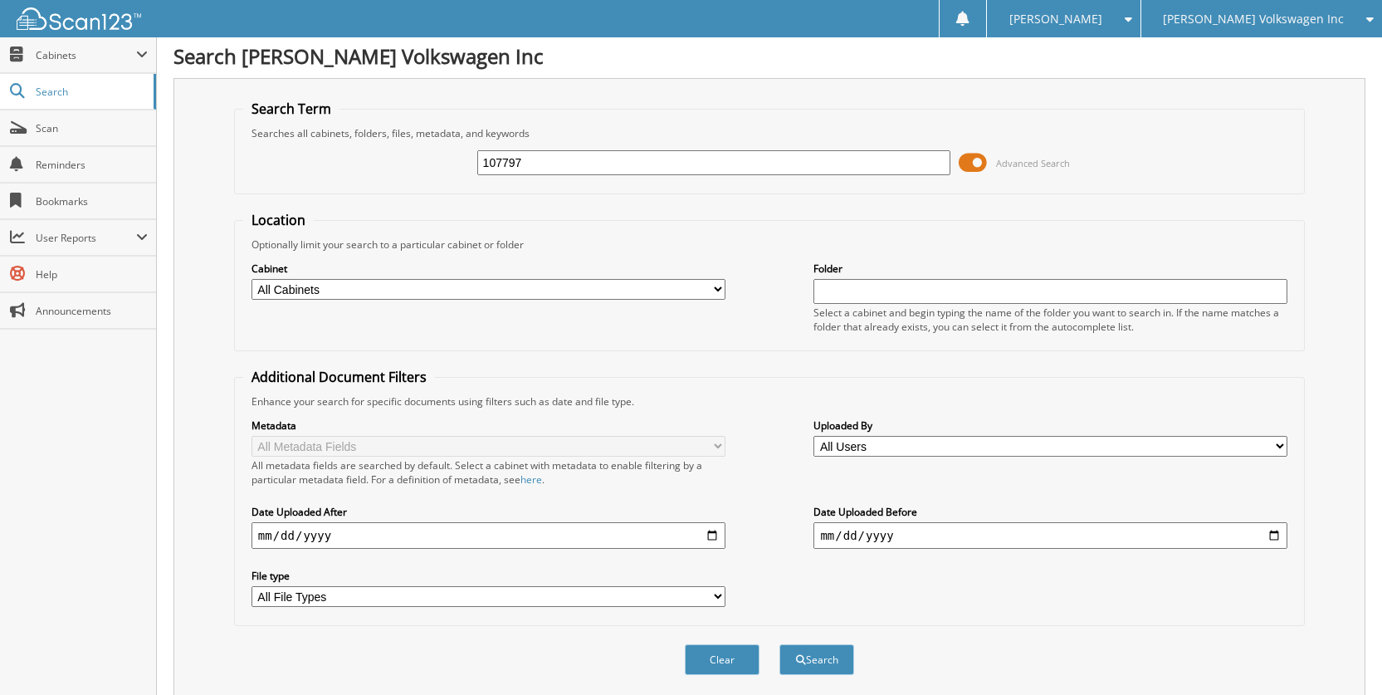
scroll to position [0, 0]
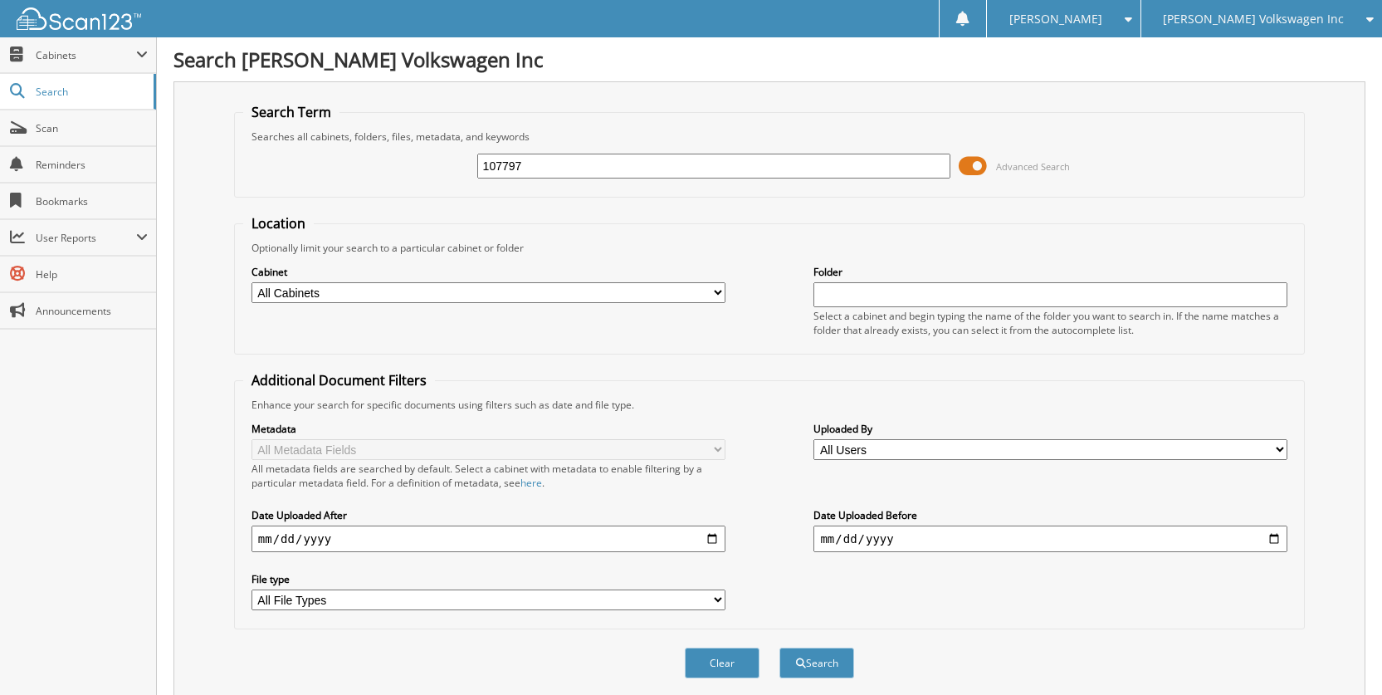
drag, startPoint x: 589, startPoint y: 163, endPoint x: 310, endPoint y: 186, distance: 279.7
click at [310, 186] on div "107797 Advanced Search" at bounding box center [769, 166] width 1052 height 45
type input "195250"
click at [779, 647] on button "Search" at bounding box center [816, 662] width 75 height 31
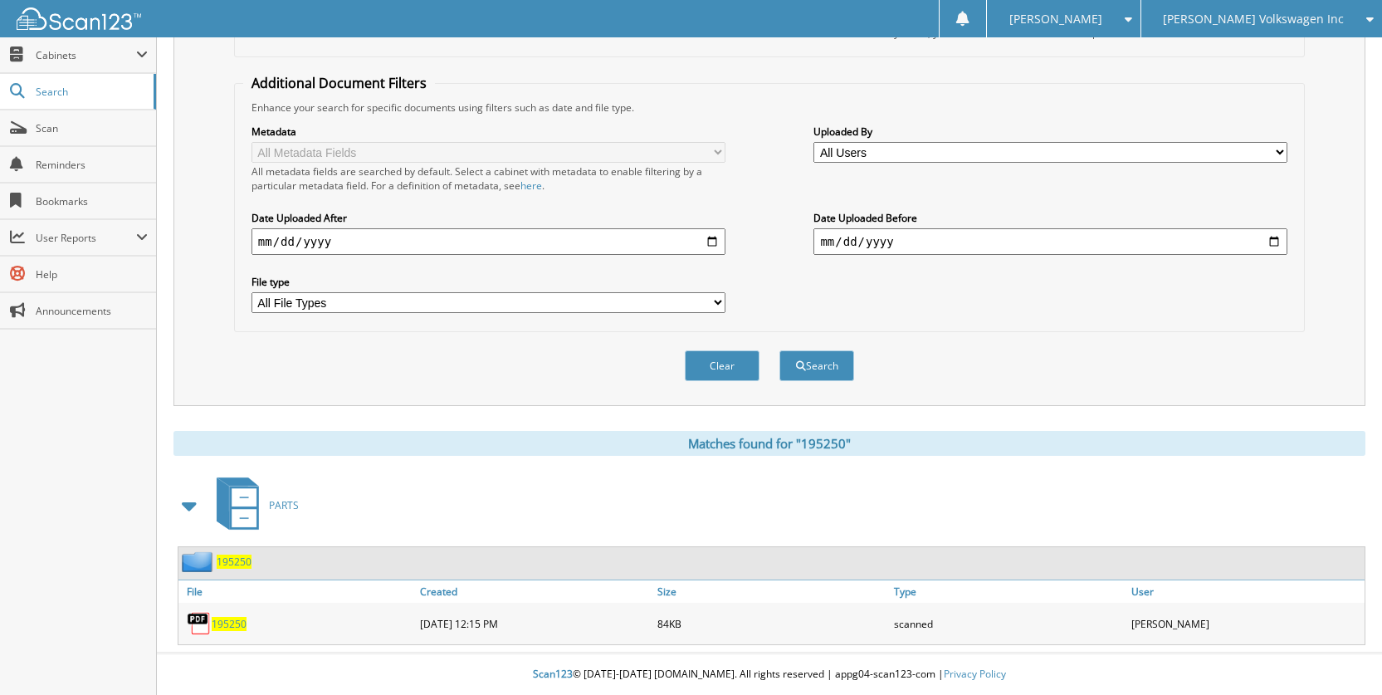
scroll to position [298, 0]
click at [227, 630] on span "195250" at bounding box center [229, 624] width 35 height 14
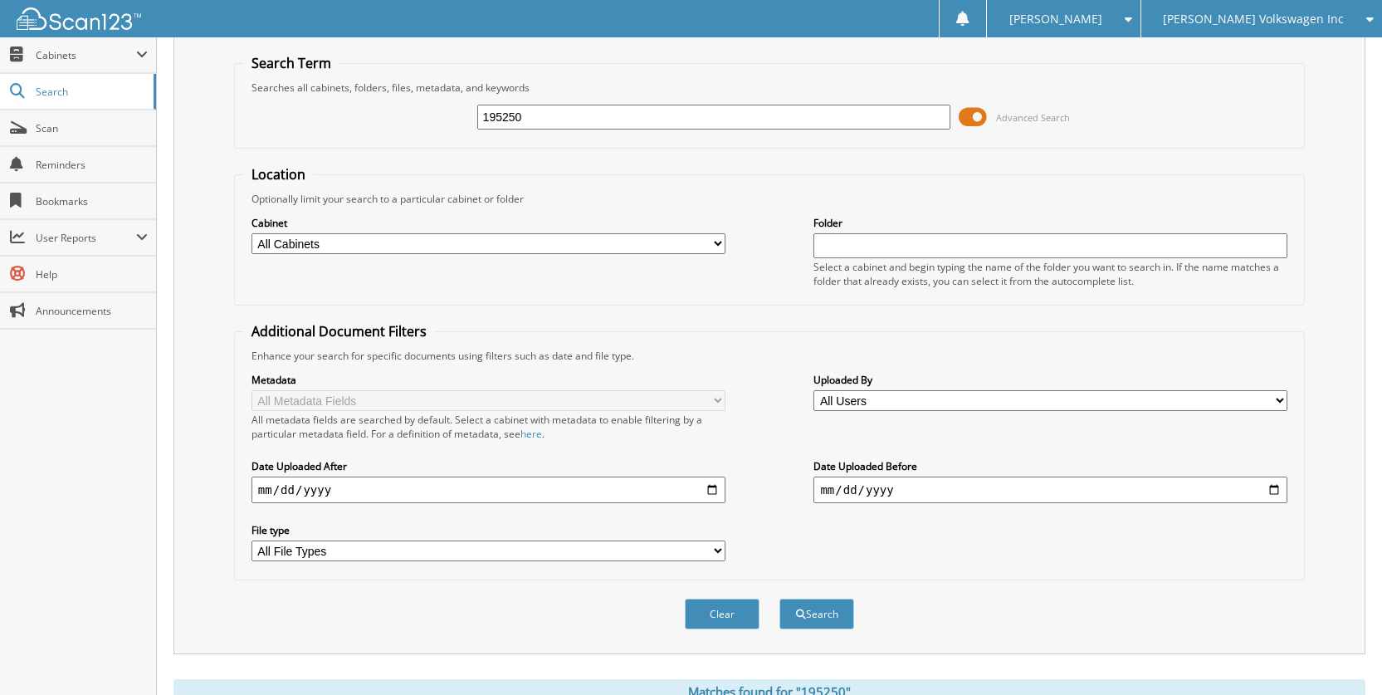
drag, startPoint x: 544, startPoint y: 112, endPoint x: 371, endPoint y: 116, distance: 172.7
click at [371, 116] on div "195250 Advanced Search" at bounding box center [769, 117] width 1052 height 45
click at [537, 109] on input "195250" at bounding box center [714, 117] width 474 height 25
type input "1"
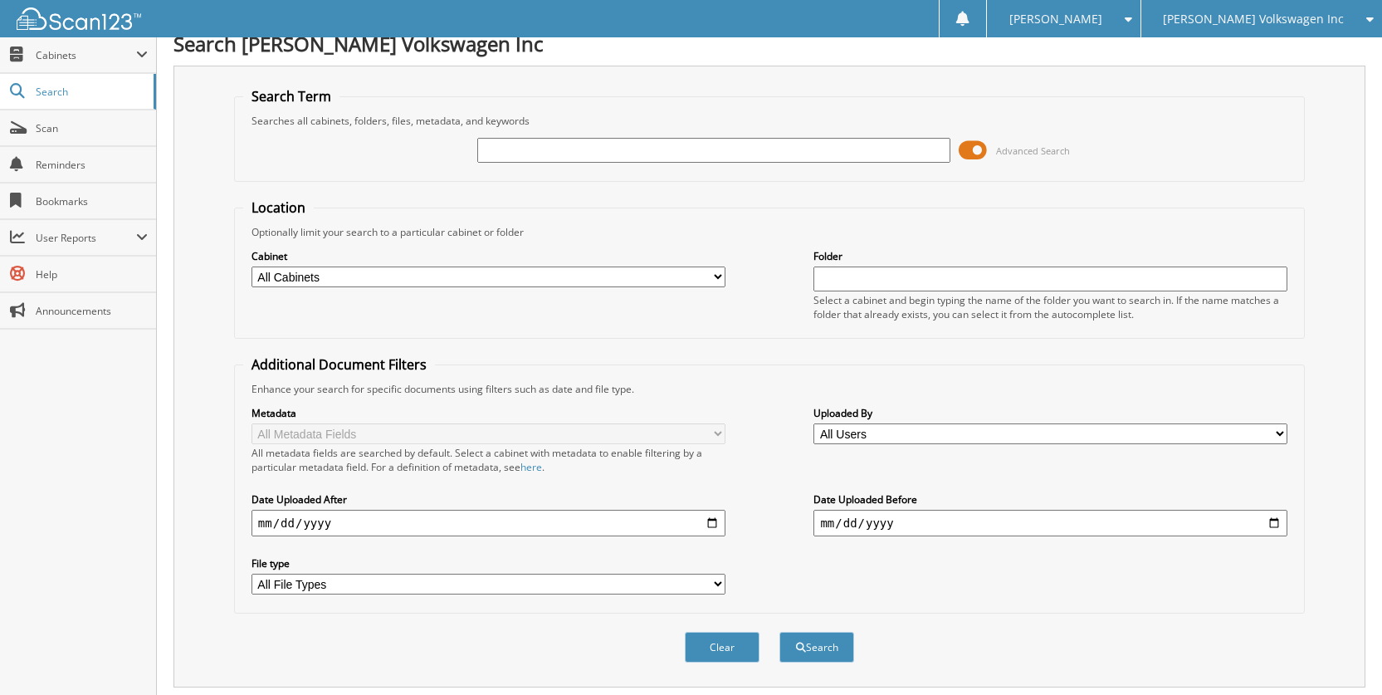
scroll to position [0, 0]
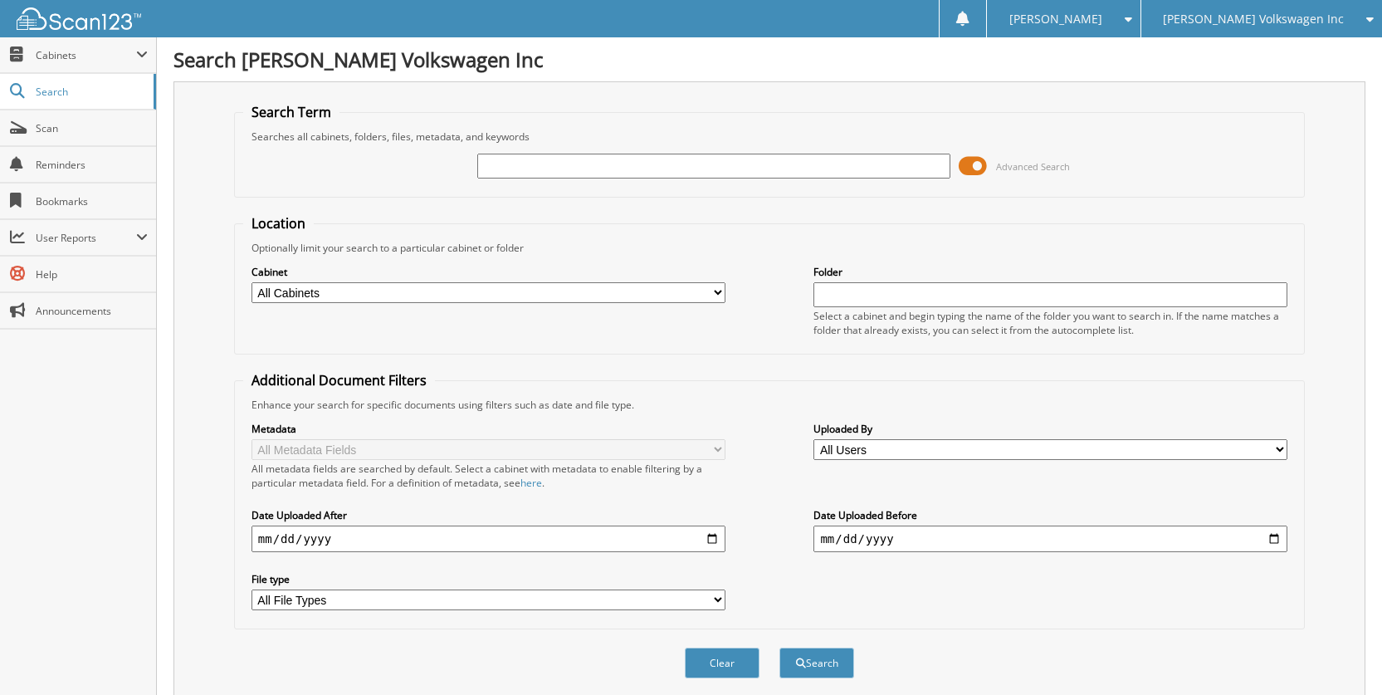
click at [590, 163] on input "text" at bounding box center [714, 166] width 474 height 25
type input "192601"
click at [779, 647] on button "Search" at bounding box center [816, 662] width 75 height 31
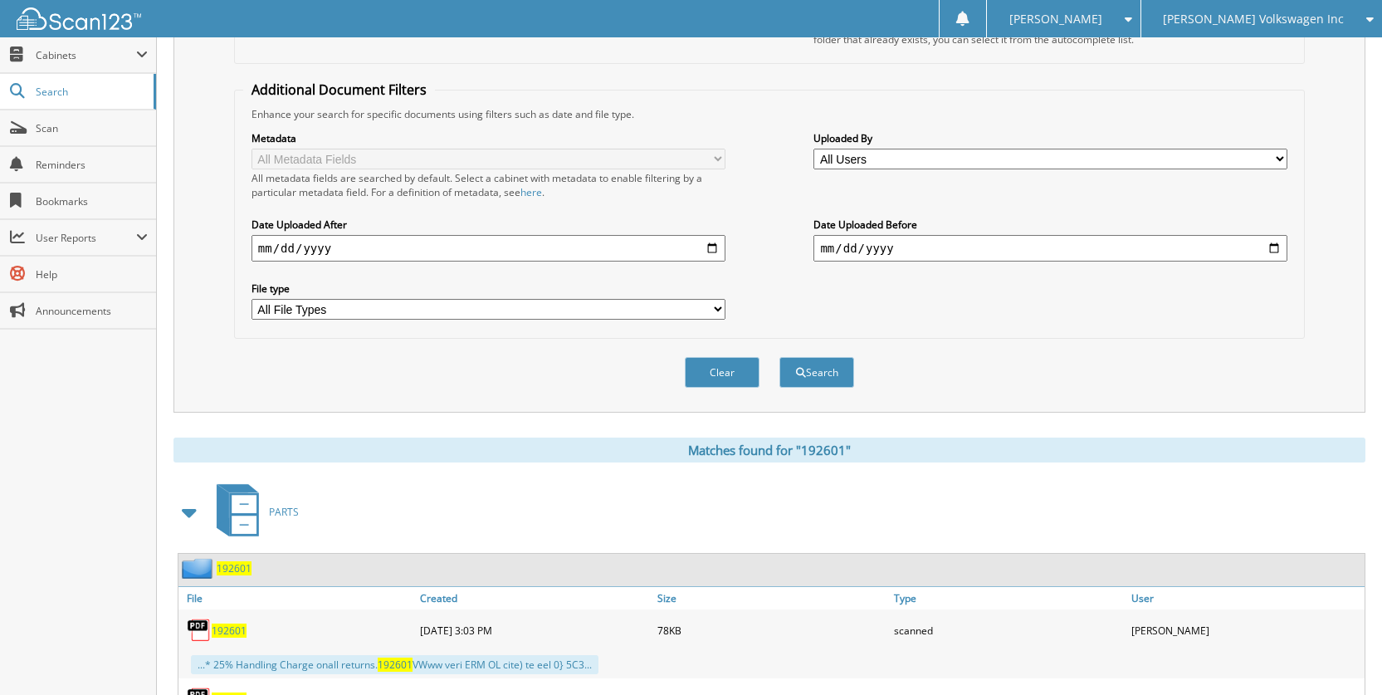
scroll to position [367, 0]
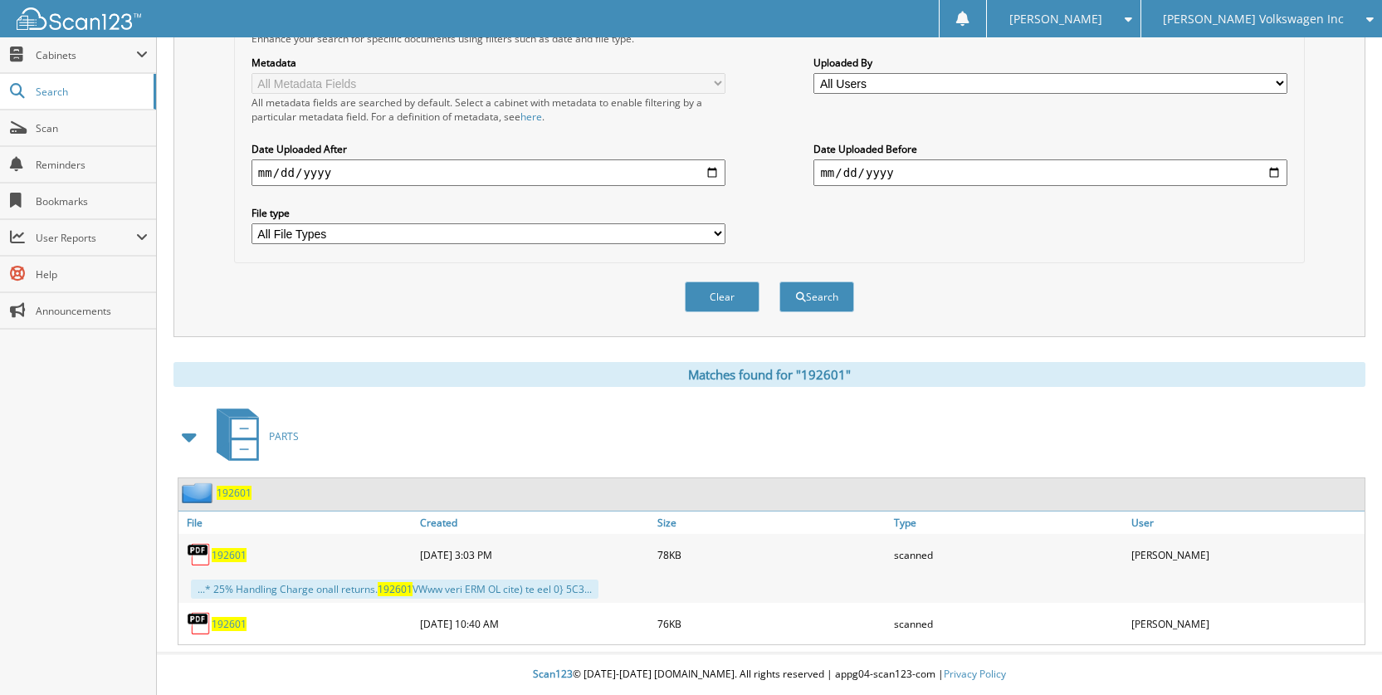
click at [235, 554] on span "192601" at bounding box center [229, 555] width 35 height 14
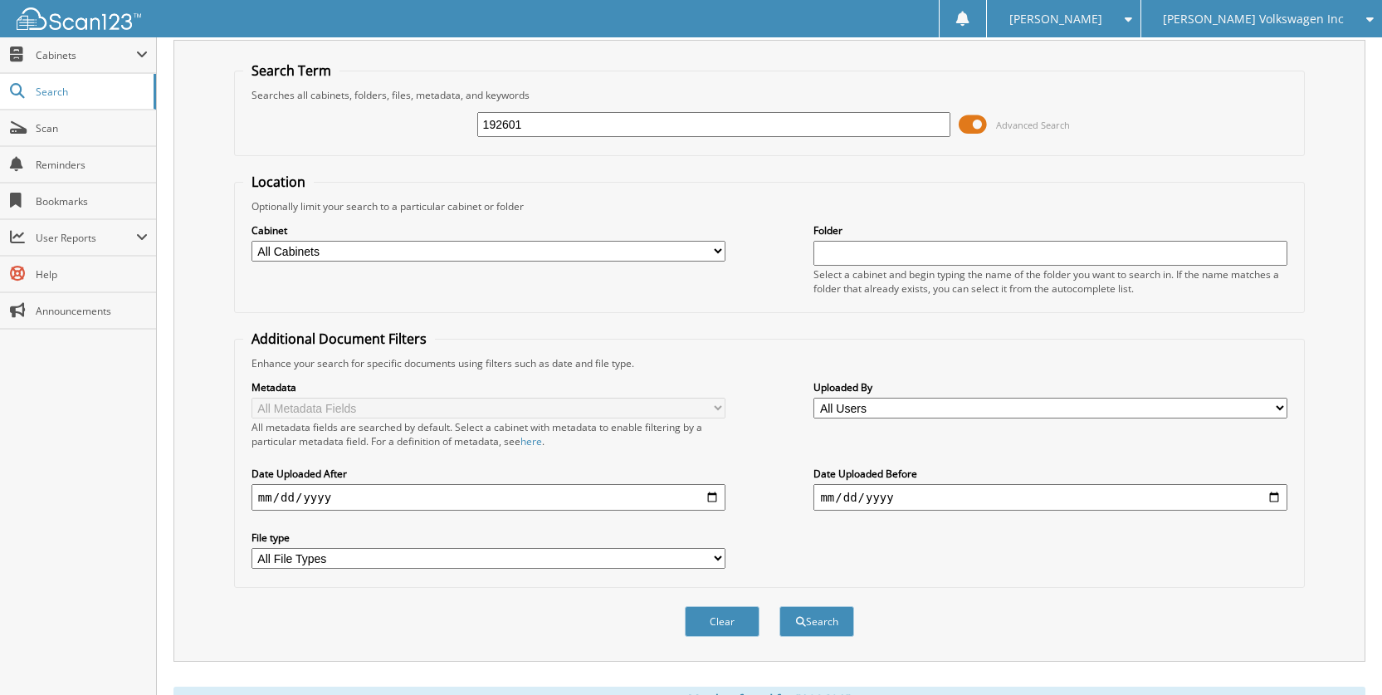
scroll to position [35, 0]
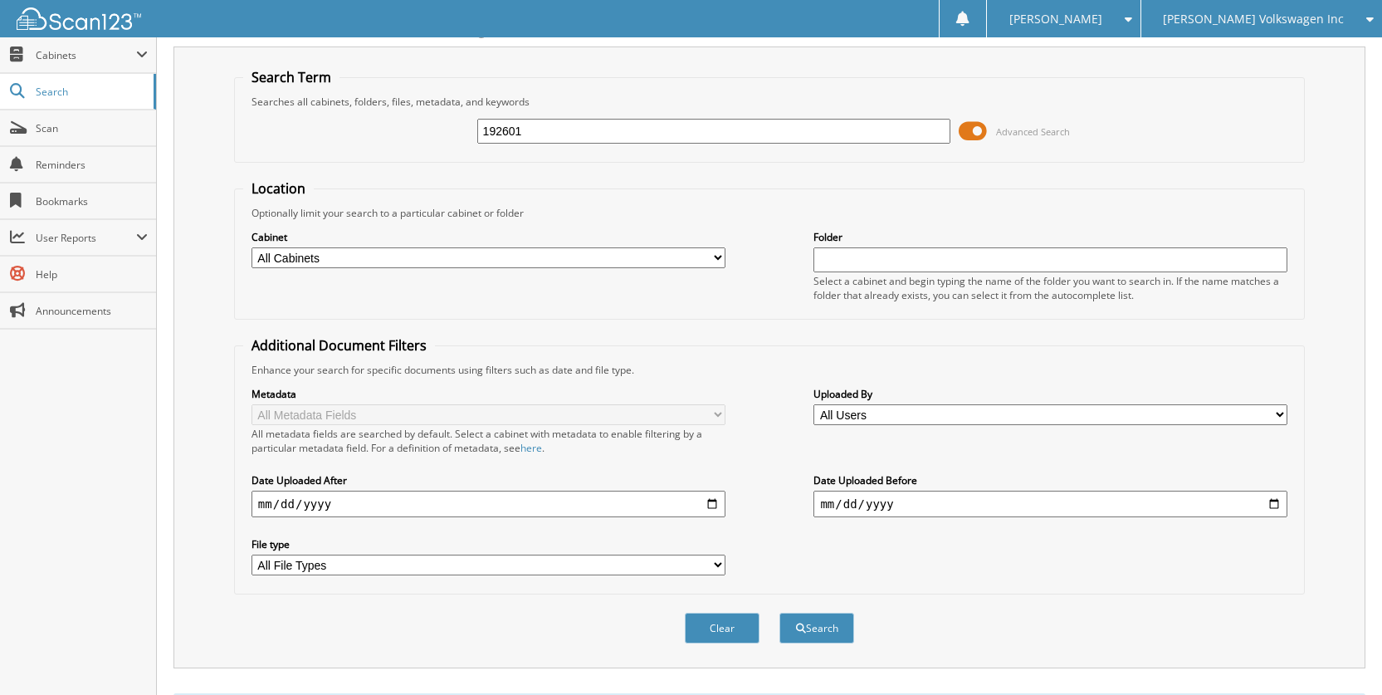
drag, startPoint x: 627, startPoint y: 140, endPoint x: 372, endPoint y: 131, distance: 254.9
click at [372, 131] on div "192601 Advanced Search" at bounding box center [769, 131] width 1052 height 45
type input "193484"
click at [779, 612] on button "Search" at bounding box center [816, 627] width 75 height 31
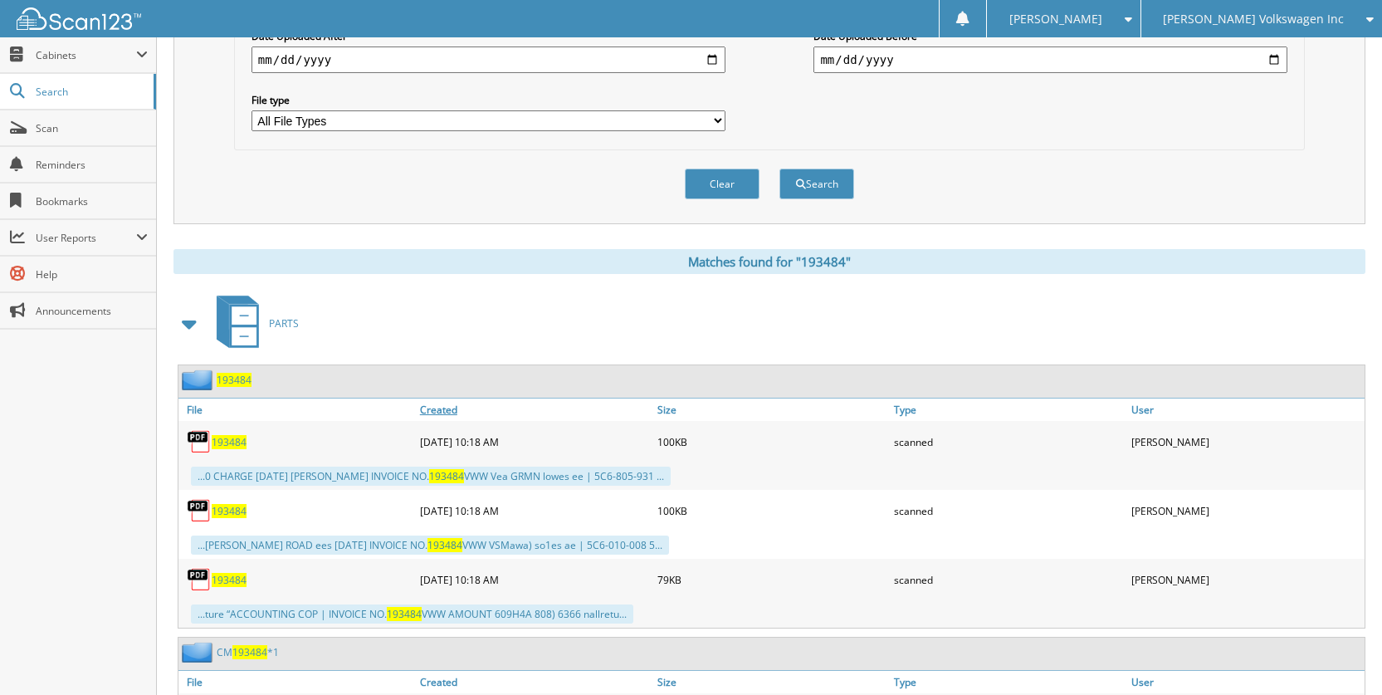
scroll to position [498, 0]
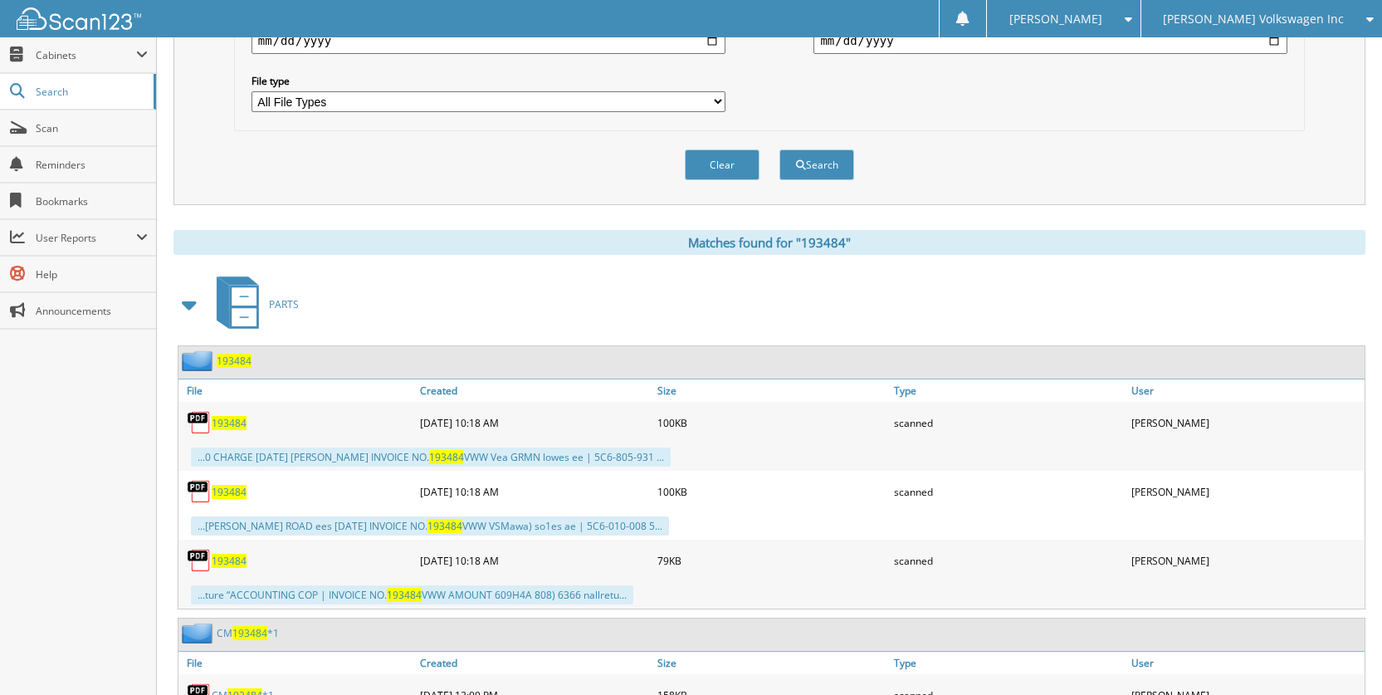
click at [244, 419] on span "193484" at bounding box center [229, 423] width 35 height 14
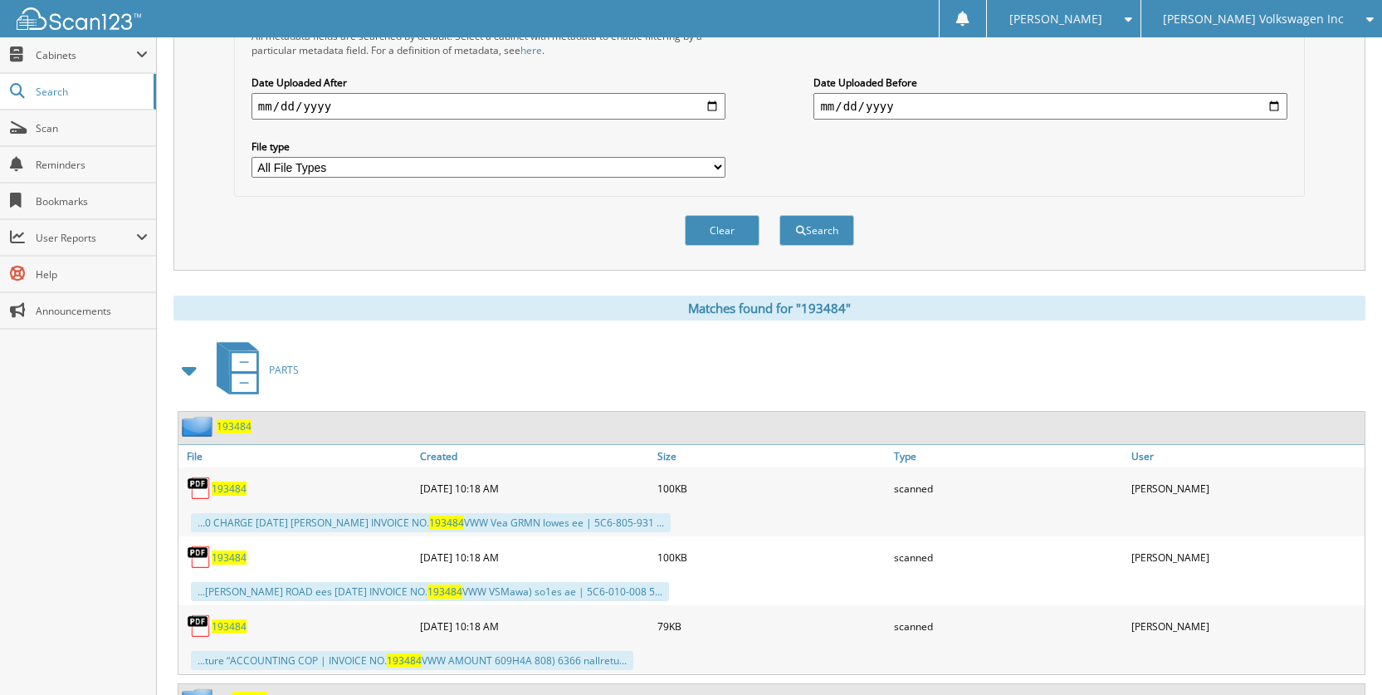
scroll to position [570, 0]
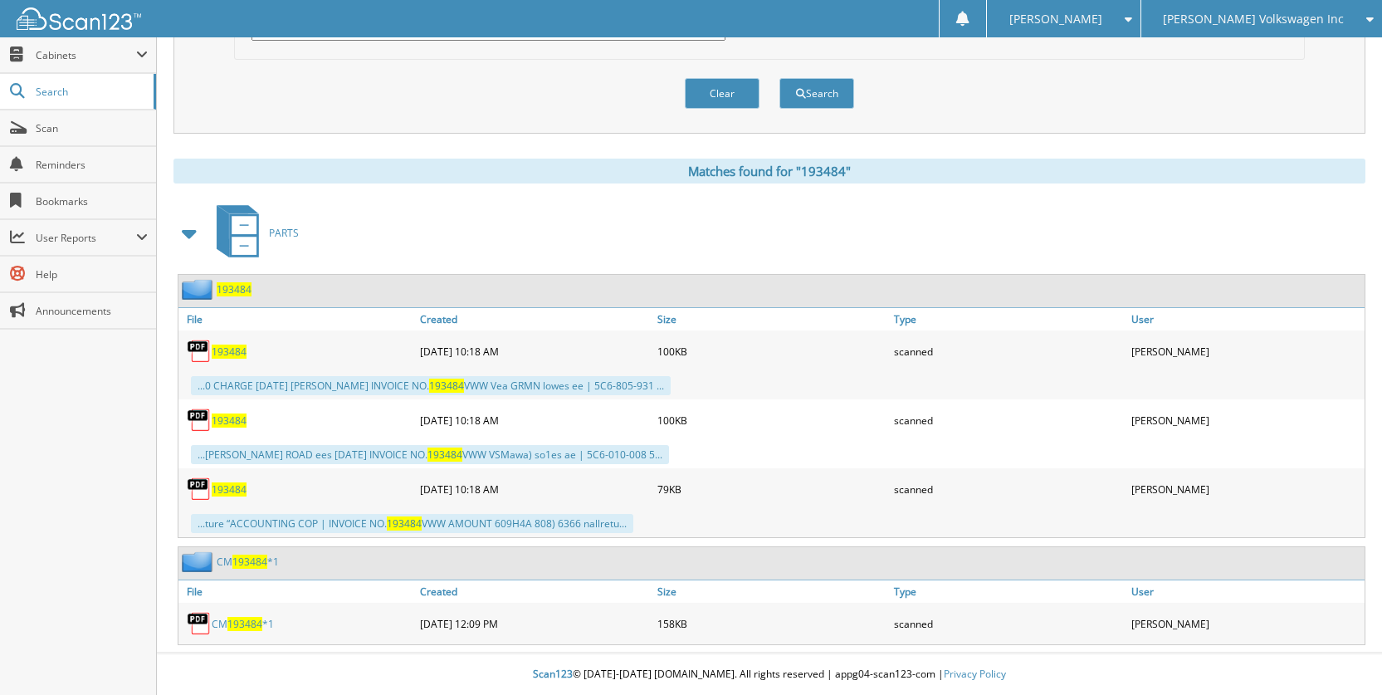
click at [237, 619] on span "193484" at bounding box center [244, 624] width 35 height 14
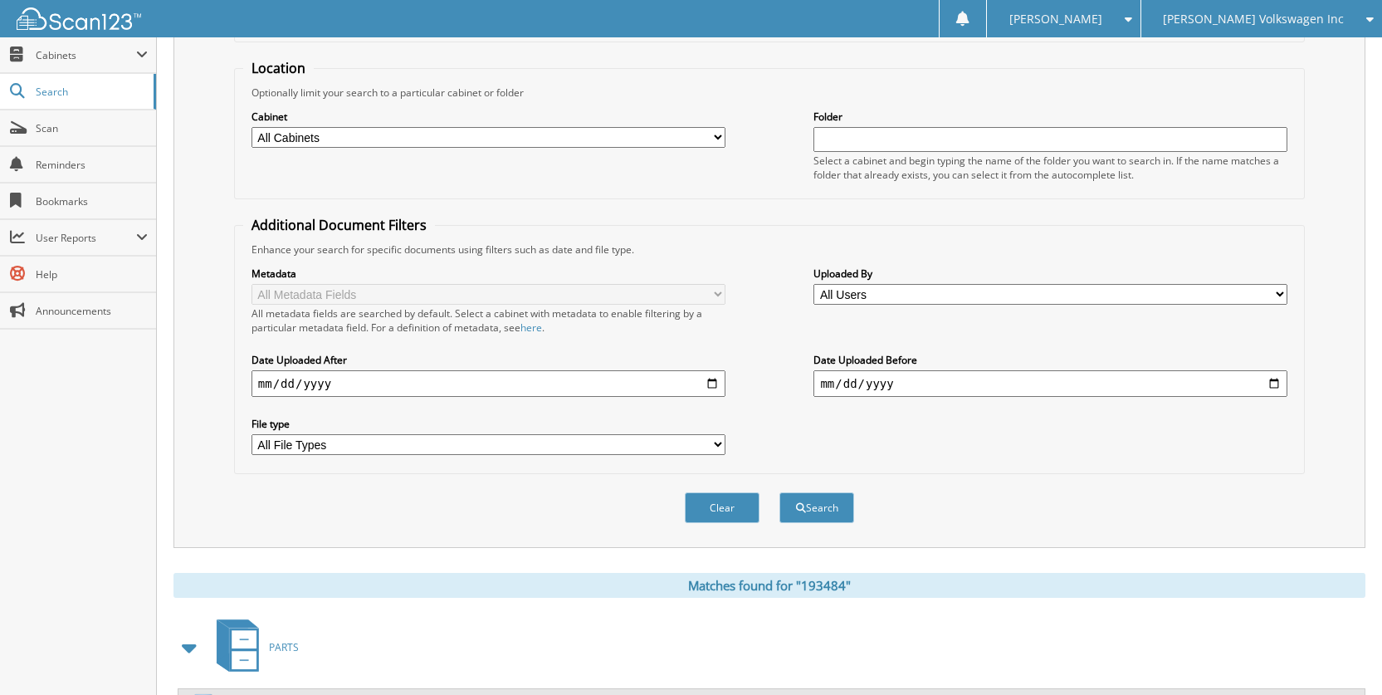
scroll to position [0, 0]
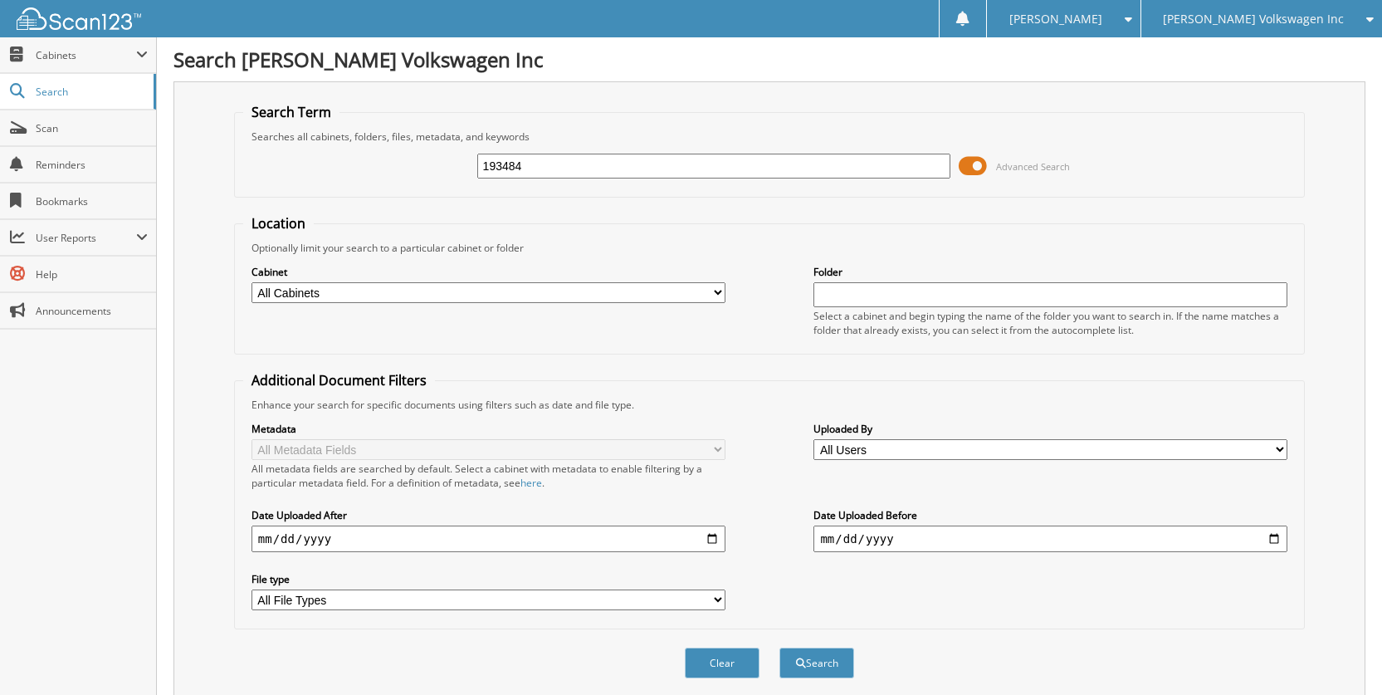
drag, startPoint x: 583, startPoint y: 154, endPoint x: 380, endPoint y: 207, distance: 209.3
click at [401, 176] on div "193484 Advanced Search" at bounding box center [769, 166] width 1052 height 45
type input "194017"
click at [779, 647] on button "Search" at bounding box center [816, 662] width 75 height 31
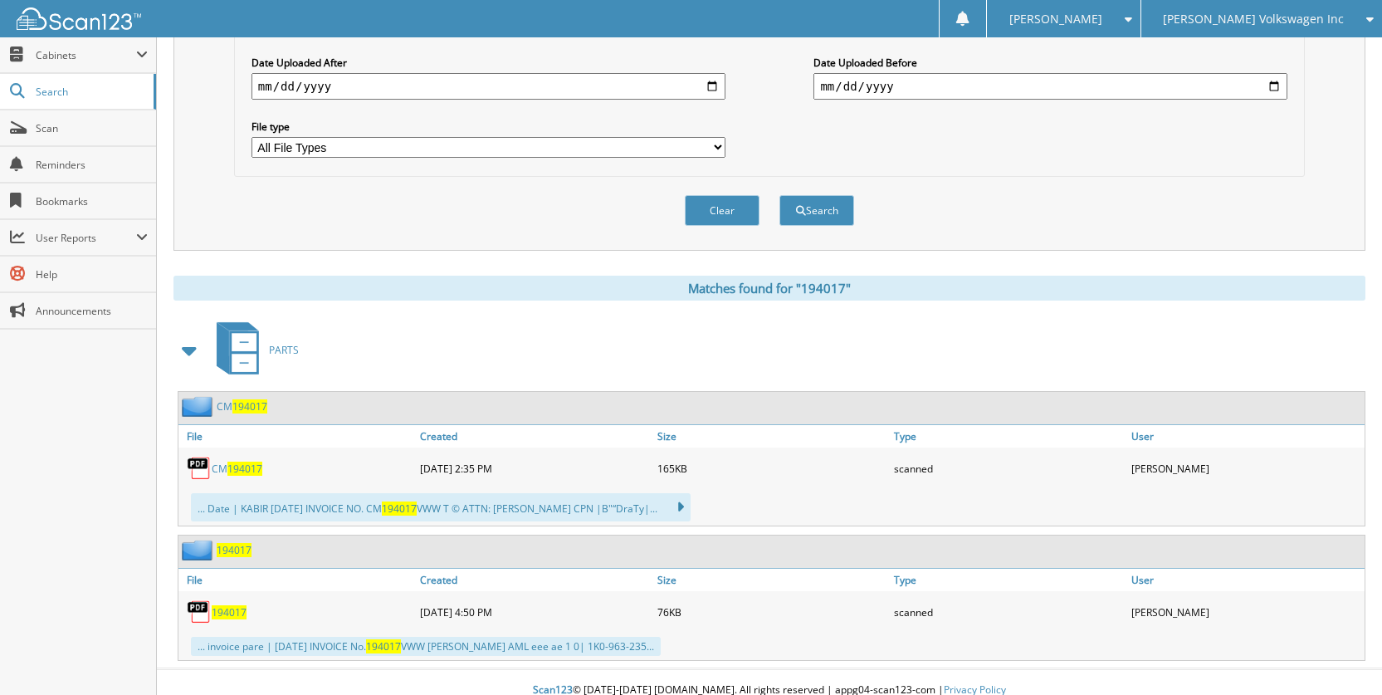
scroll to position [469, 0]
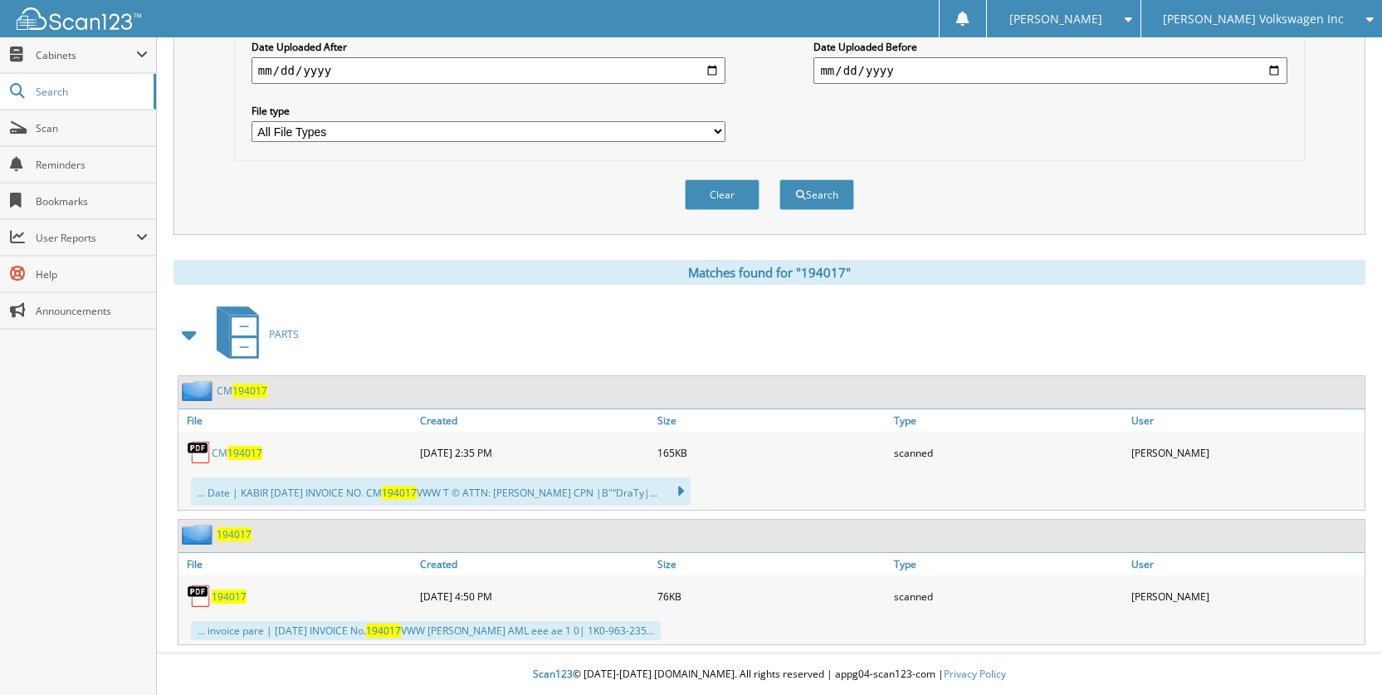
click at [239, 456] on span "194017" at bounding box center [244, 453] width 35 height 14
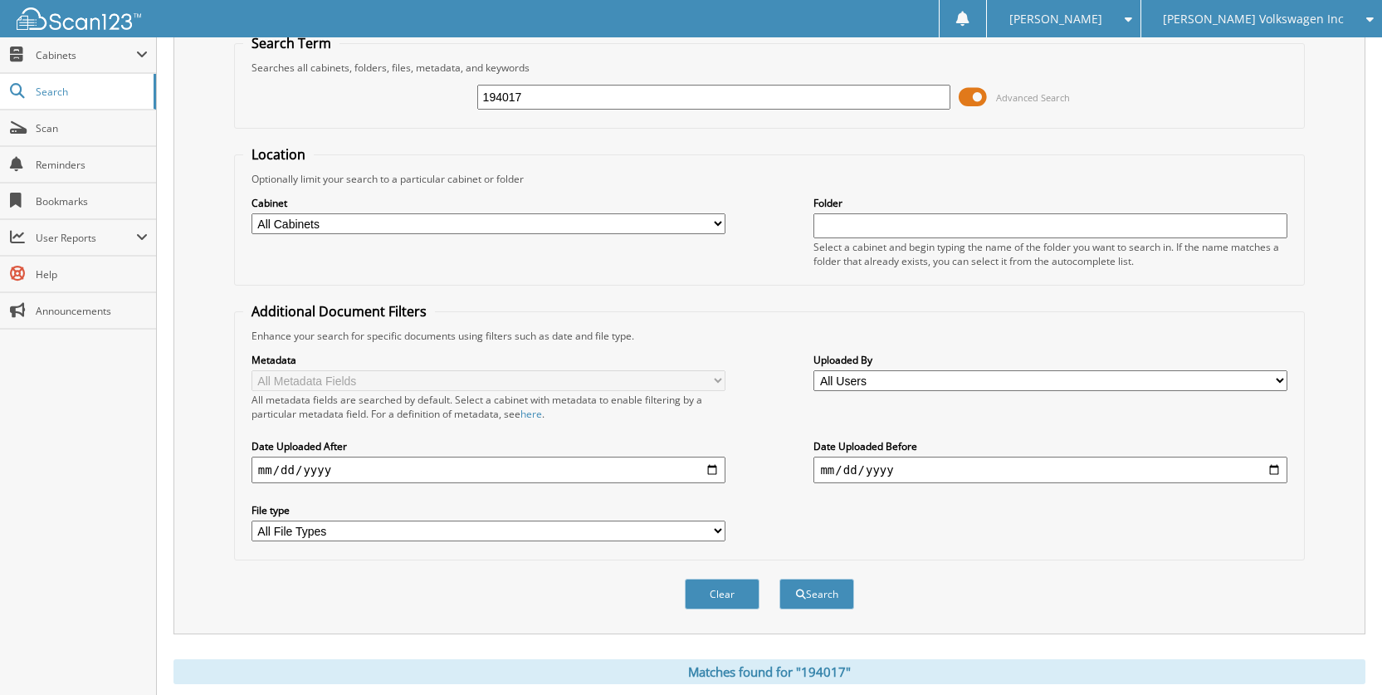
scroll to position [0, 0]
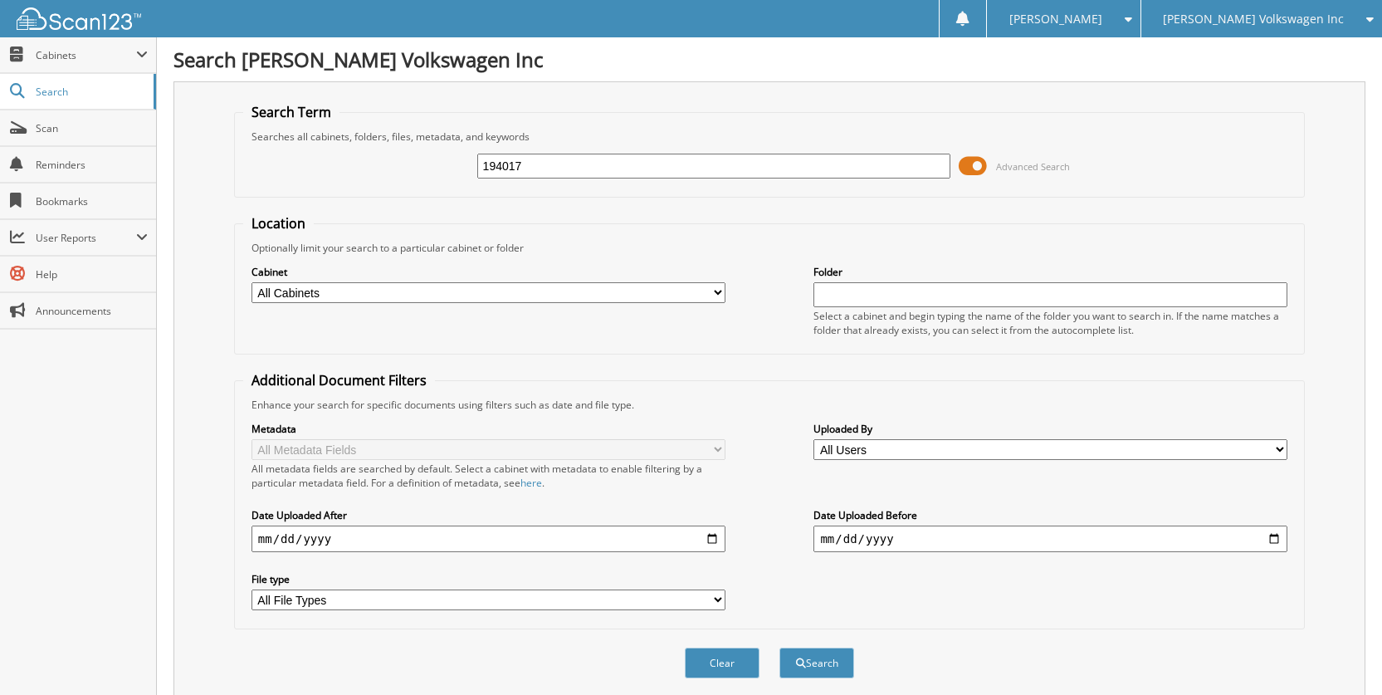
drag, startPoint x: 549, startPoint y: 164, endPoint x: 438, endPoint y: 161, distance: 110.4
click at [438, 161] on div "194017 Advanced Search" at bounding box center [769, 166] width 1052 height 45
